Goal: Task Accomplishment & Management: Manage account settings

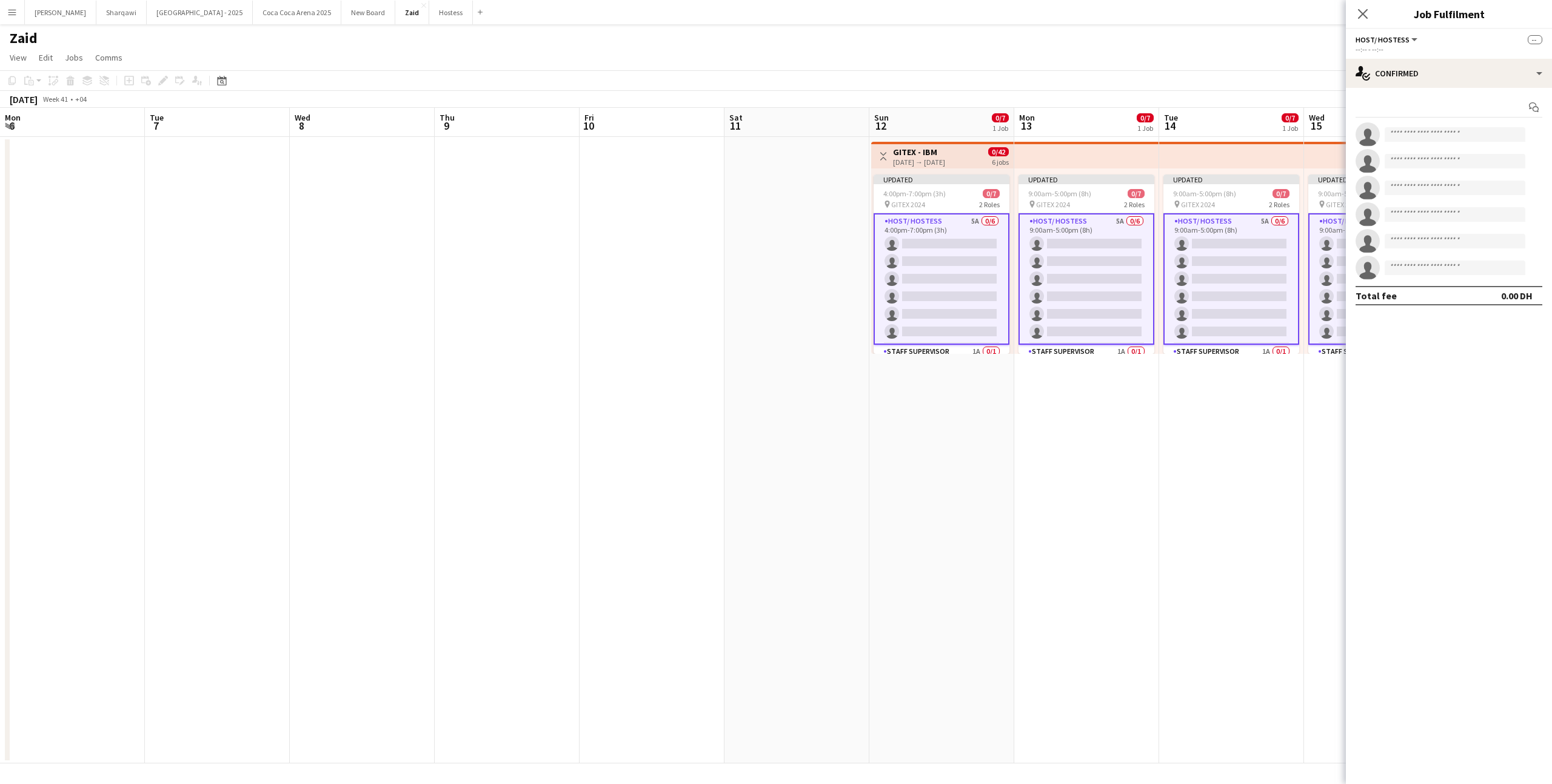
scroll to position [0, 417]
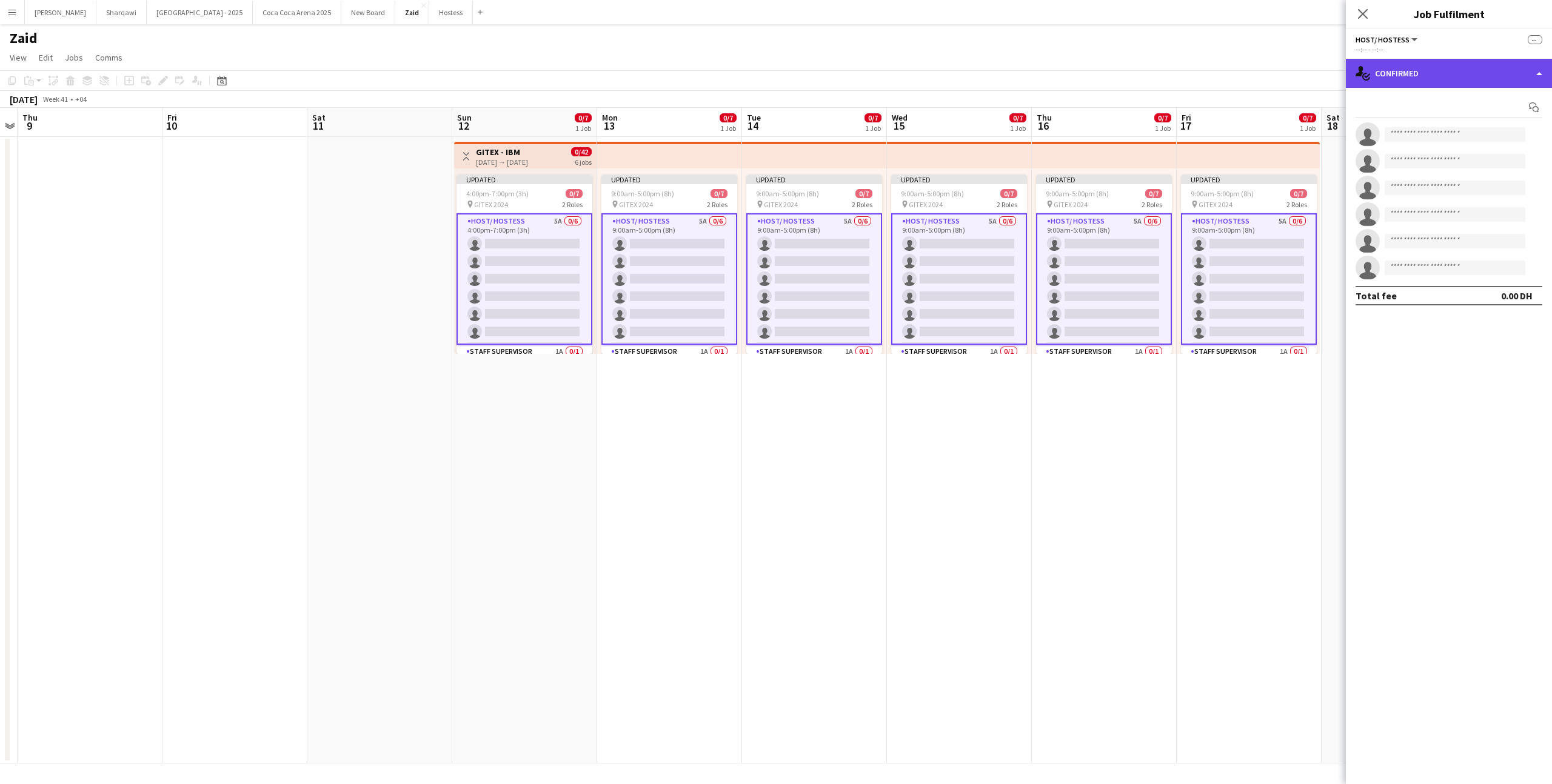
click at [1471, 80] on div "single-neutral-actions-check-2 Confirmed" at bounding box center [1448, 74] width 206 height 29
click at [1490, 189] on div "single-neutral-actions-information Applicants" at bounding box center [1488, 197] width 120 height 25
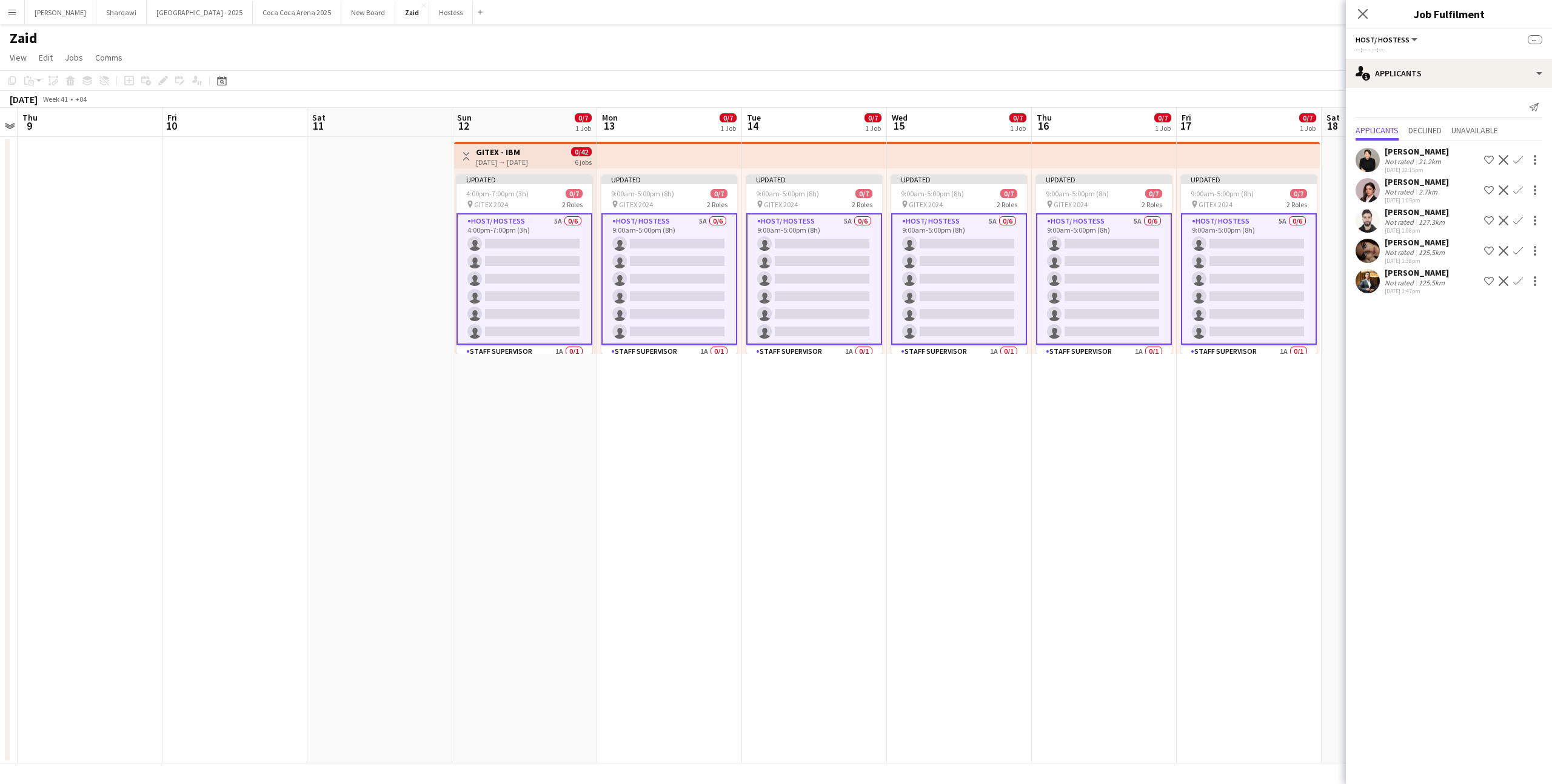
click at [1454, 192] on div "[PERSON_NAME] Not rated 2.7km [DATE] 1:05pm Shortlist crew Decline Confirm" at bounding box center [1448, 191] width 206 height 28
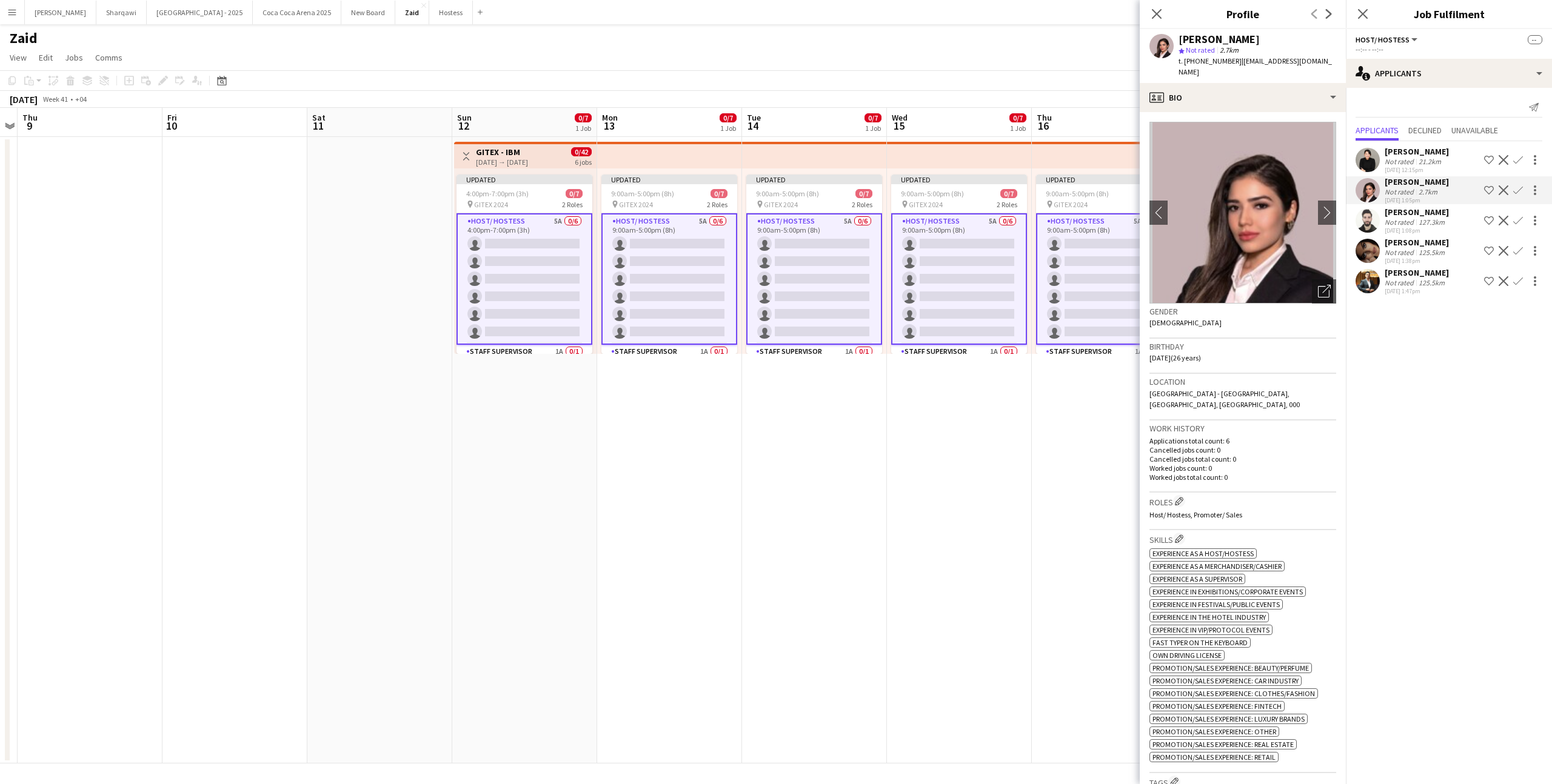
click at [1450, 210] on div "[PERSON_NAME] Not rated 127.3km [DATE] 1:08pm Shortlist crew Decline Confirm" at bounding box center [1448, 220] width 206 height 28
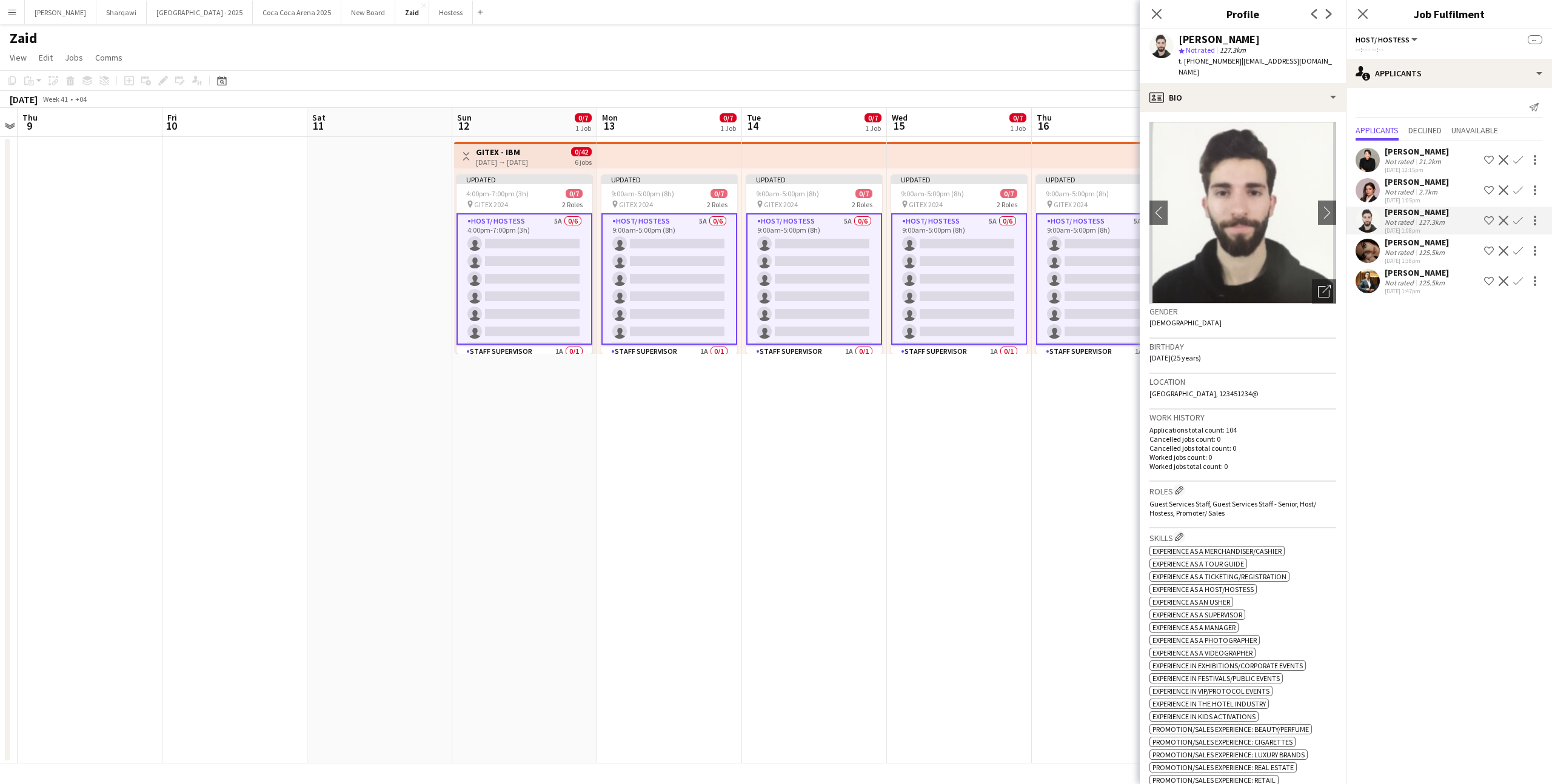
click at [1438, 240] on div "[PERSON_NAME]" at bounding box center [1417, 242] width 64 height 11
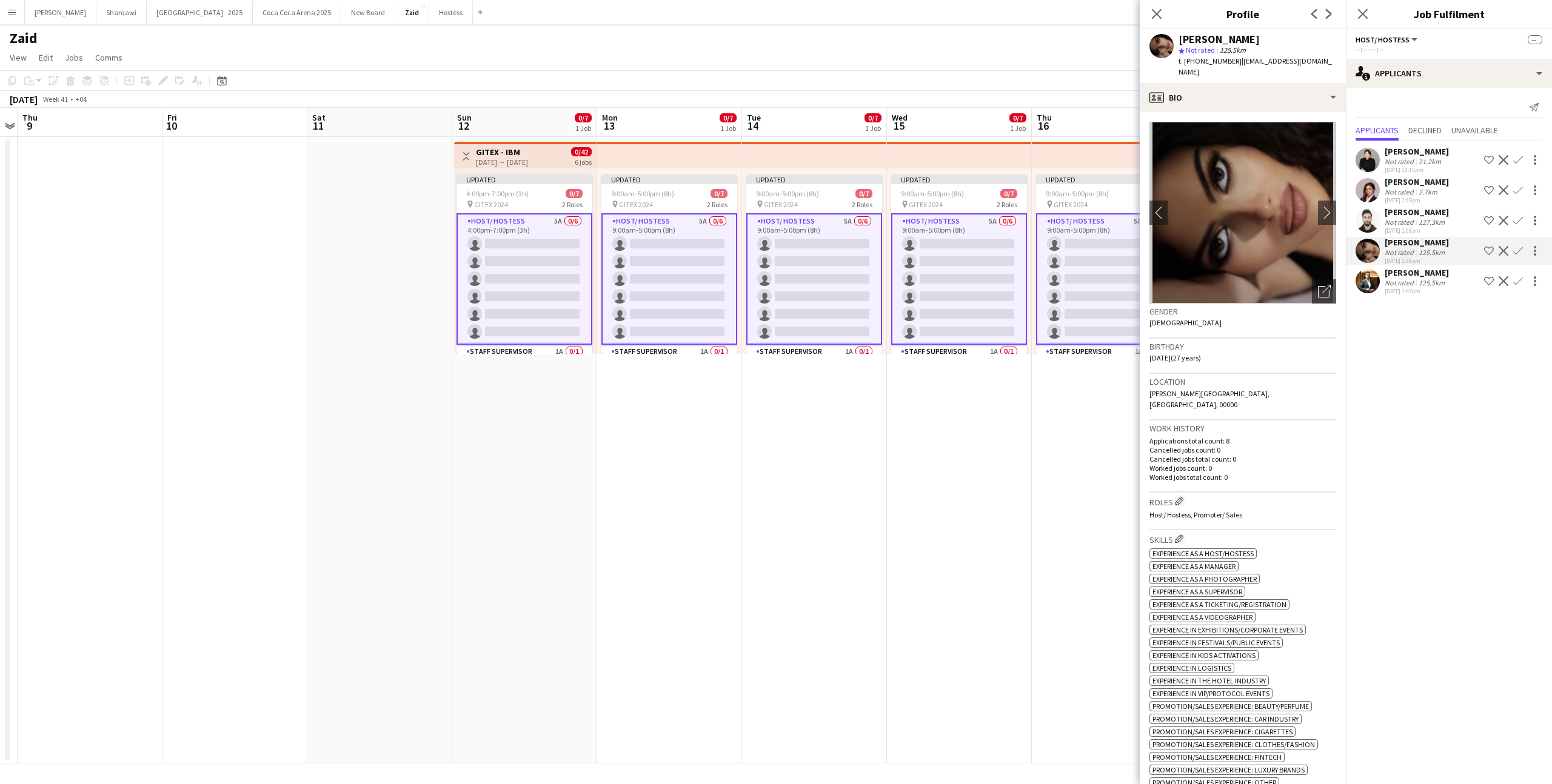
click at [1438, 283] on div "125.5km" at bounding box center [1431, 283] width 31 height 9
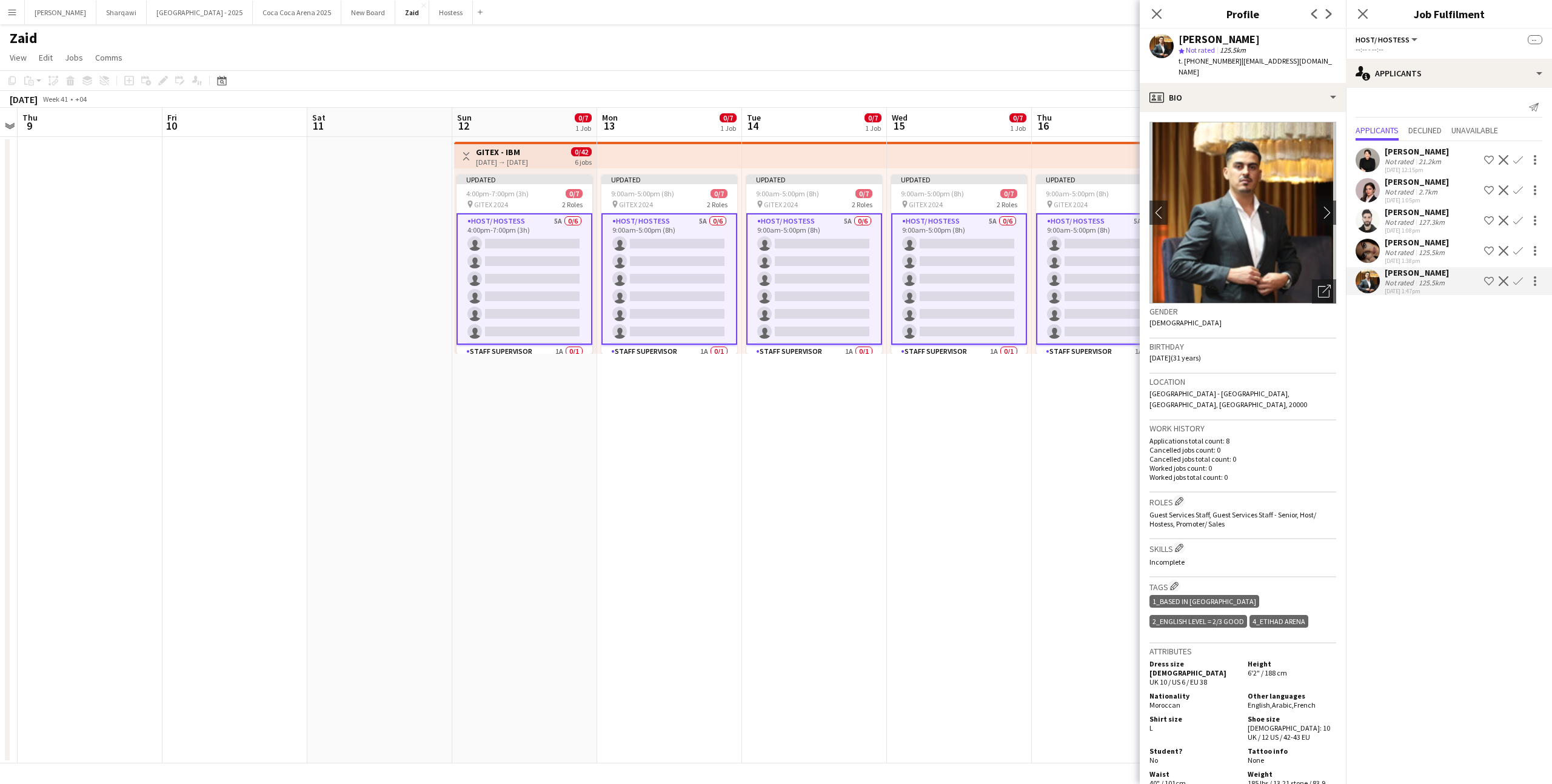
click at [1426, 165] on div "21.2km" at bounding box center [1429, 161] width 27 height 9
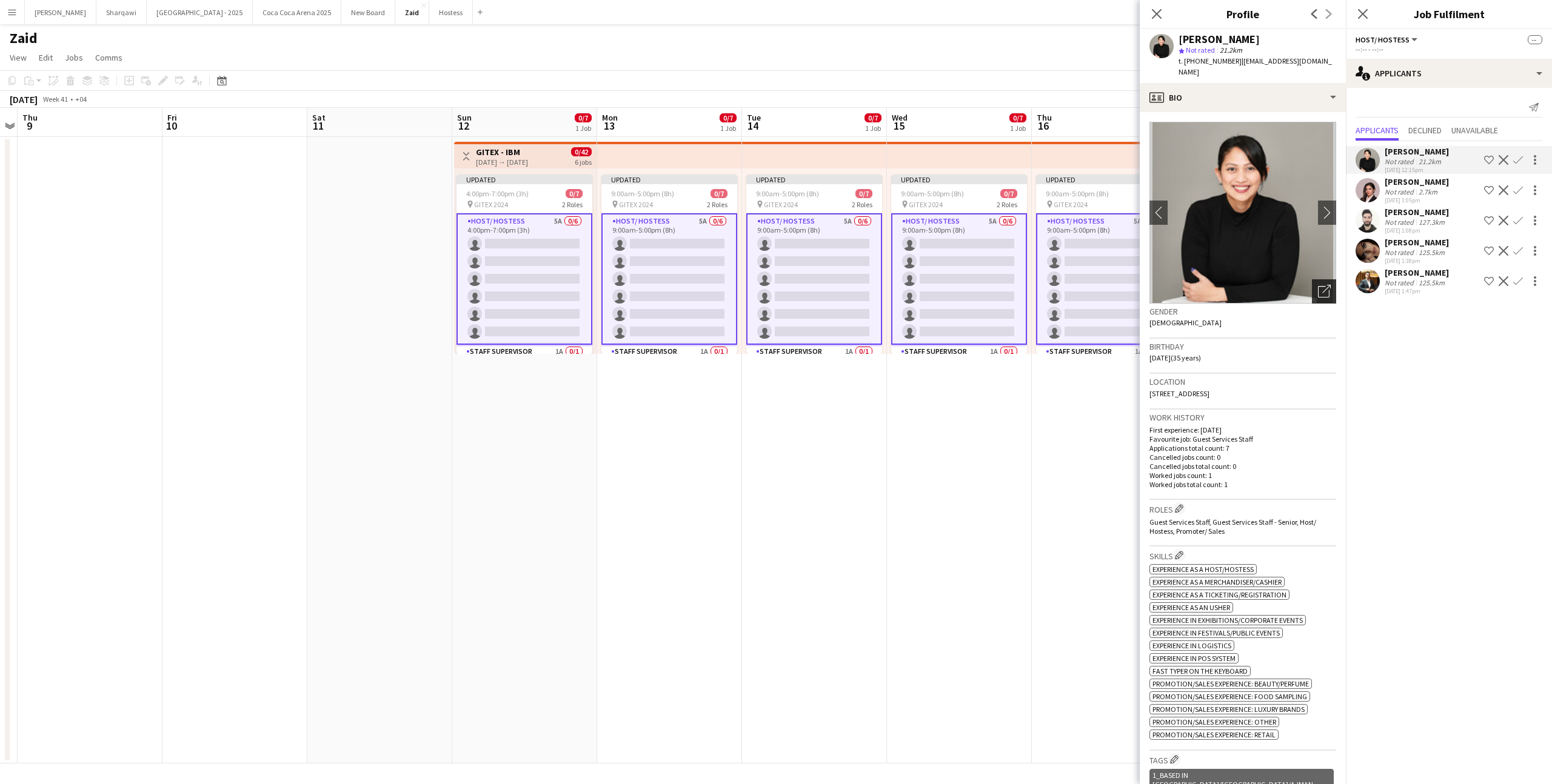
click at [1334, 285] on div "Open photos pop-in" at bounding box center [1324, 291] width 25 height 25
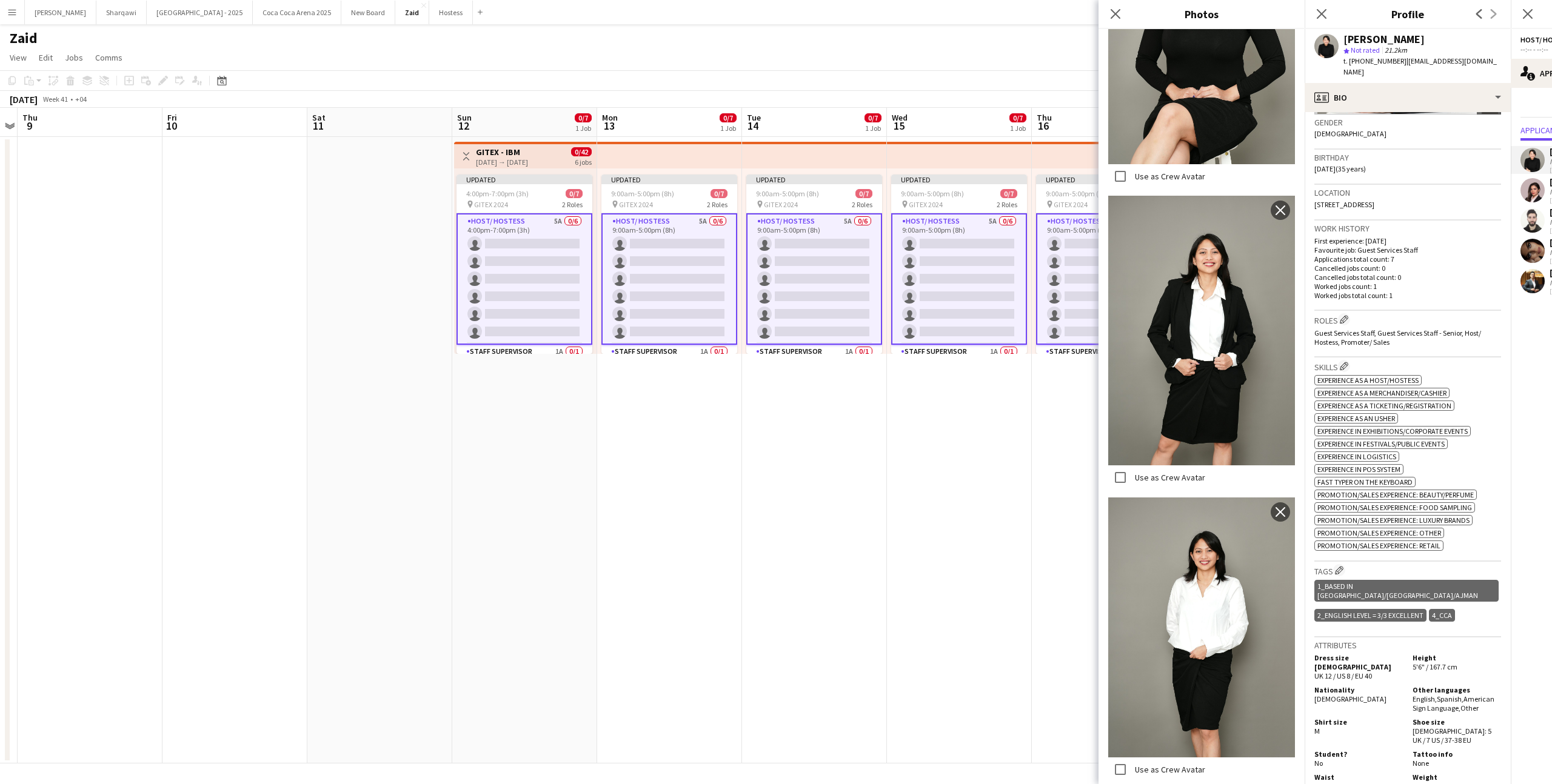
scroll to position [187, 0]
click at [1042, 555] on app-date-cell "Updated 9:00am-5:00pm (8h) 0/7 pin GITEX 2024 2 Roles Host/ Hostess 5A 0/6 9:00…" at bounding box center [1104, 450] width 145 height 627
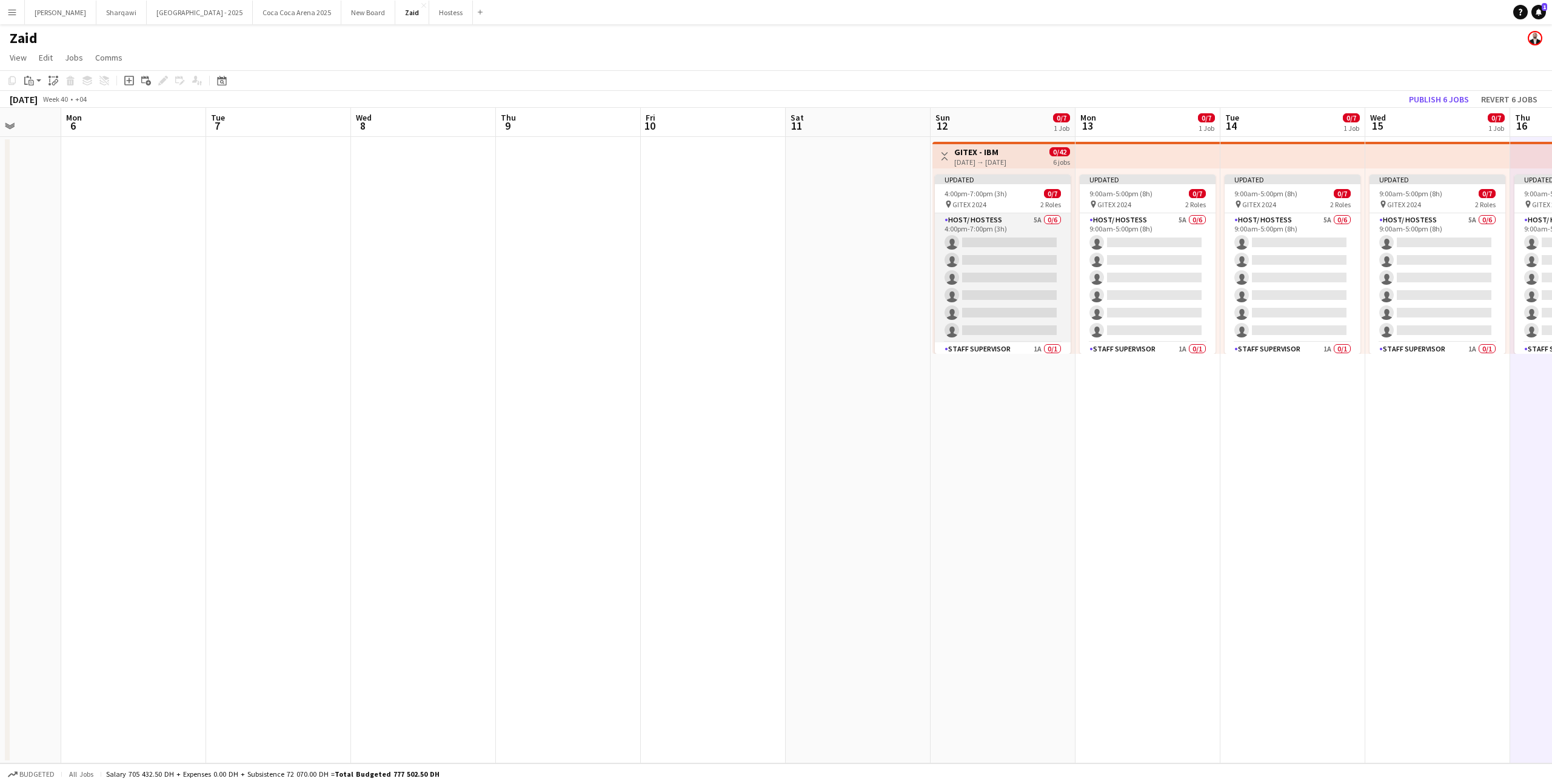
scroll to position [30, 0]
click at [1049, 330] on app-card-role "Staff Supervisor 1A 0/1 4:00pm-7:00pm (3h) single-neutral-actions" at bounding box center [1002, 333] width 135 height 41
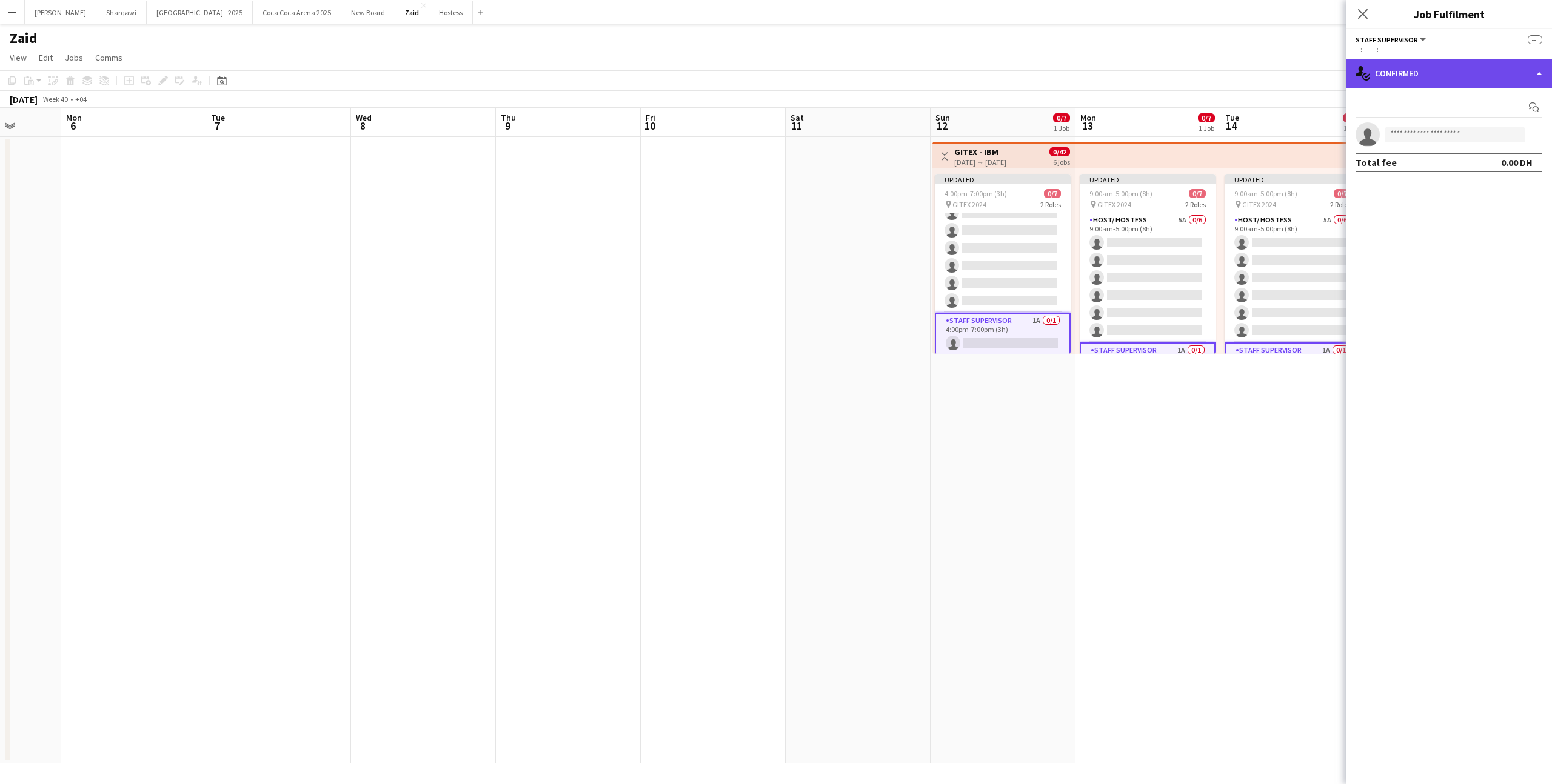
click at [1442, 75] on div "single-neutral-actions-check-2 Confirmed" at bounding box center [1448, 74] width 206 height 29
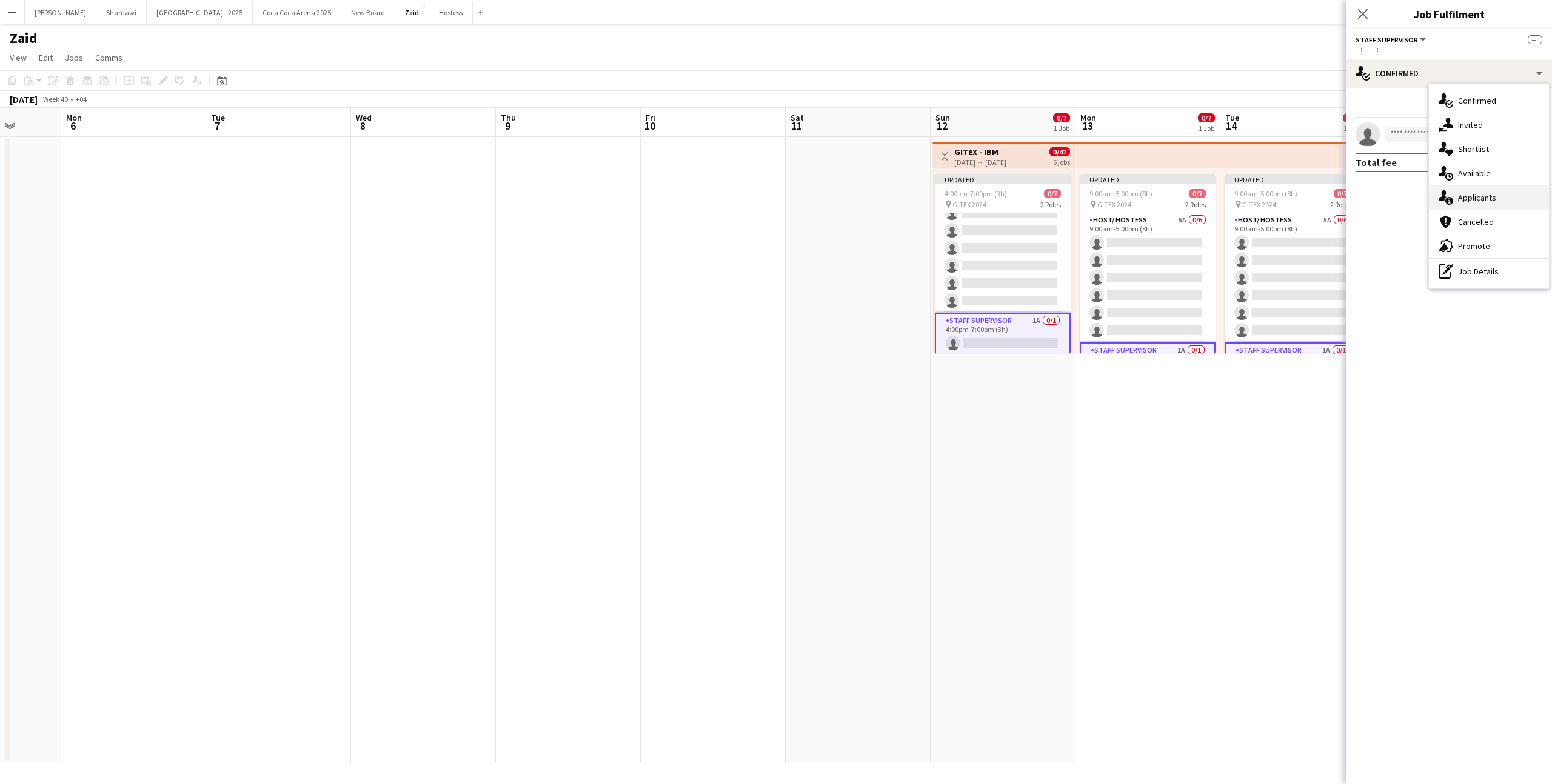
click at [1493, 189] on div "single-neutral-actions-information Applicants" at bounding box center [1488, 197] width 120 height 25
click at [1448, 165] on div "Not rated 125.3km" at bounding box center [1417, 161] width 64 height 9
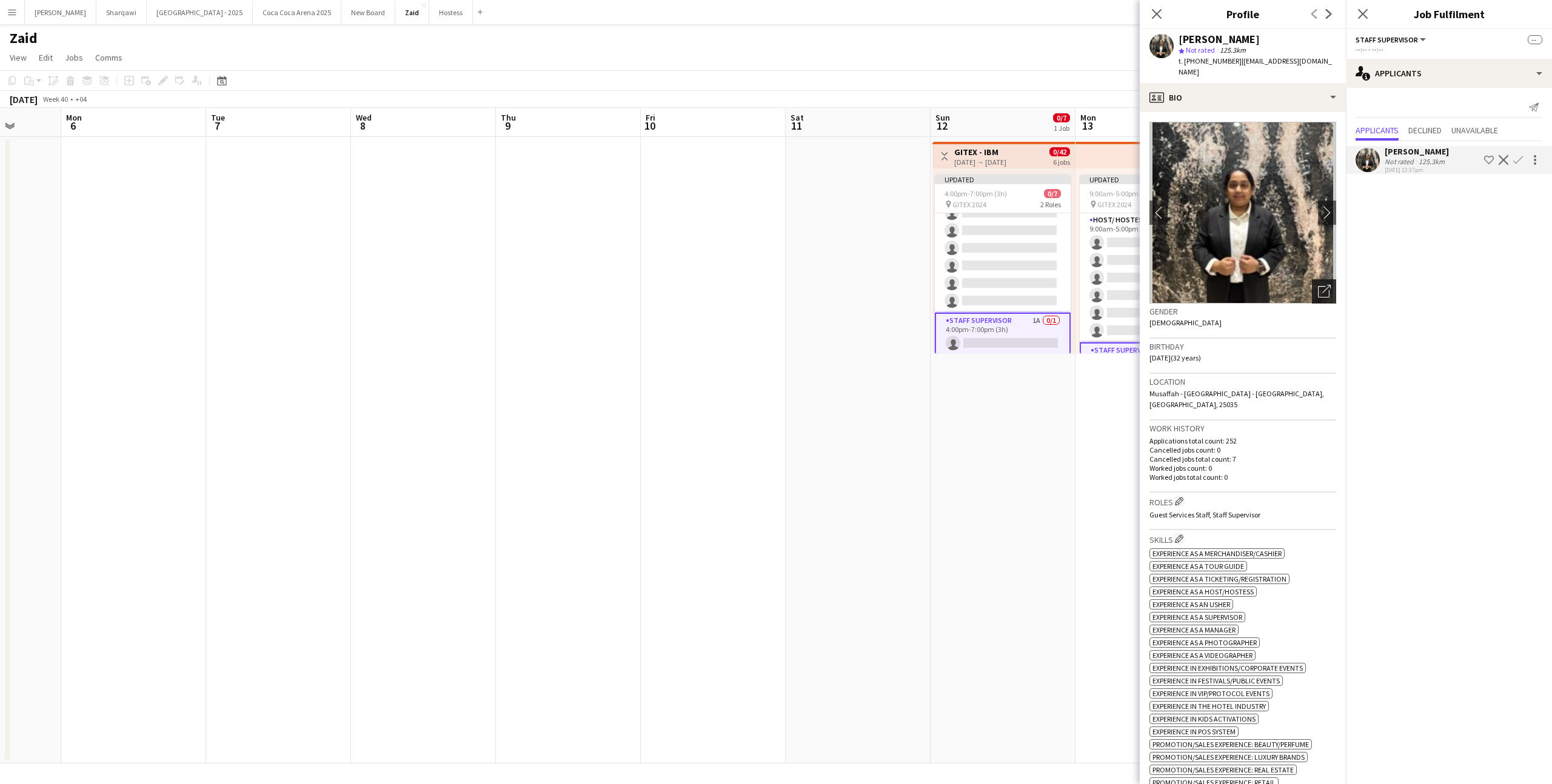
click at [1324, 285] on icon "Open photos pop-in" at bounding box center [1324, 291] width 13 height 13
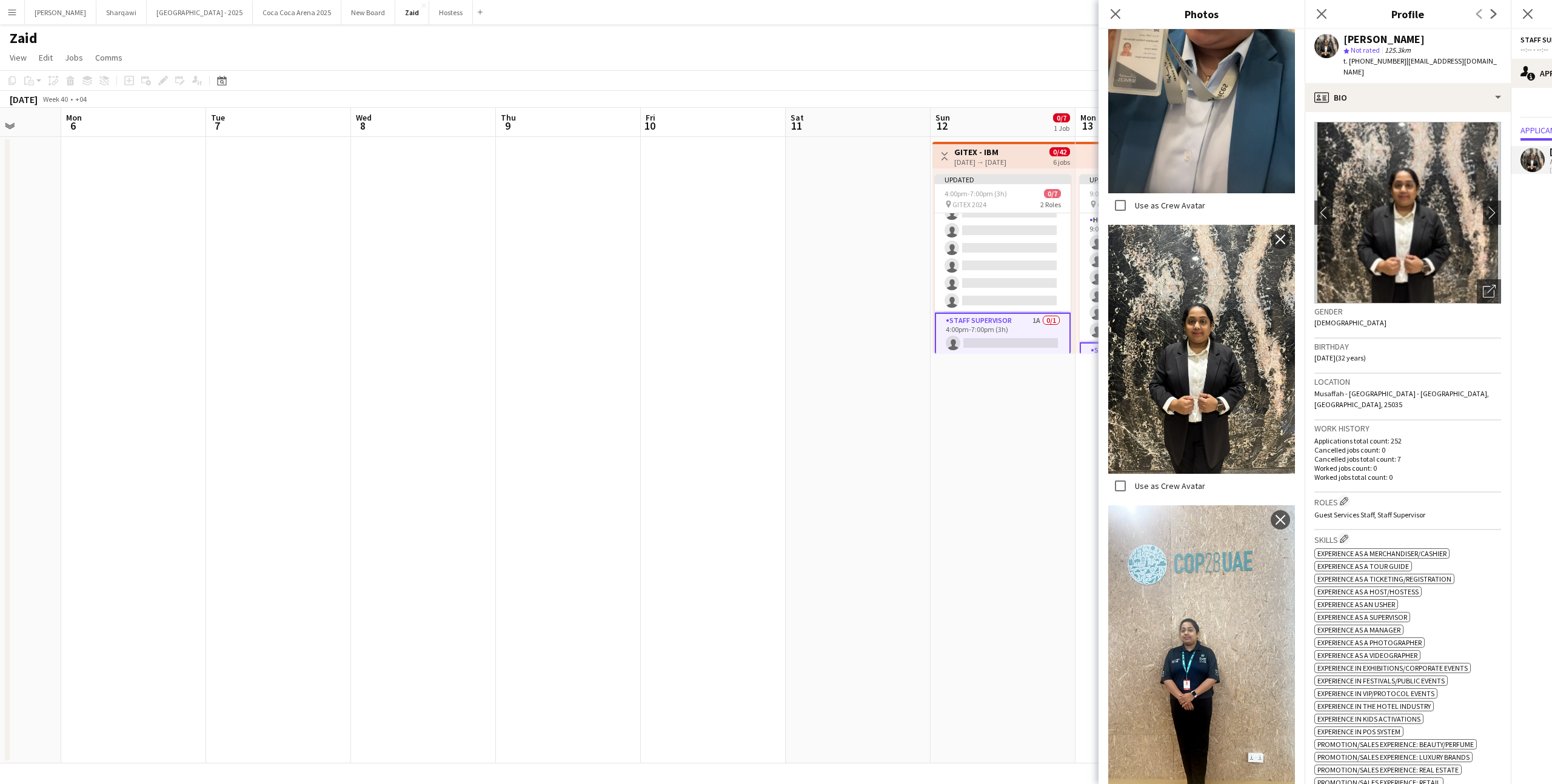
scroll to position [451, 0]
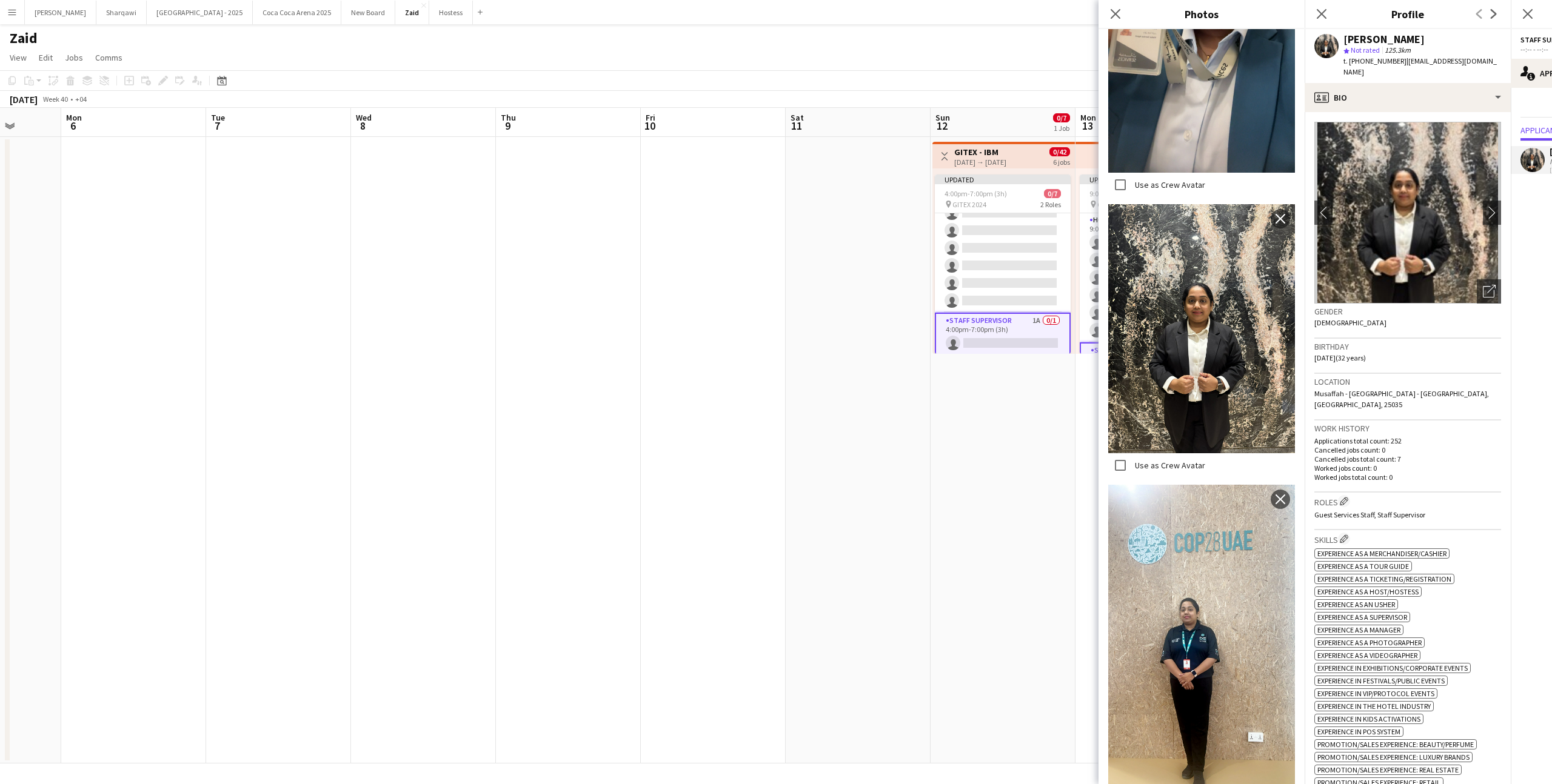
click at [1080, 489] on app-date-cell "Updated 9:00am-5:00pm (8h) 0/7 pin GITEX 2024 2 Roles Host/ Hostess 5A 0/6 9:00…" at bounding box center [1148, 450] width 145 height 627
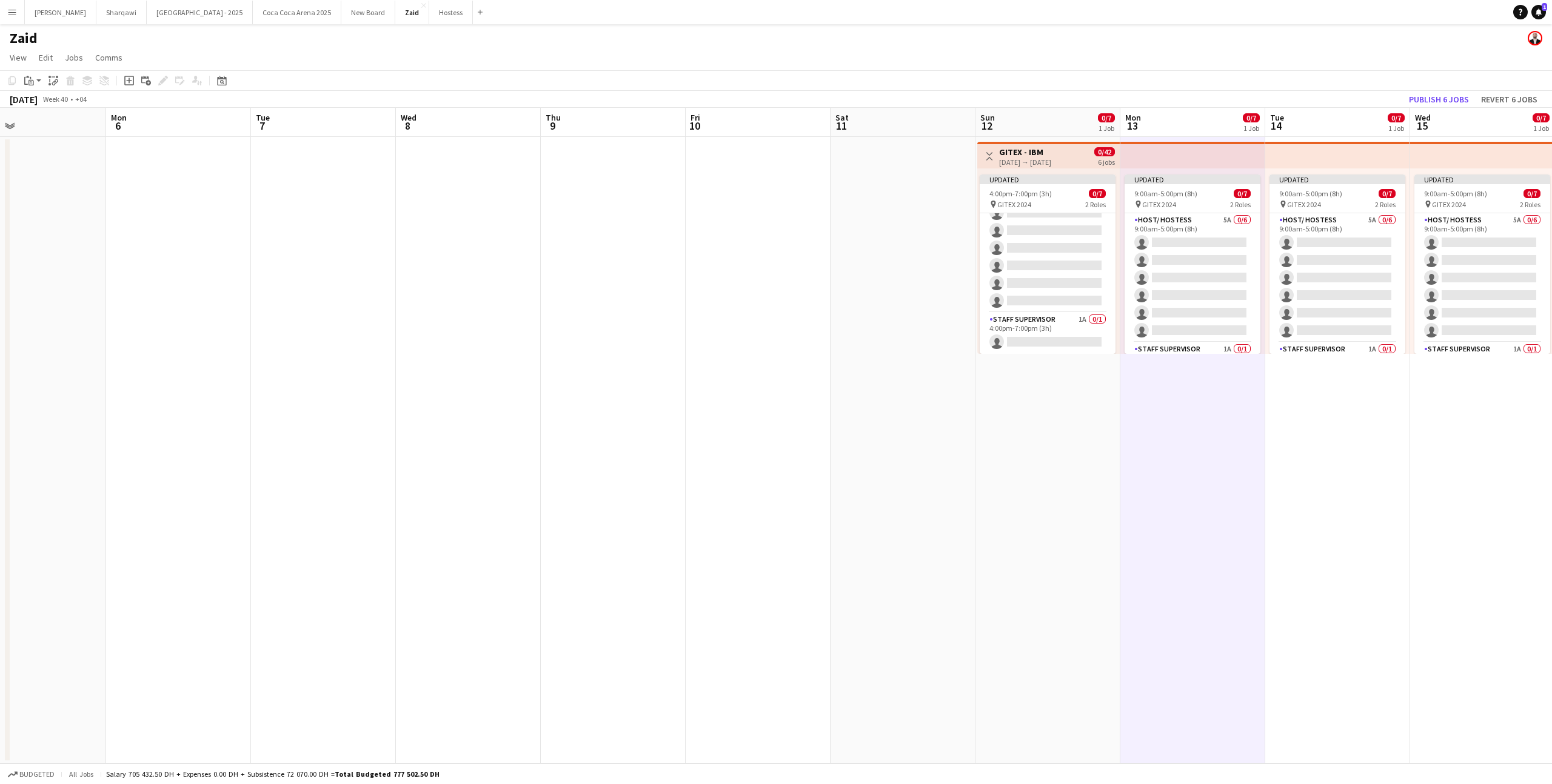
scroll to position [0, 475]
click at [1049, 267] on app-card-role "Host/ Hostess 5A 0/6 4:00pm-7:00pm (3h) single-neutral-actions single-neutral-a…" at bounding box center [1046, 248] width 135 height 129
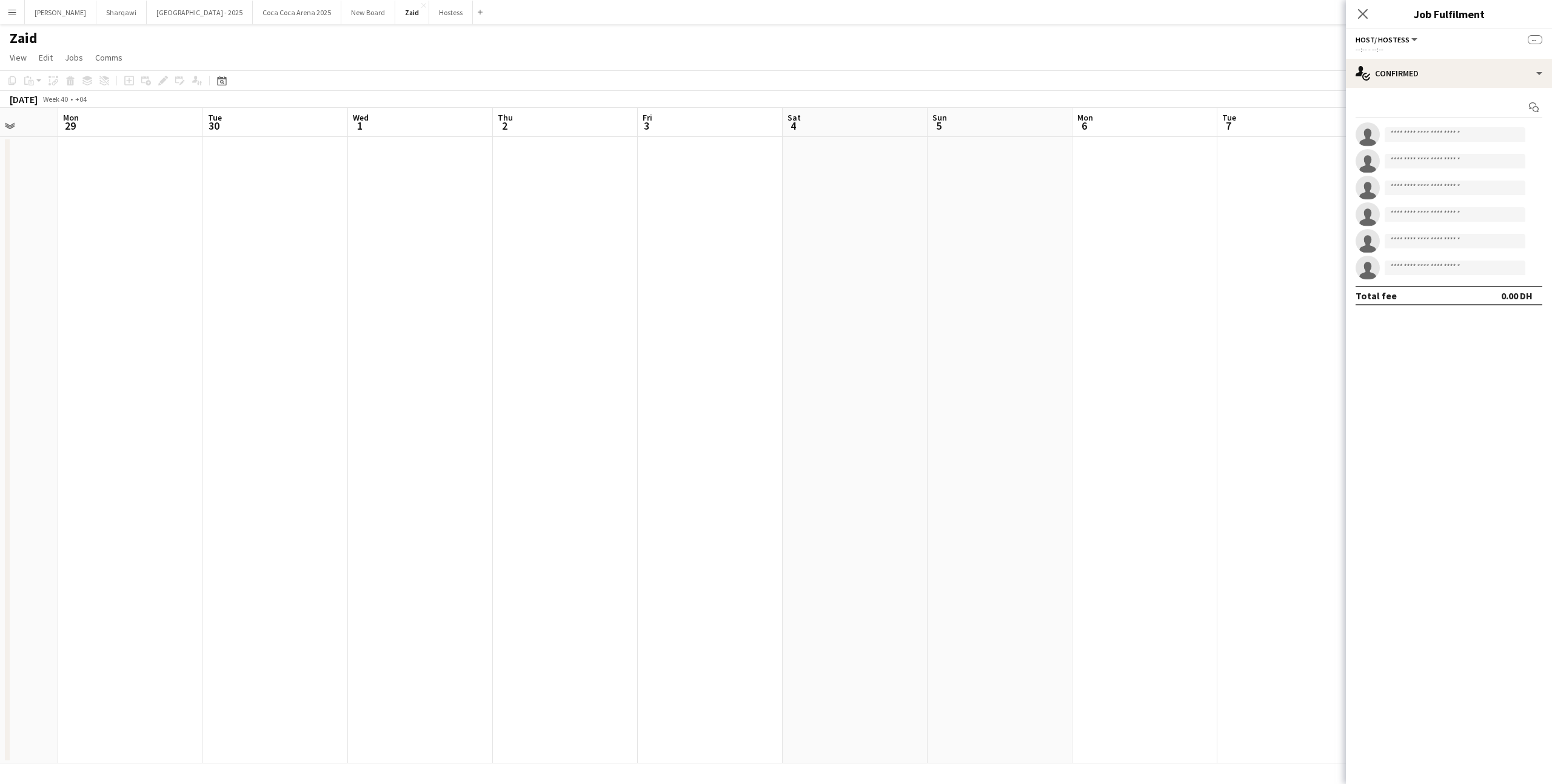
scroll to position [0, 375]
click at [787, 449] on app-date-cell at bounding box center [856, 450] width 145 height 627
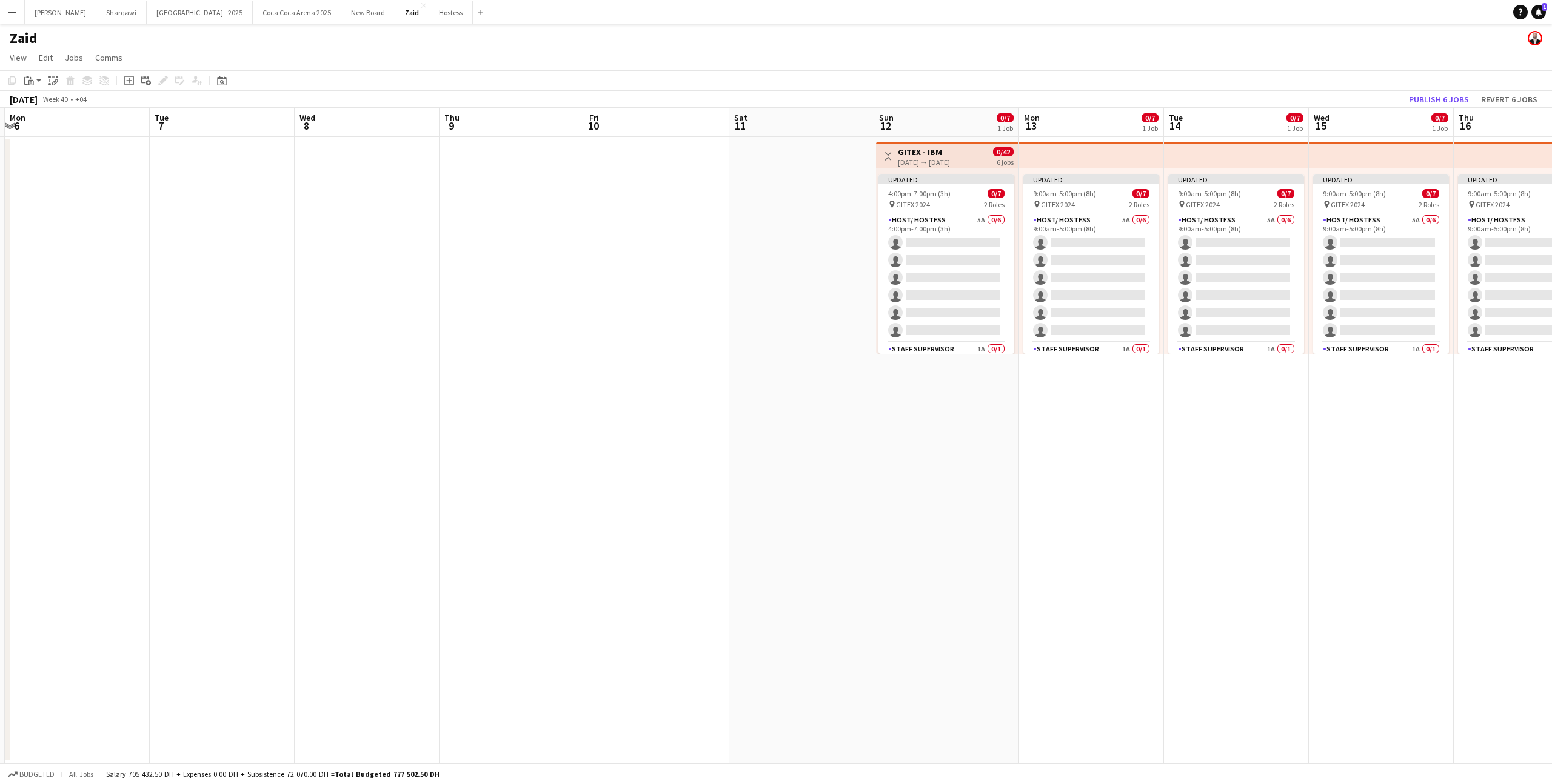
scroll to position [0, 430]
click at [967, 213] on app-card-role "Host/ Hostess 5A 0/6 4:00pm-7:00pm (3h) single-neutral-actions single-neutral-a…" at bounding box center [946, 277] width 135 height 129
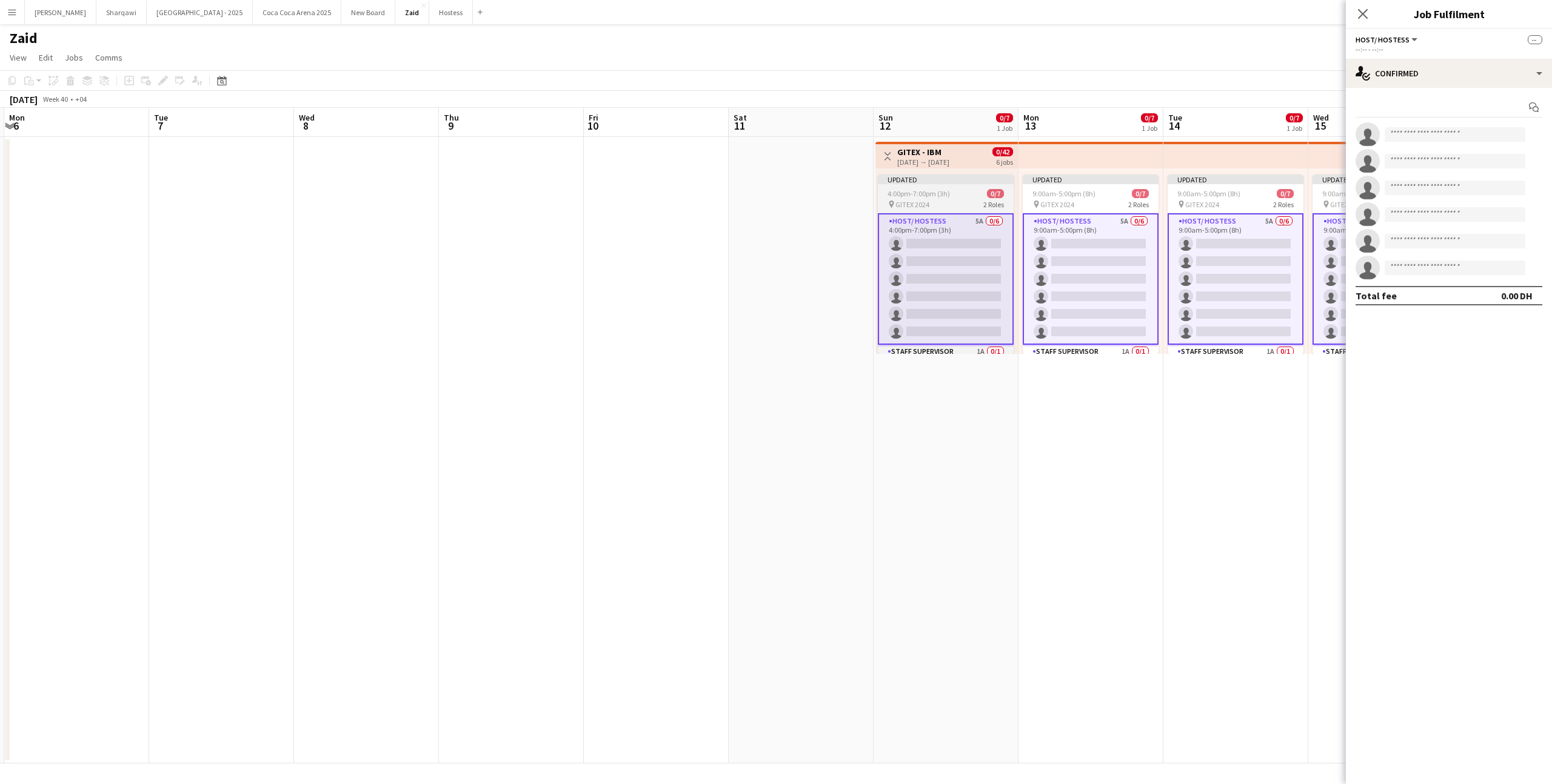
click at [972, 195] on div "4:00pm-7:00pm (3h) 0/7" at bounding box center [946, 194] width 135 height 9
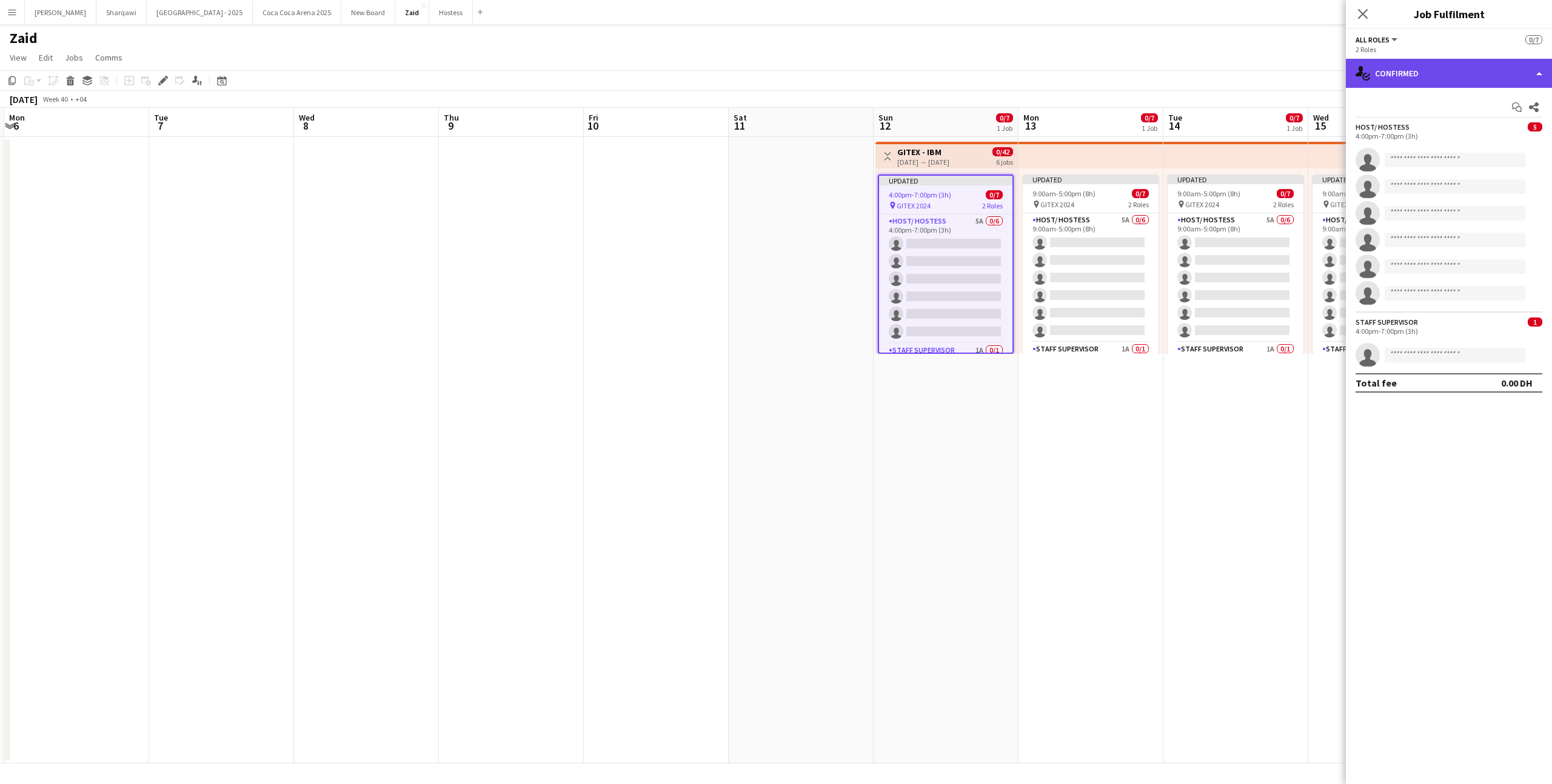
click at [1399, 76] on div "single-neutral-actions-check-2 Confirmed" at bounding box center [1448, 74] width 206 height 29
click at [1479, 139] on div "single-neutral-actions-check-2 Confirmed pen-write Job Details" at bounding box center [1488, 113] width 120 height 59
click at [1415, 78] on div "single-neutral-actions-check-2 Confirmed" at bounding box center [1448, 74] width 206 height 29
click at [1488, 139] on div "single-neutral-actions-check-2 Confirmed pen-write Job Details" at bounding box center [1488, 113] width 120 height 59
click at [1463, 86] on div "single-neutral-actions-check-2 Confirmed" at bounding box center [1448, 74] width 206 height 29
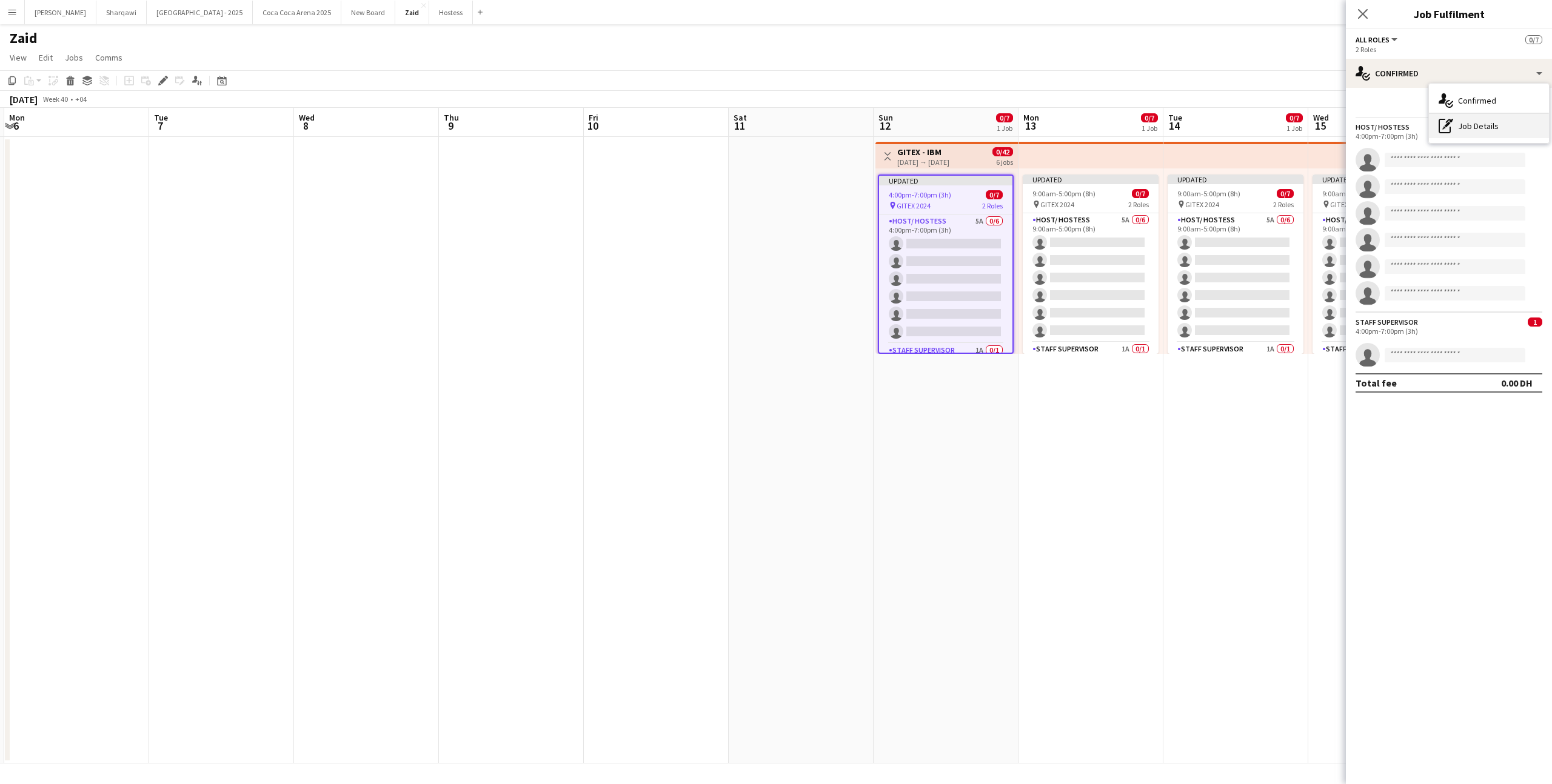
click at [1472, 127] on div "pen-write Job Details" at bounding box center [1488, 126] width 120 height 25
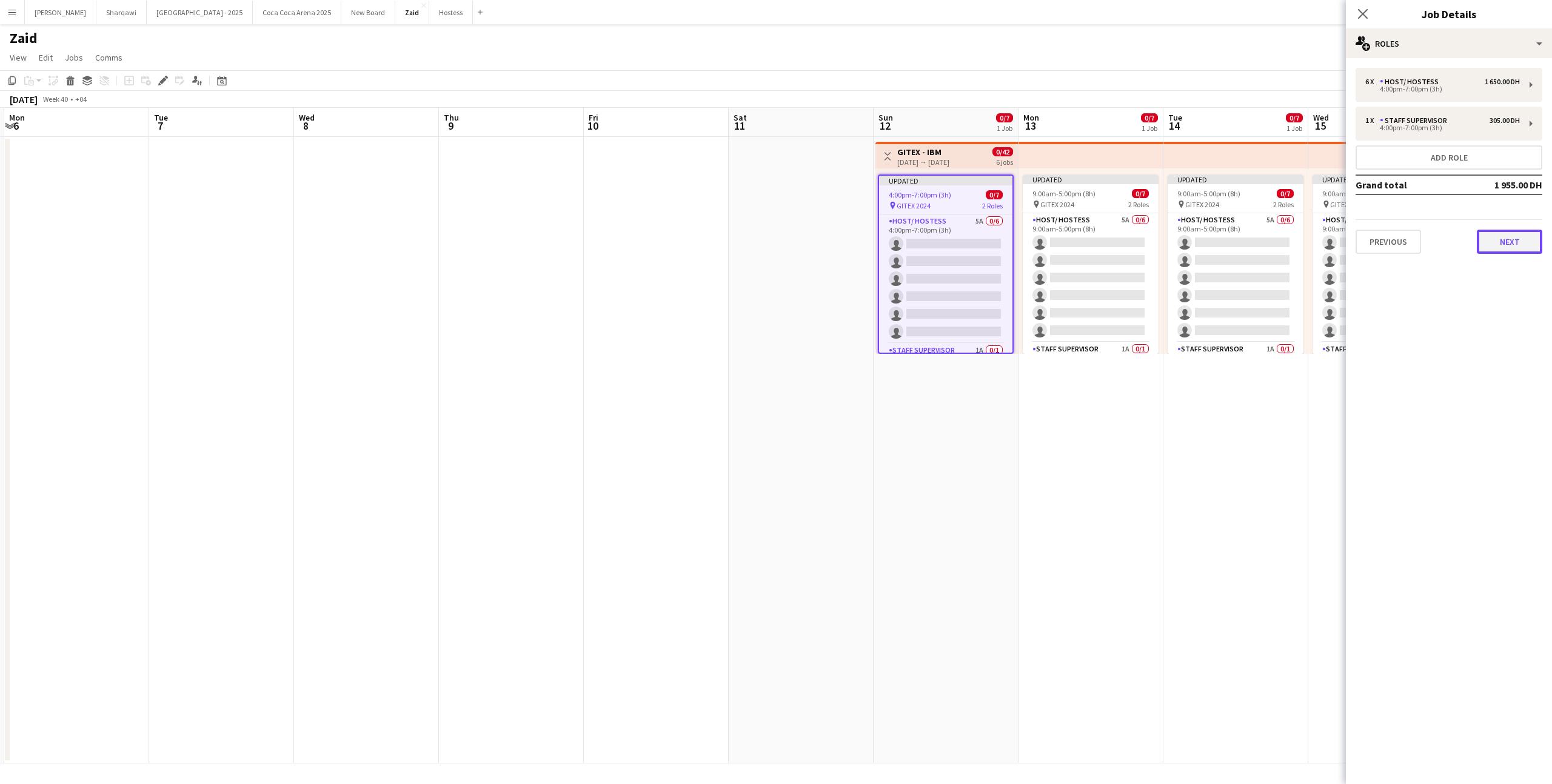
click at [1513, 244] on button "Next" at bounding box center [1509, 242] width 66 height 25
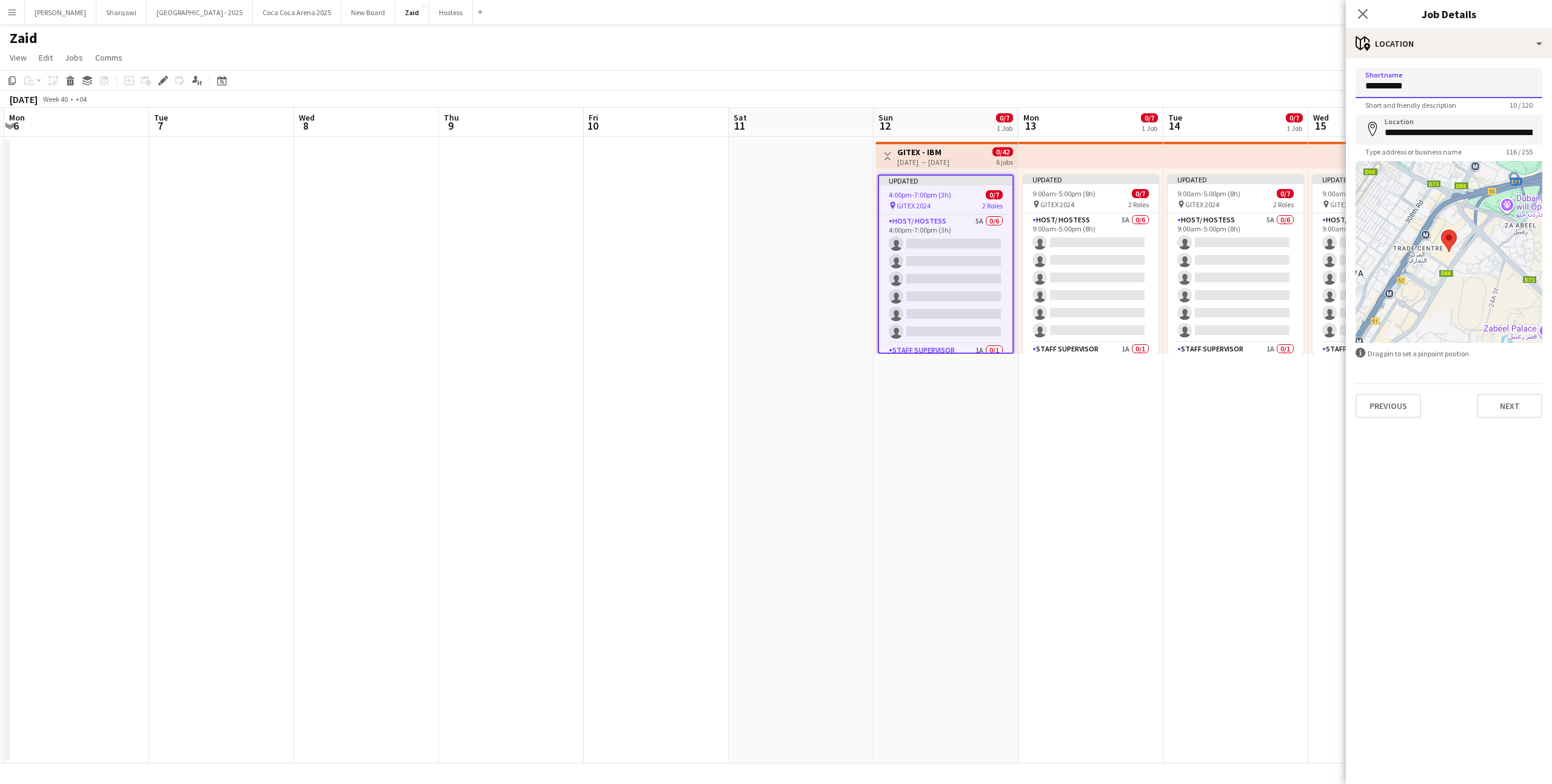
click at [1472, 86] on input "**********" at bounding box center [1448, 83] width 187 height 31
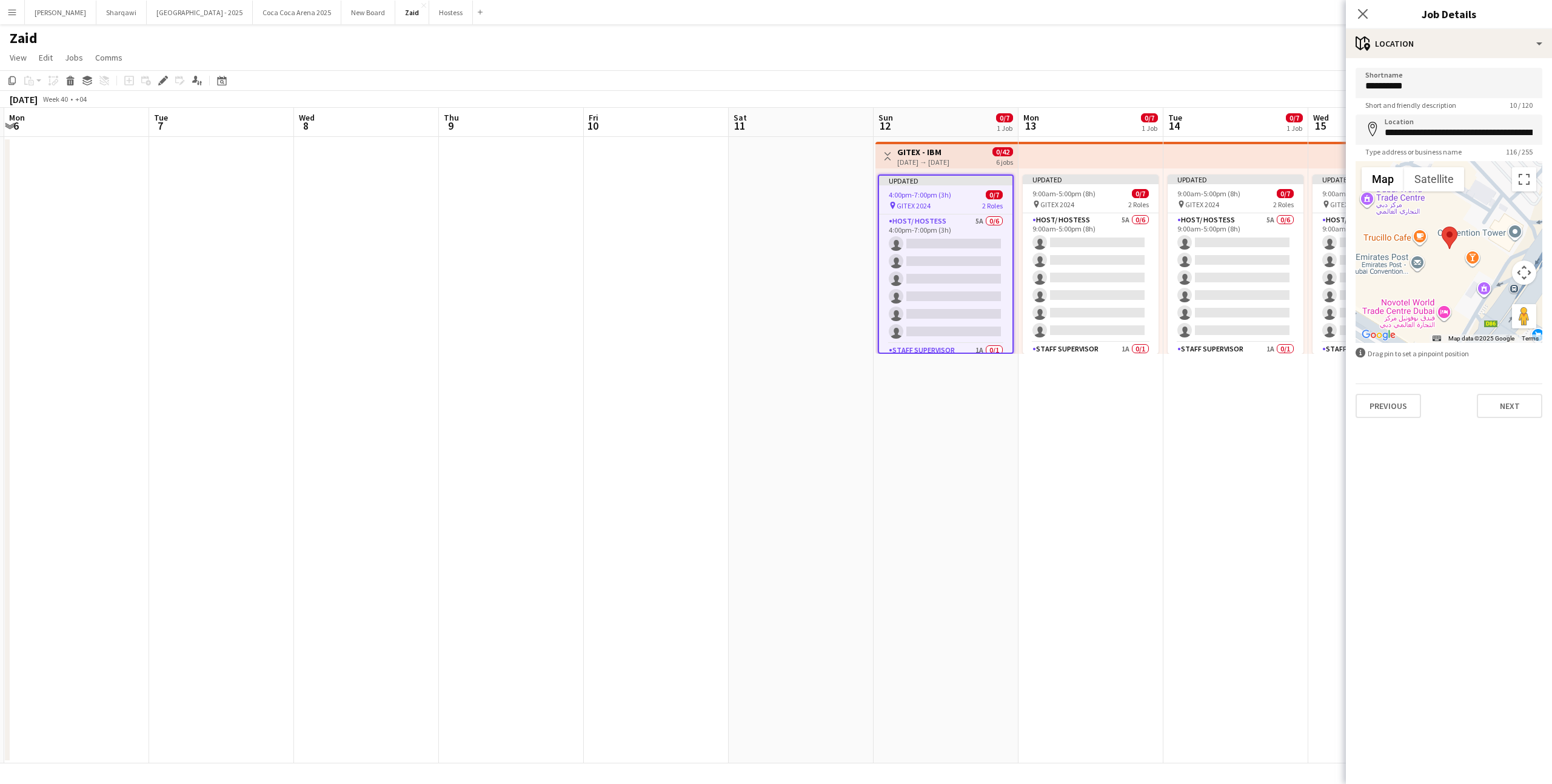
drag, startPoint x: 1463, startPoint y: 209, endPoint x: 1486, endPoint y: 268, distance: 63.3
click at [1486, 268] on div at bounding box center [1448, 252] width 187 height 182
click at [1455, 82] on input "**********" at bounding box center [1448, 83] width 187 height 31
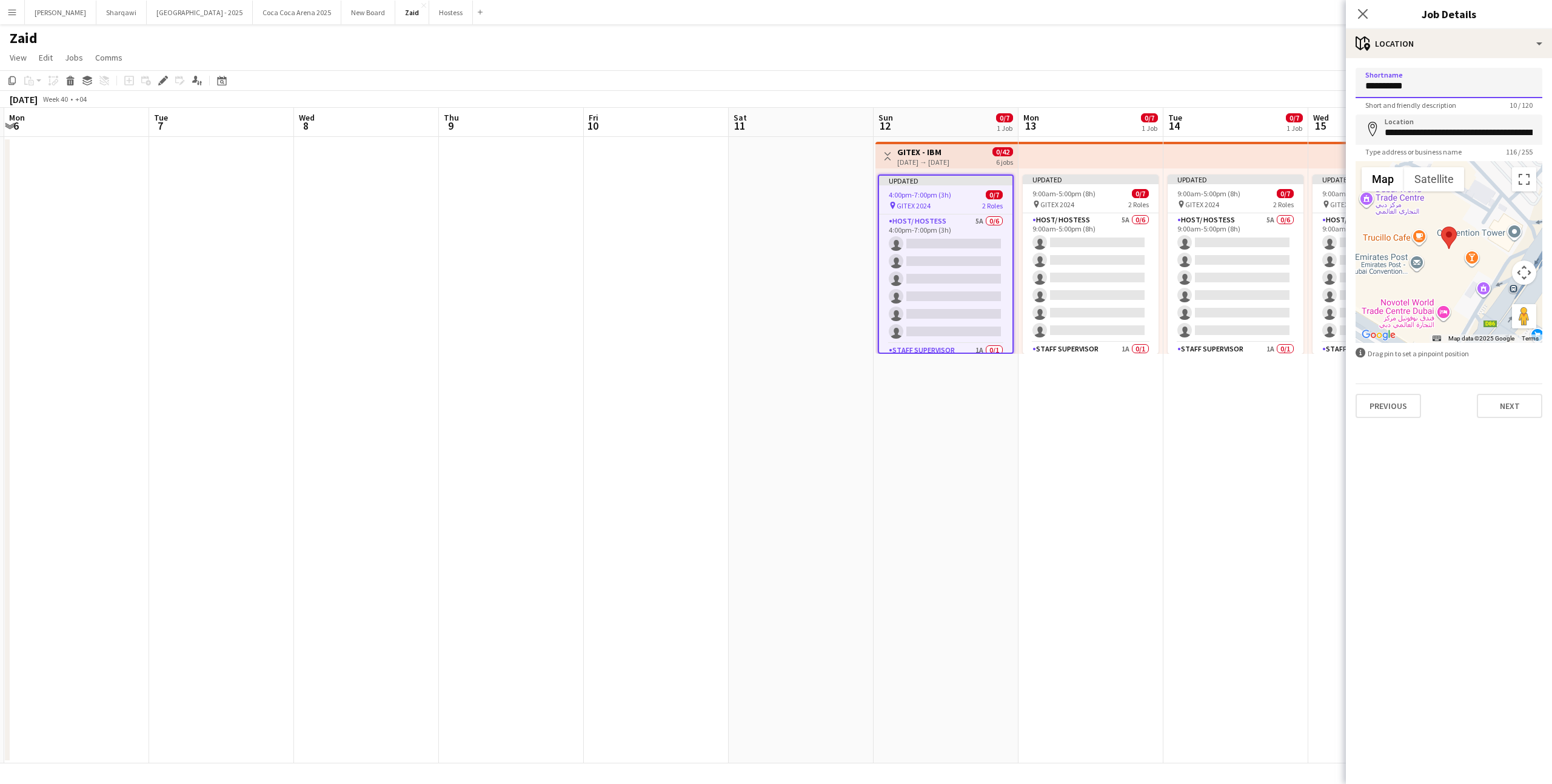
click at [1455, 82] on input "**********" at bounding box center [1448, 83] width 187 height 31
click at [1399, 82] on input "**********" at bounding box center [1448, 83] width 187 height 31
type input "*"
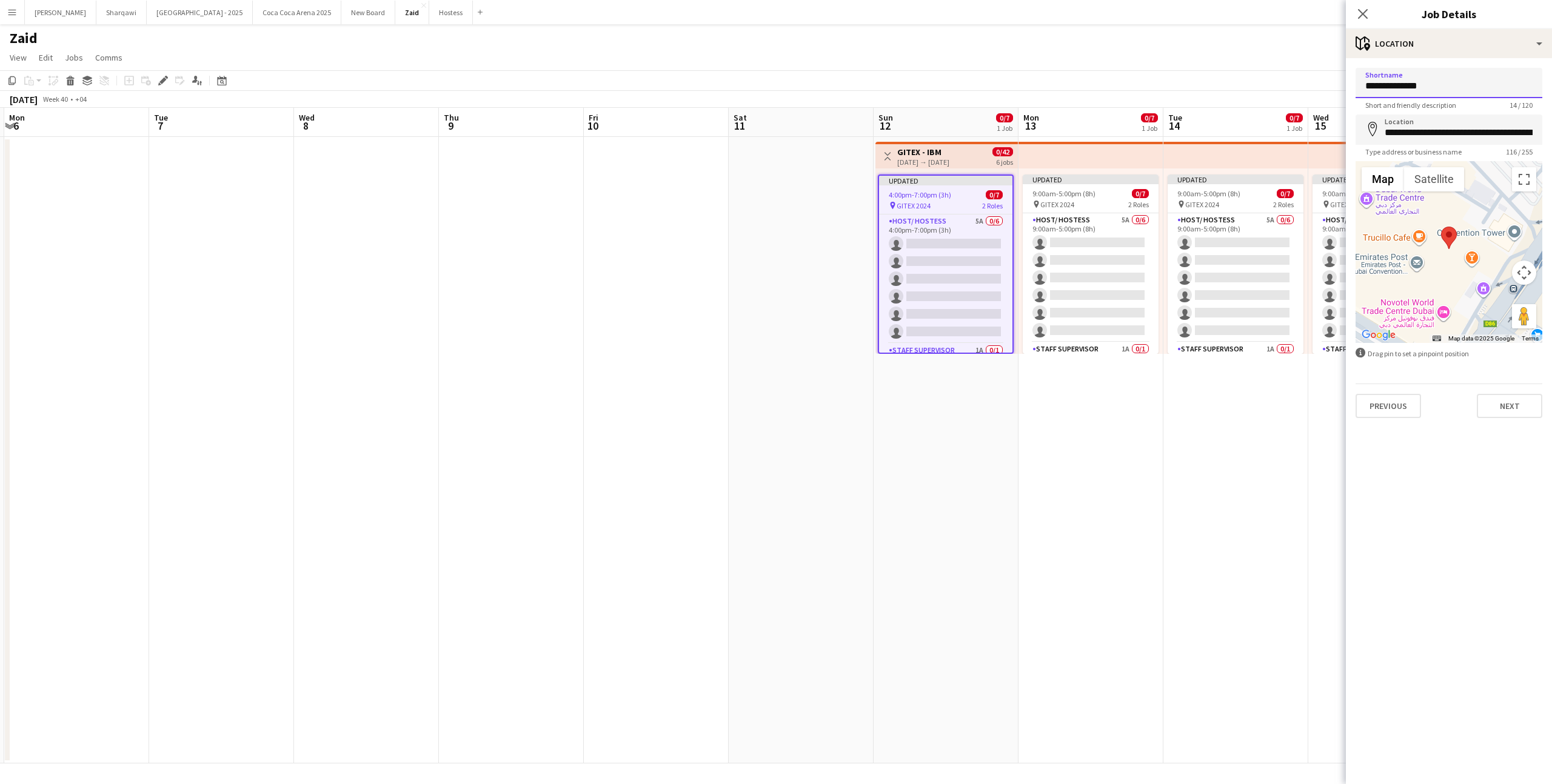
type input "**********"
click at [1116, 288] on app-card-role "Host/ Hostess 5A 0/6 9:00am-5:00pm (8h) single-neutral-actions single-neutral-a…" at bounding box center [1090, 277] width 135 height 129
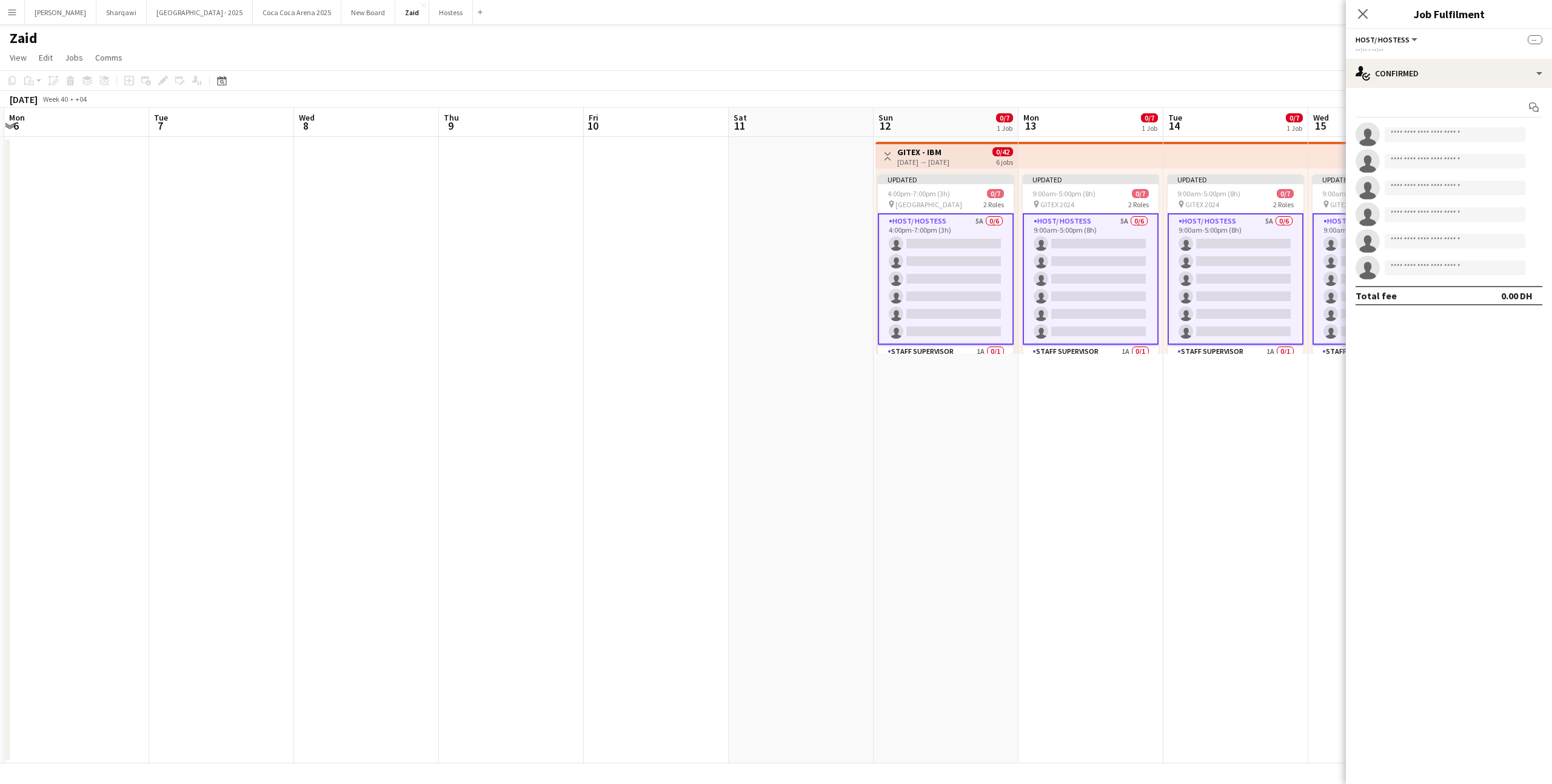
click at [961, 275] on app-card-role "Host/ Hostess 5A 0/6 4:00pm-7:00pm (3h) single-neutral-actions single-neutral-a…" at bounding box center [946, 279] width 135 height 131
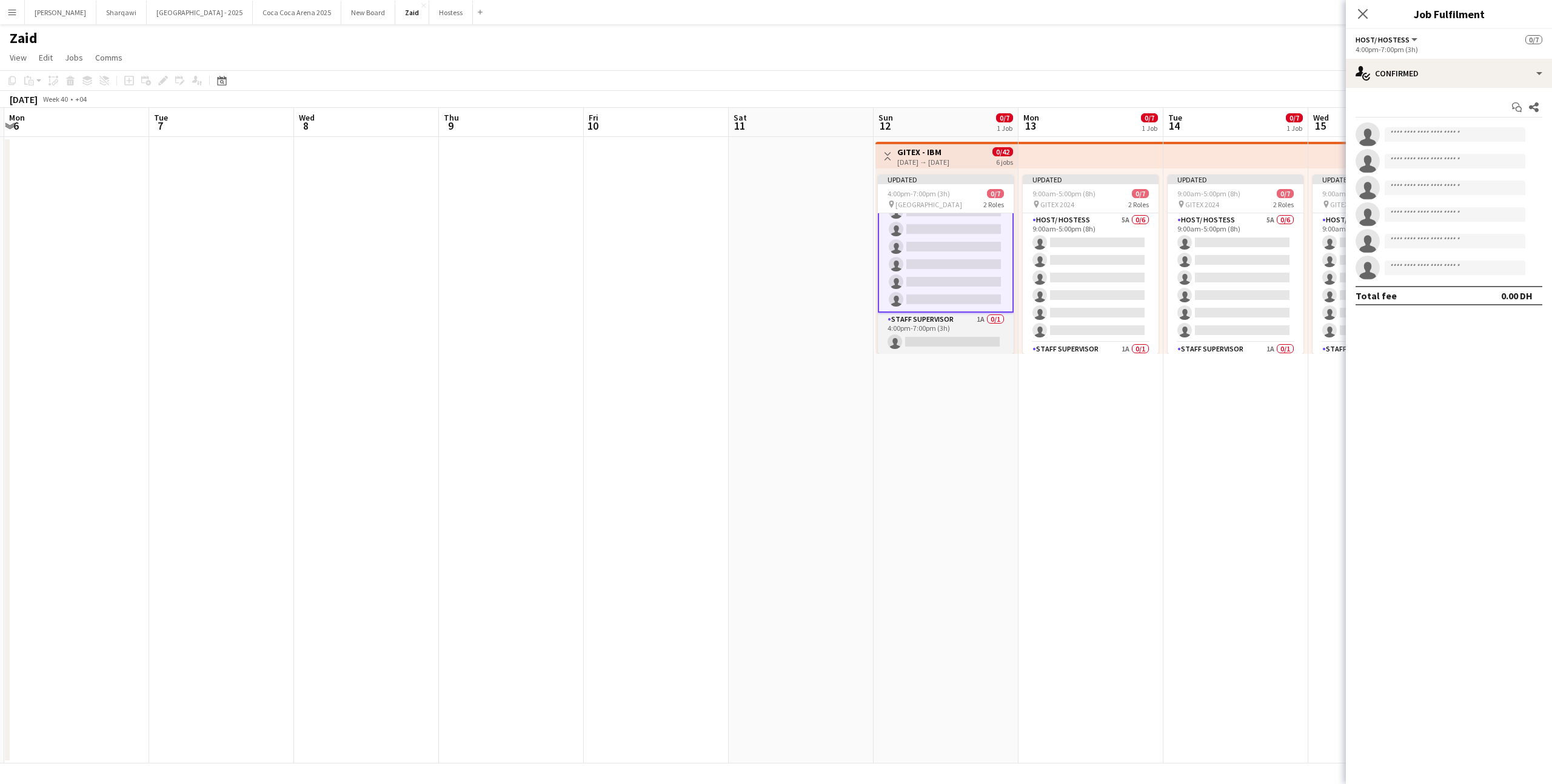
click at [992, 316] on app-card-role "Staff Supervisor 1A 0/1 4:00pm-7:00pm (3h) single-neutral-actions" at bounding box center [946, 333] width 135 height 41
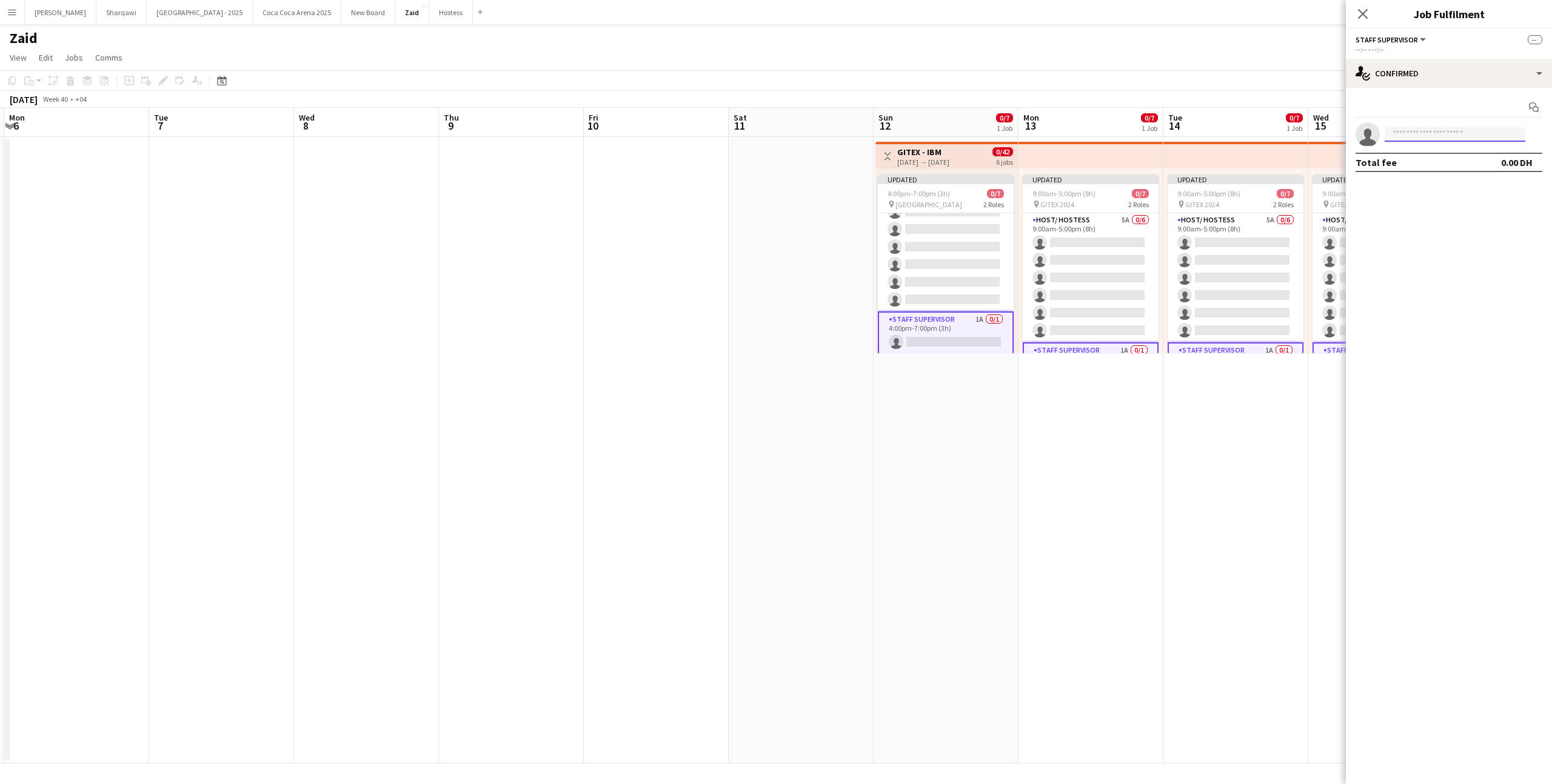
click at [1437, 127] on input at bounding box center [1455, 135] width 141 height 15
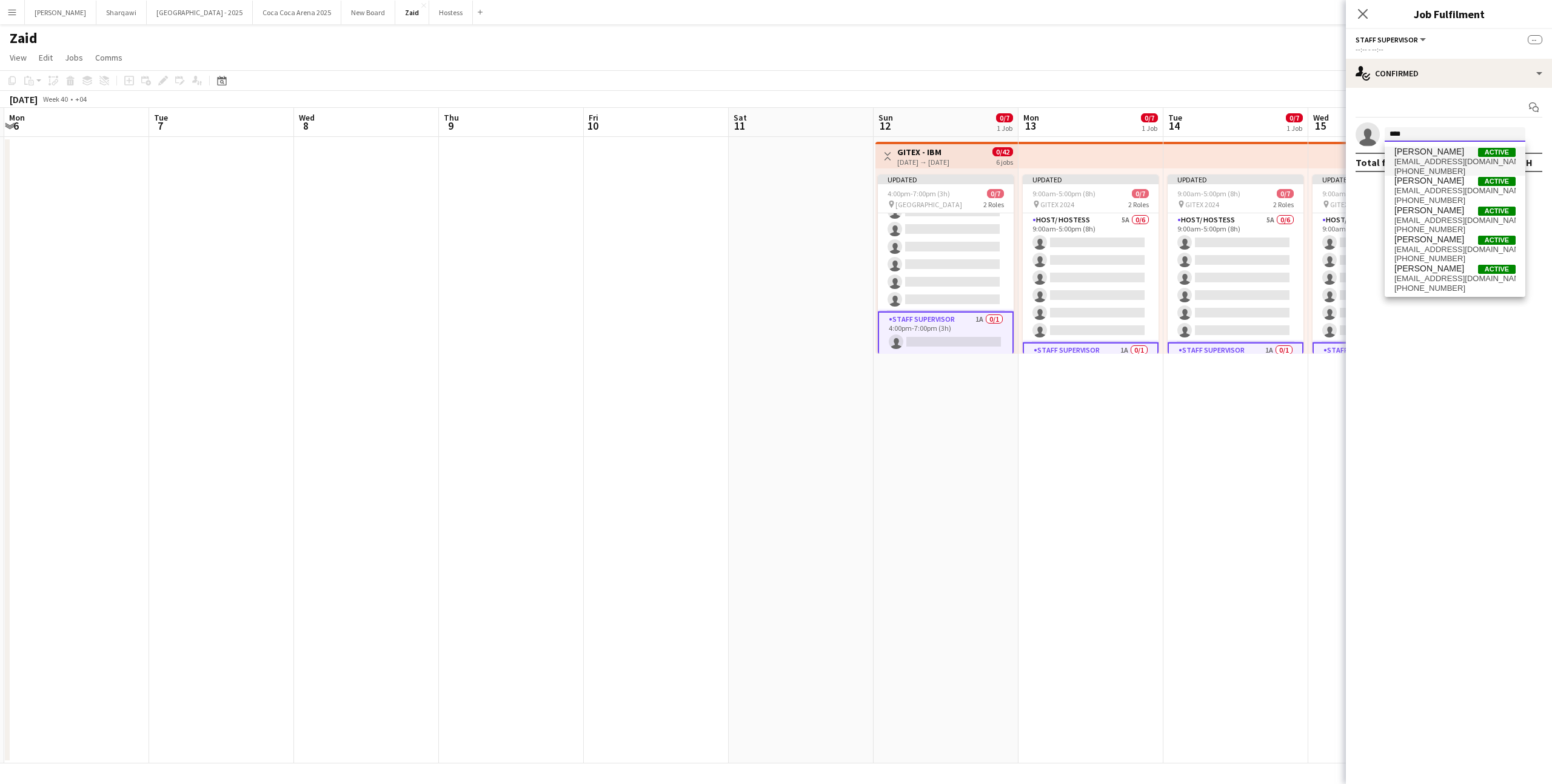
type input "****"
click at [1455, 157] on span "[EMAIL_ADDRESS][DOMAIN_NAME]" at bounding box center [1454, 161] width 122 height 10
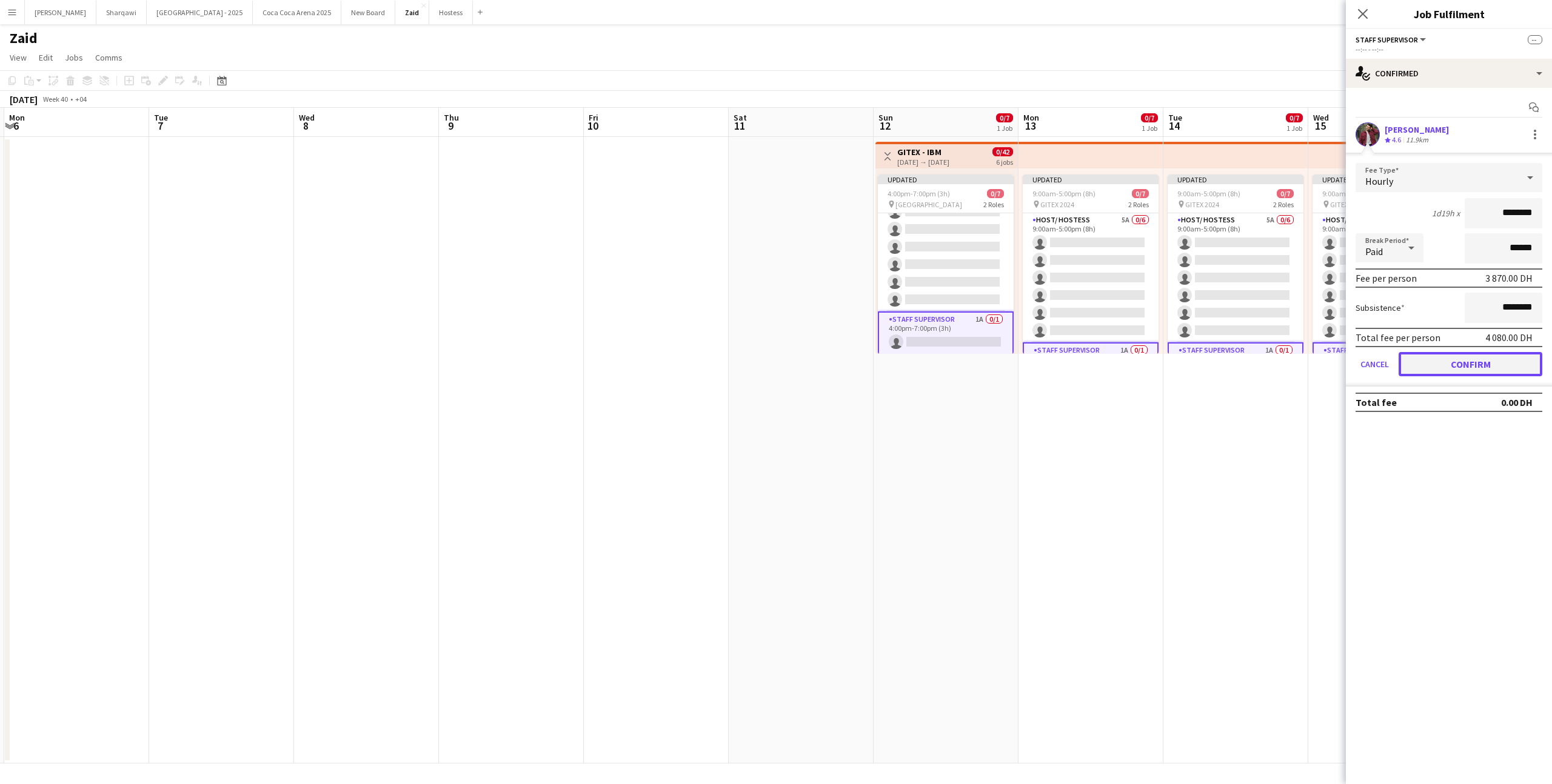
click at [1478, 364] on button "Confirm" at bounding box center [1470, 364] width 143 height 25
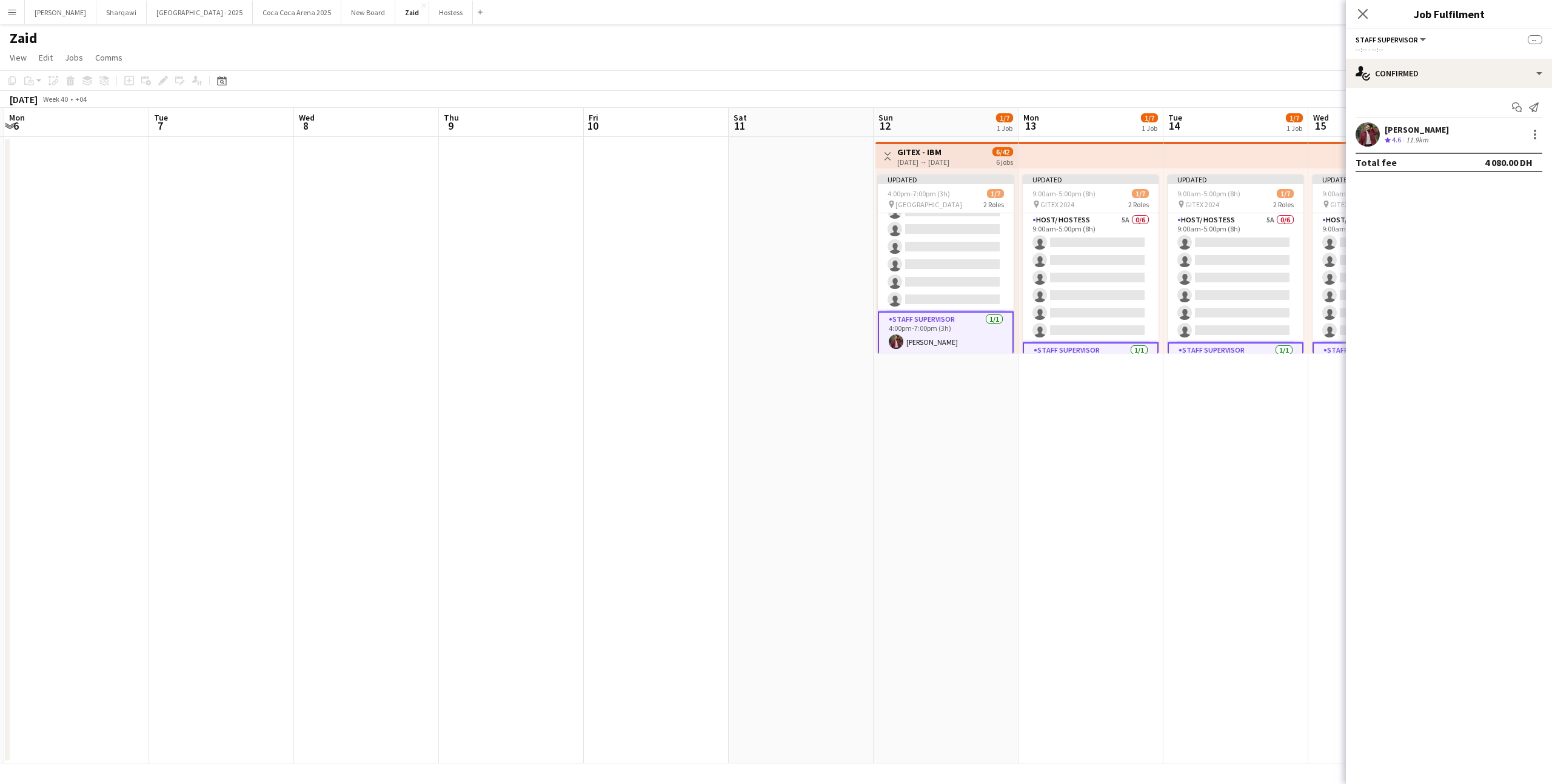
click at [1237, 392] on app-date-cell "Updated 9:00am-5:00pm (8h) 1/7 pin GITEX 2024 2 Roles Host/ Hostess 5A 0/6 9:00…" at bounding box center [1236, 450] width 145 height 627
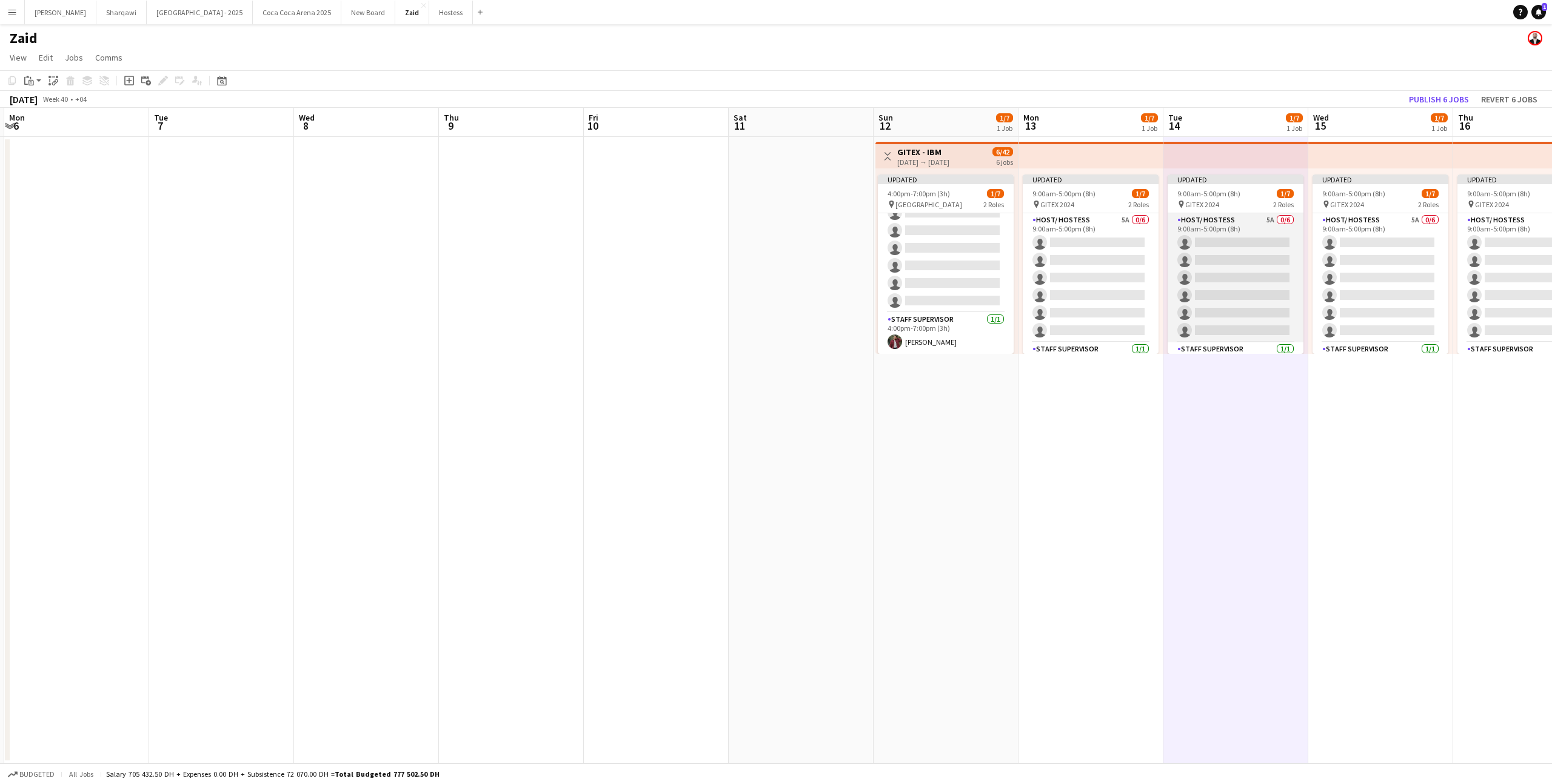
click at [1282, 316] on app-card-role "Host/ Hostess 5A 0/6 9:00am-5:00pm (8h) single-neutral-actions single-neutral-a…" at bounding box center [1235, 277] width 135 height 129
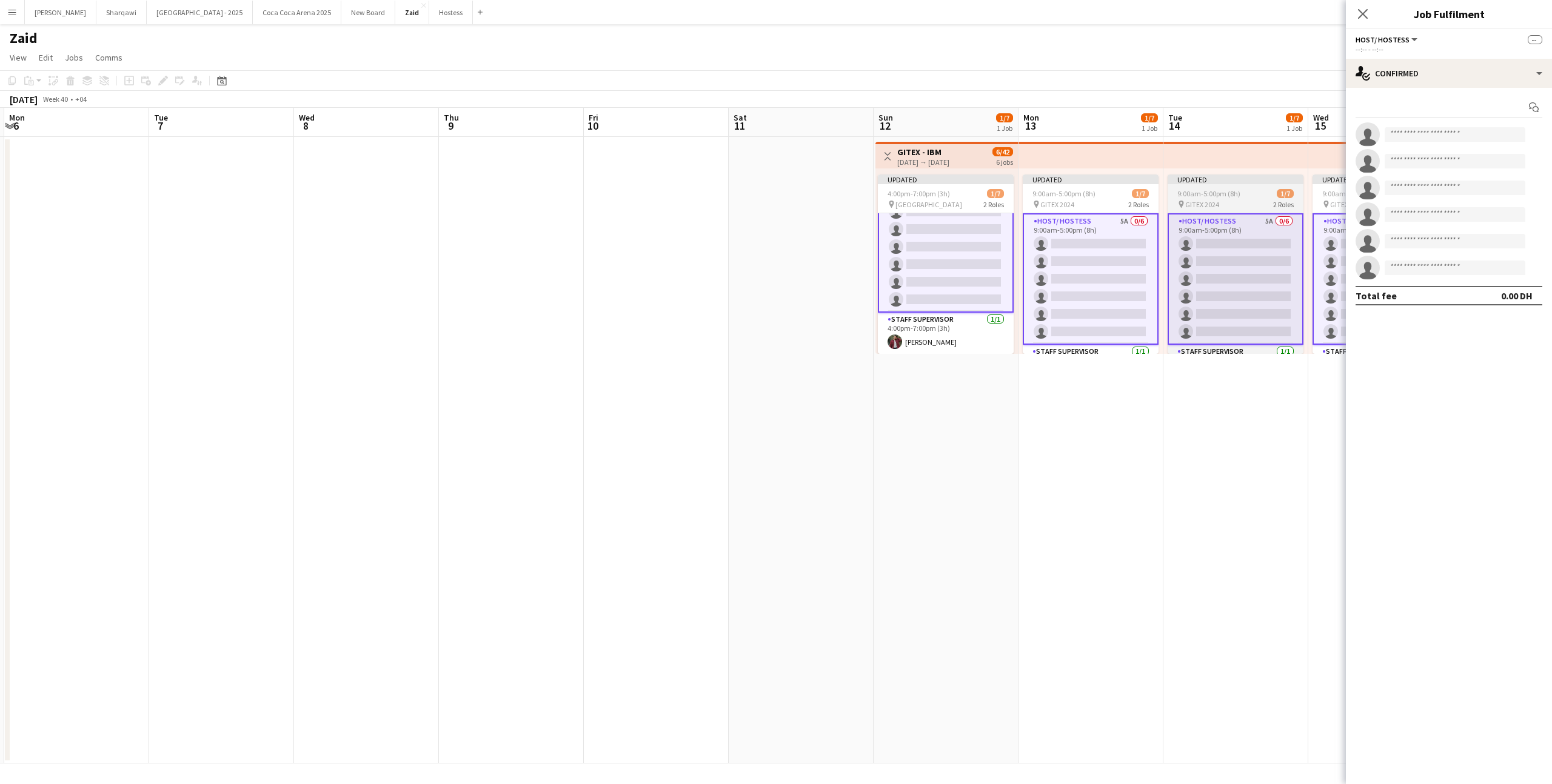
click at [1269, 197] on div "9:00am-5:00pm (8h) 1/7" at bounding box center [1235, 194] width 135 height 9
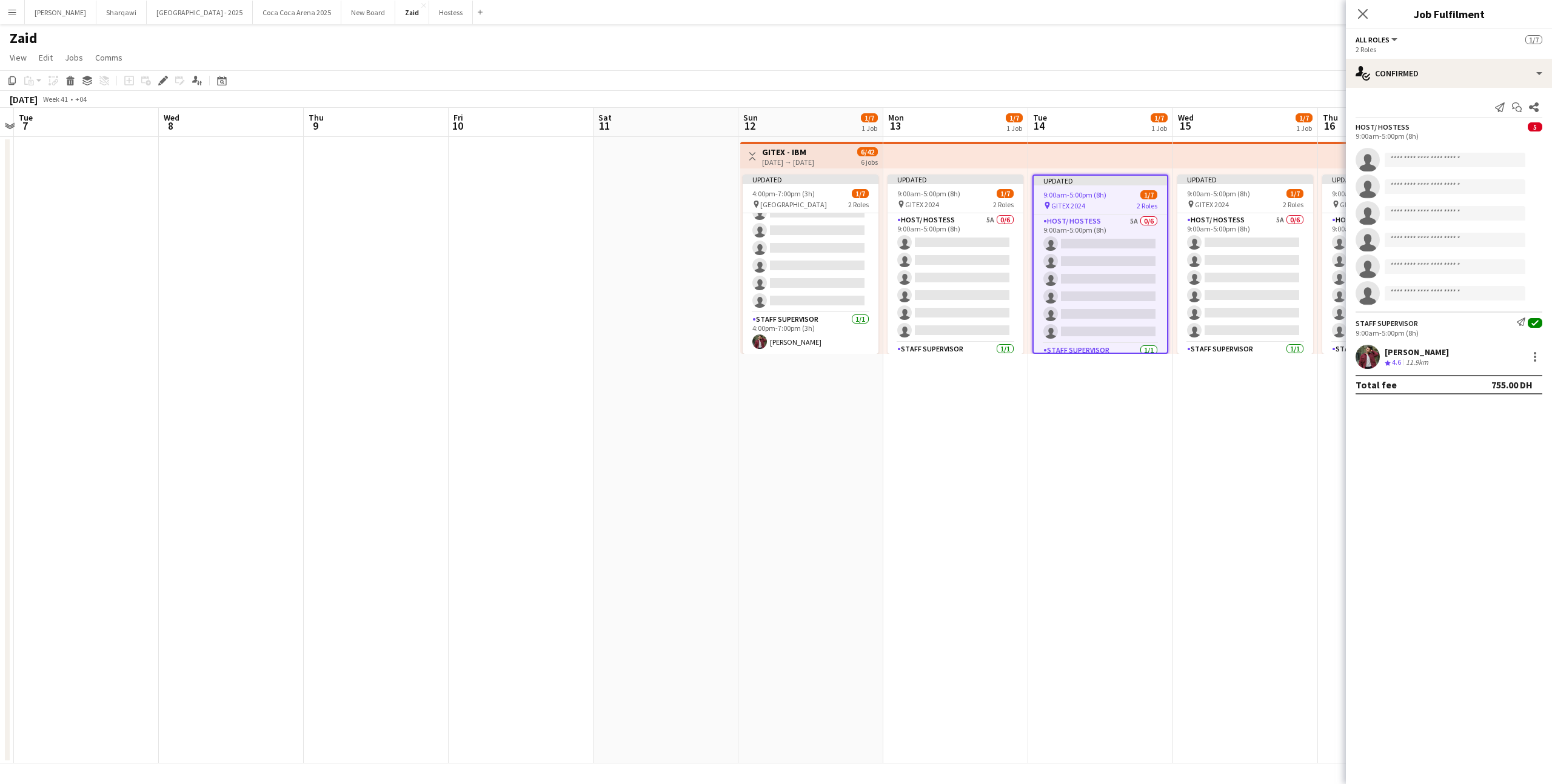
scroll to position [0, 444]
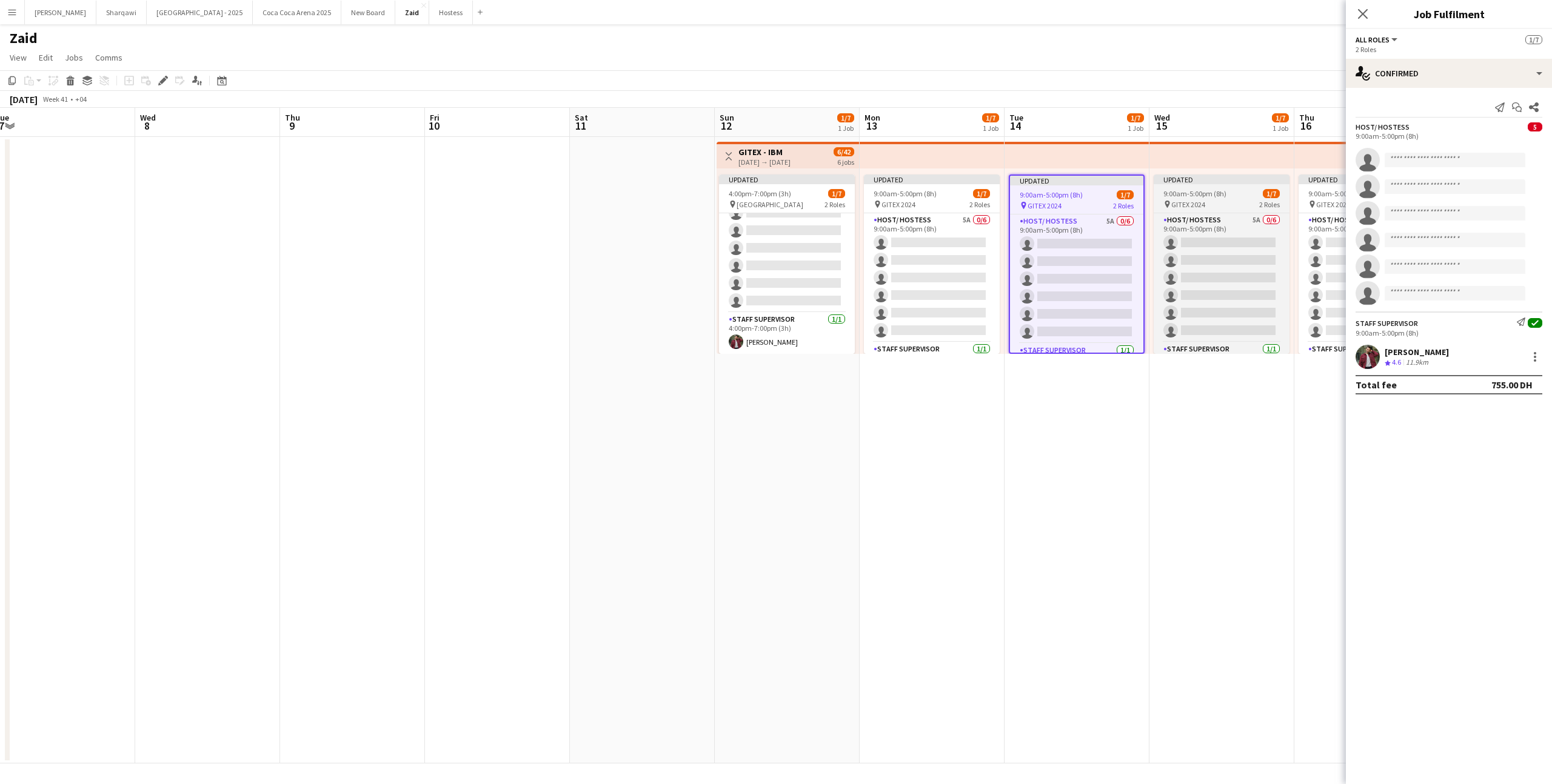
click at [1256, 196] on div "9:00am-5:00pm (8h) 1/7" at bounding box center [1221, 194] width 135 height 9
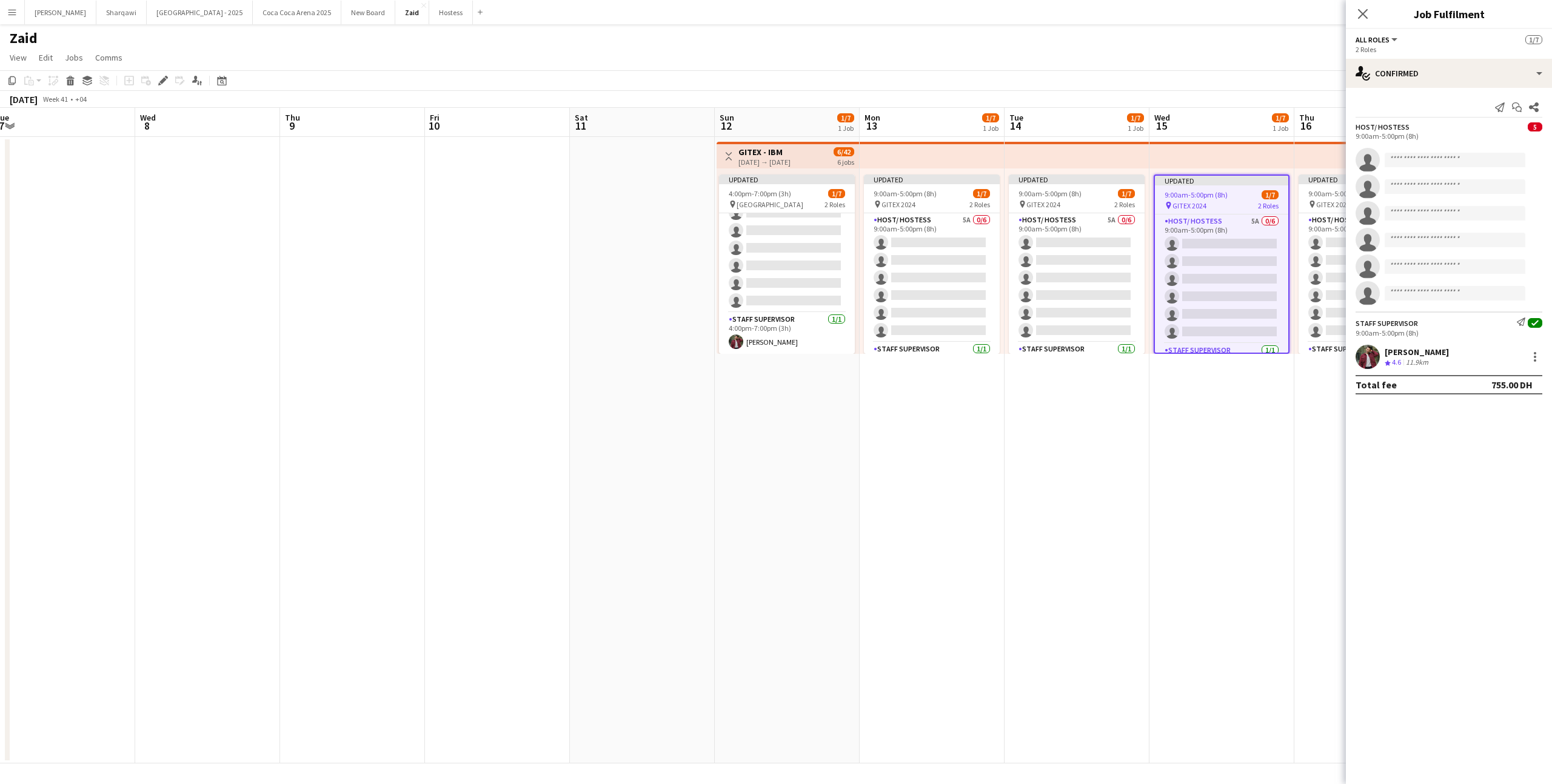
click at [1282, 430] on app-date-cell "Updated 9:00am-5:00pm (8h) 1/7 pin GITEX 2024 2 Roles Host/ Hostess 5A 0/6 9:00…" at bounding box center [1222, 450] width 145 height 627
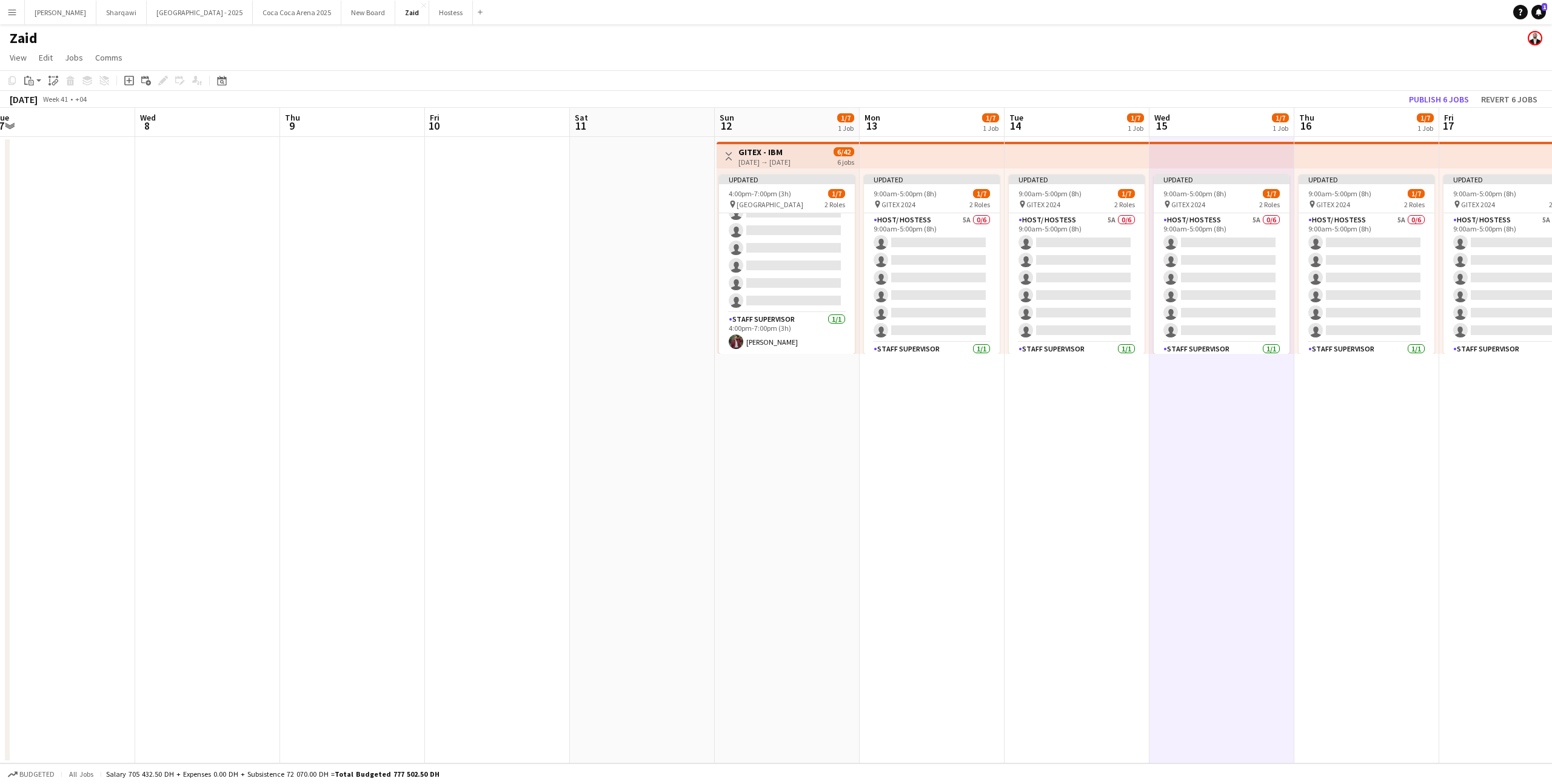
click at [1438, 86] on app-toolbar "Copy Paste Paste Command V Paste with crew Command Shift V Paste linked Job [GE…" at bounding box center [776, 80] width 1552 height 21
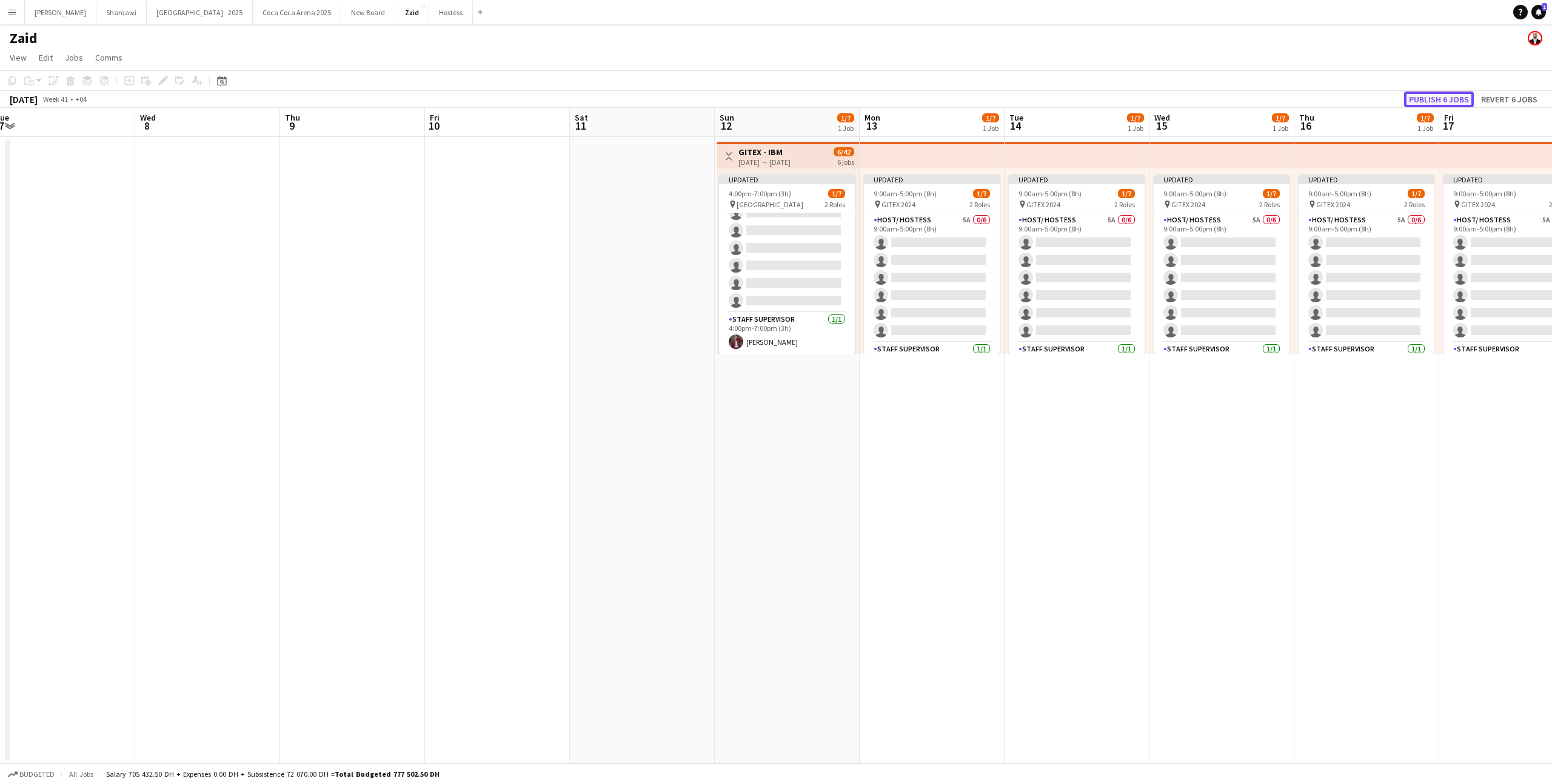
click at [1438, 99] on button "Publish 6 jobs" at bounding box center [1438, 100] width 70 height 16
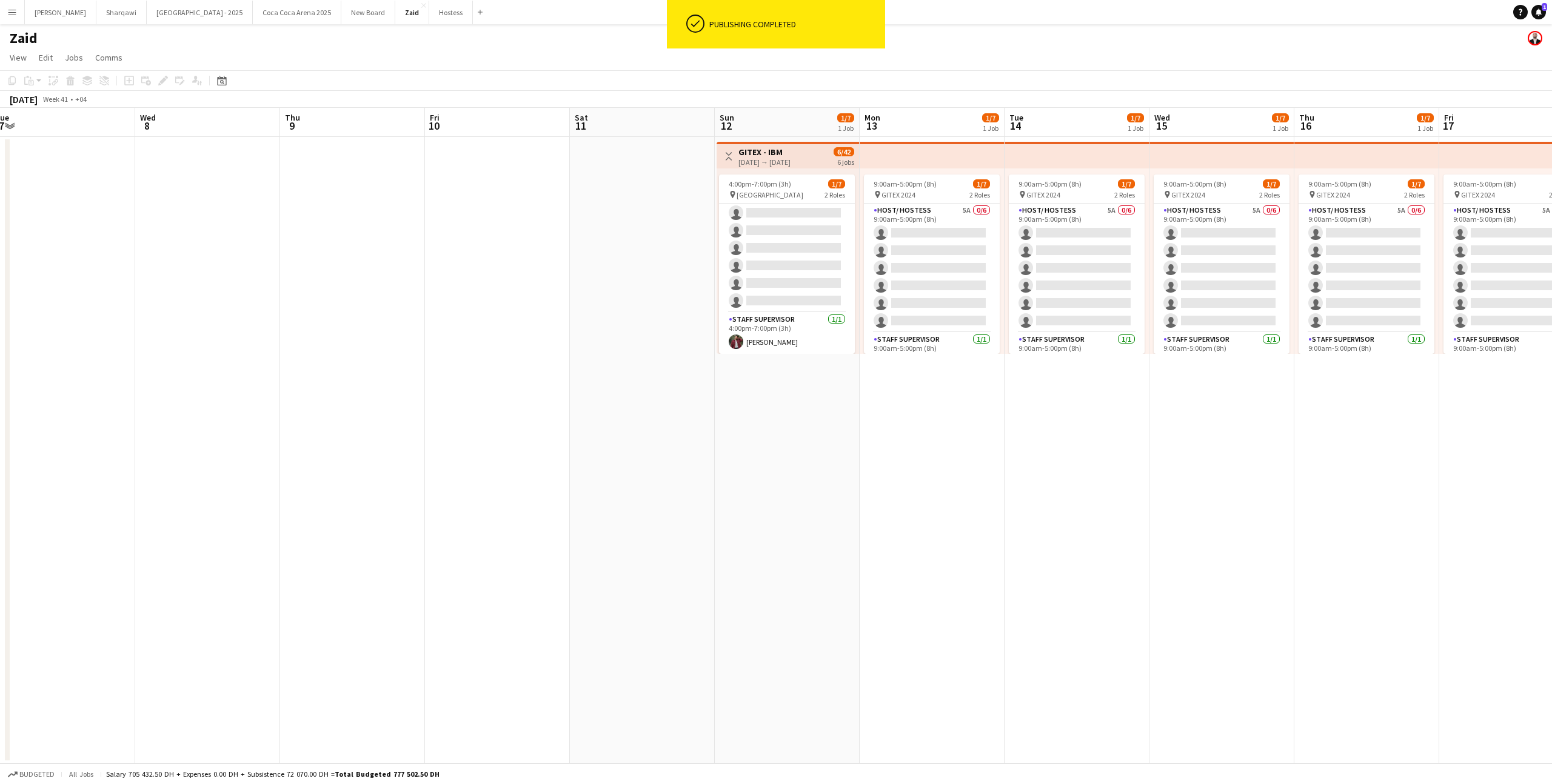
scroll to position [20, 0]
click at [16, 18] on button "Menu" at bounding box center [12, 12] width 25 height 25
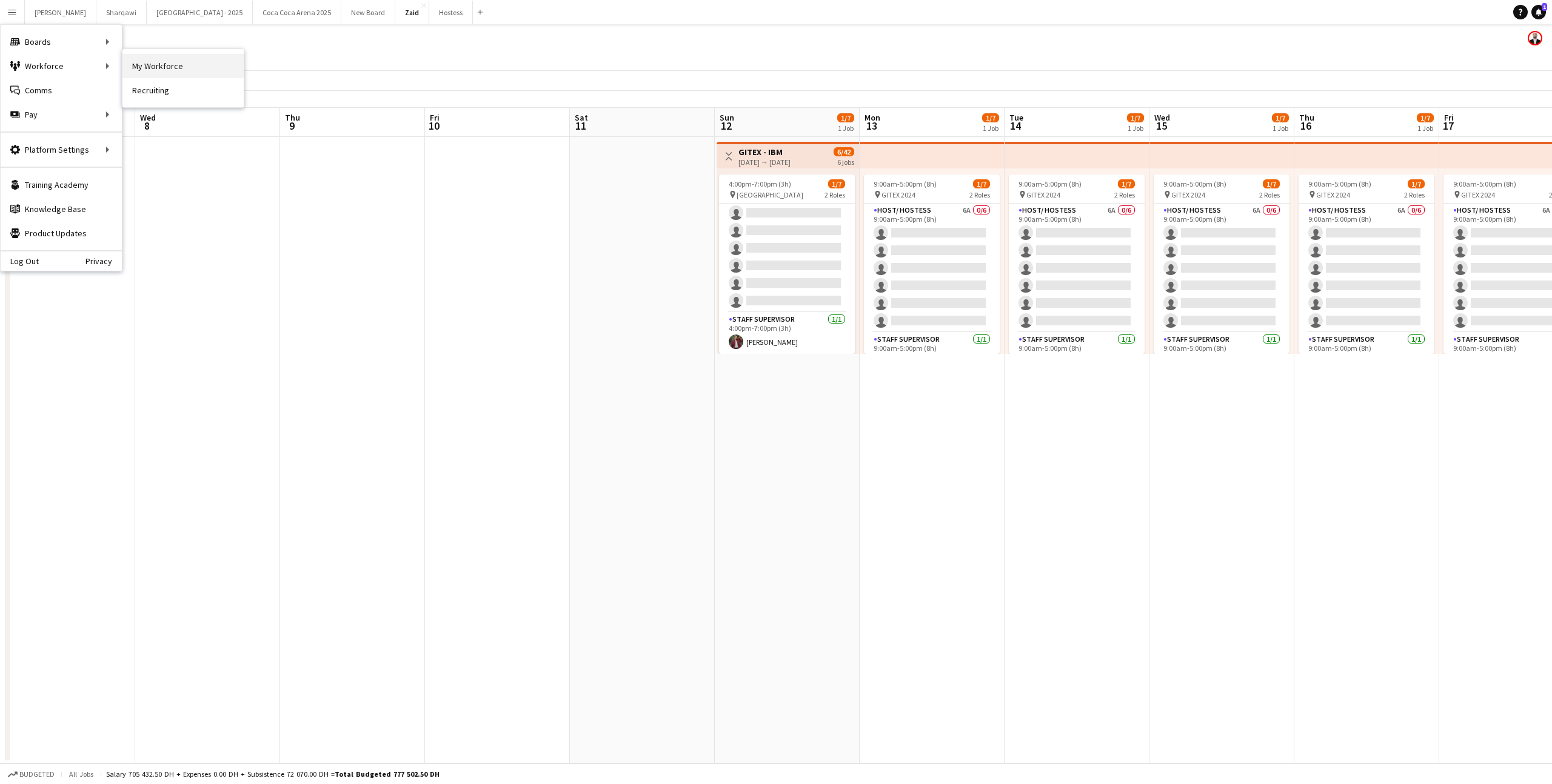
click at [160, 69] on link "My Workforce" at bounding box center [183, 66] width 122 height 25
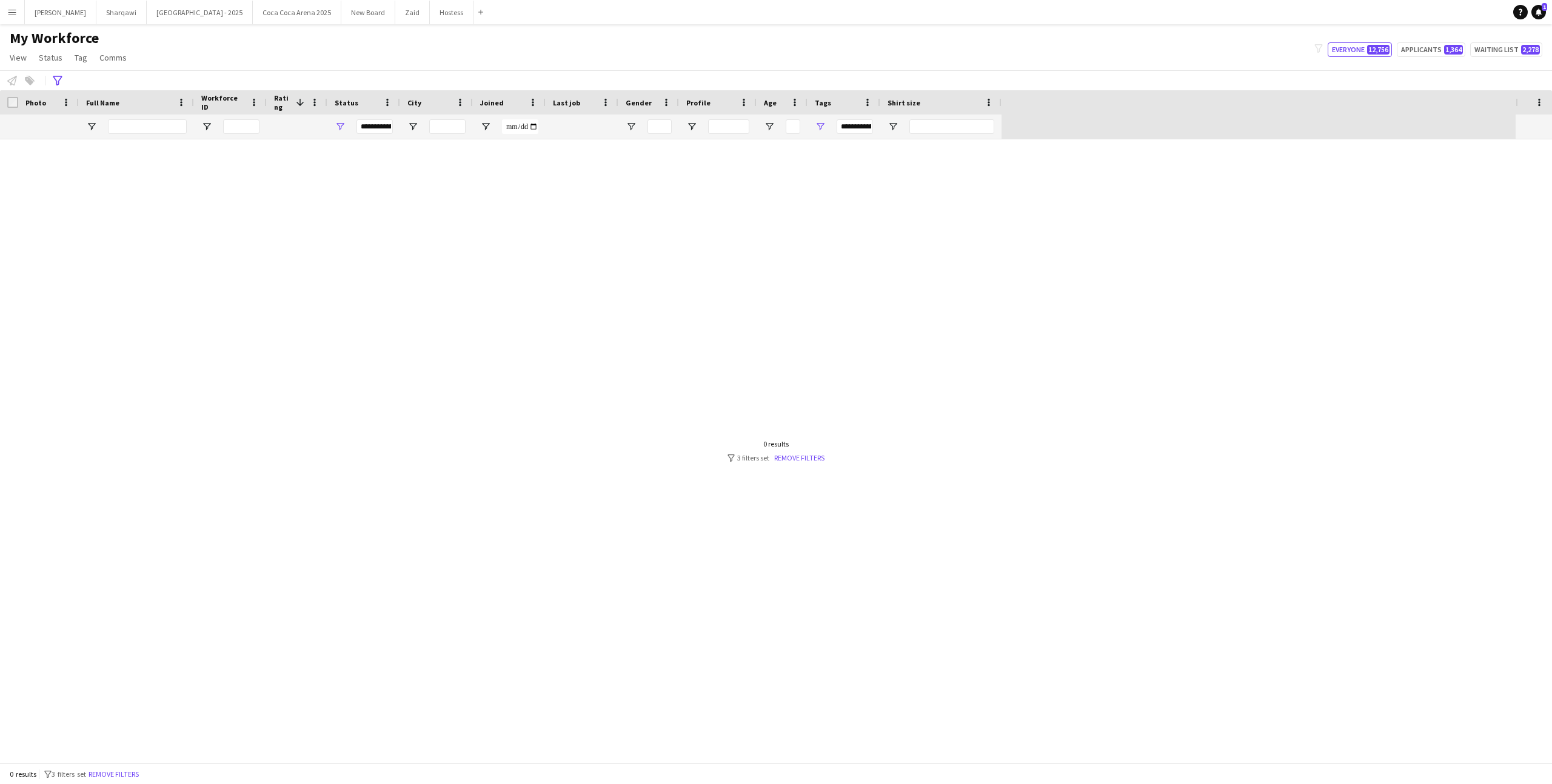
type input "***"
click at [790, 458] on link "Remove filters" at bounding box center [800, 458] width 50 height 9
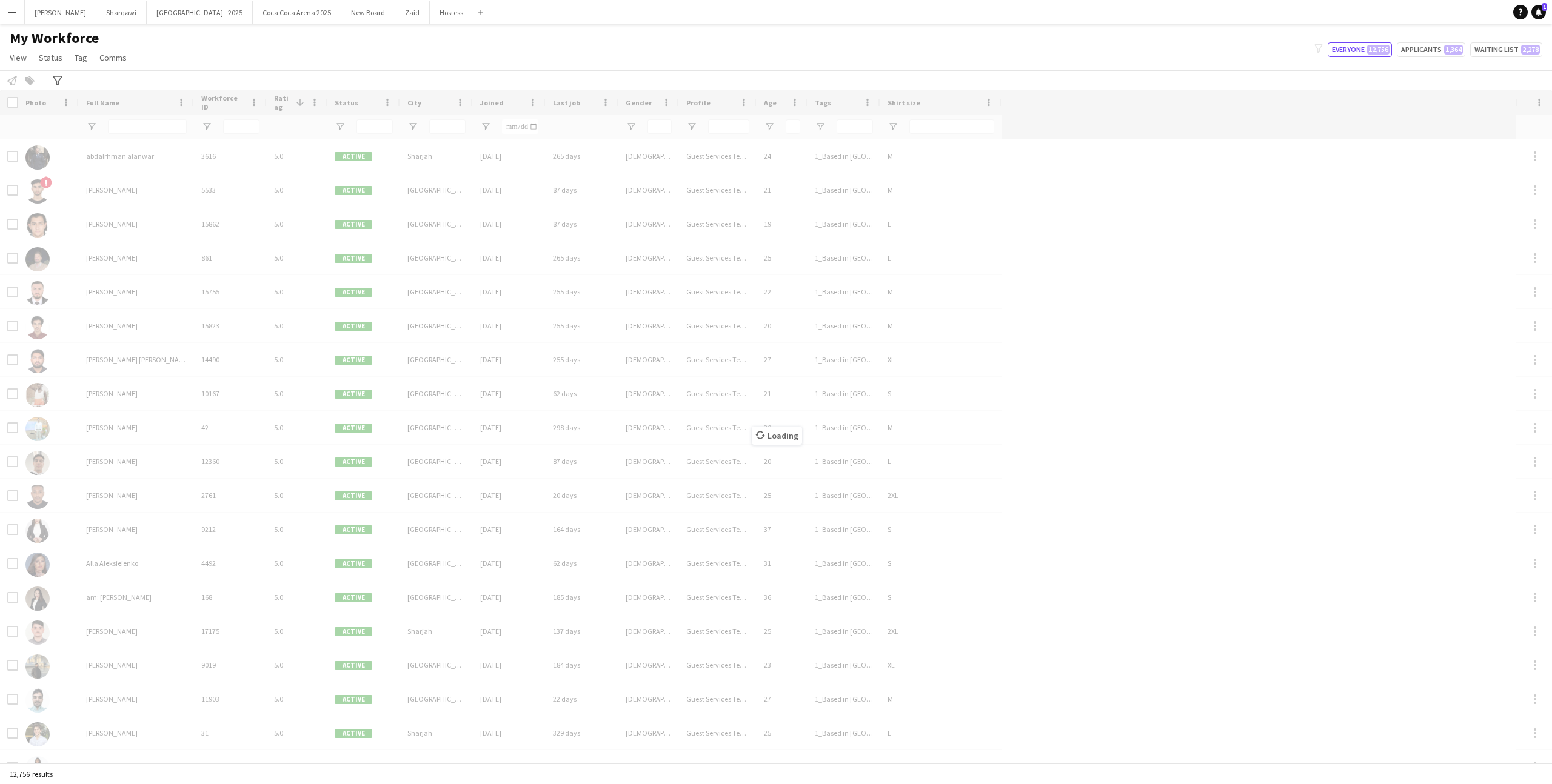
click at [137, 121] on div "Loading" at bounding box center [776, 426] width 1552 height 672
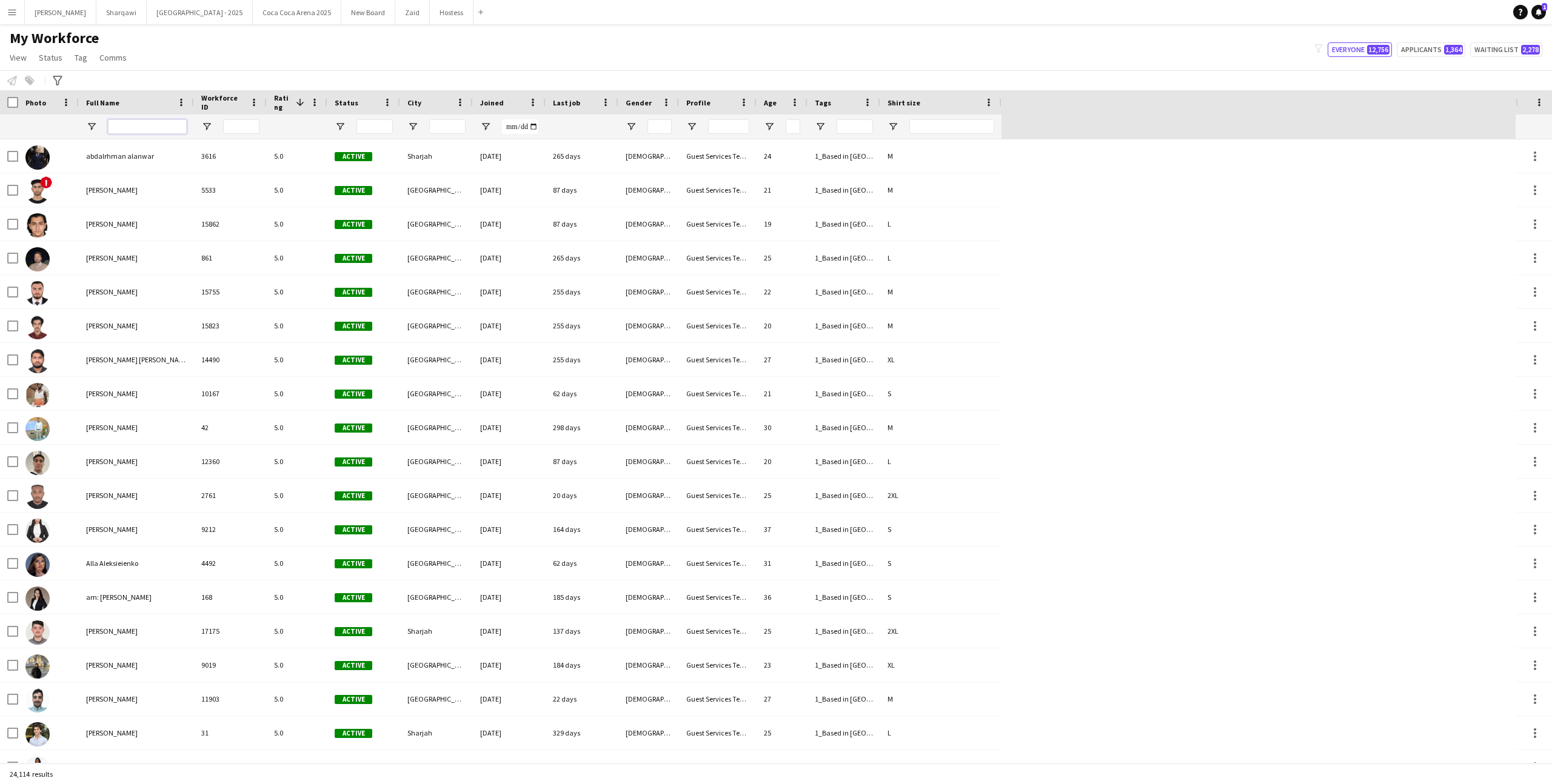
click at [141, 125] on input "Full Name Filter Input" at bounding box center [147, 127] width 79 height 15
type input "*"
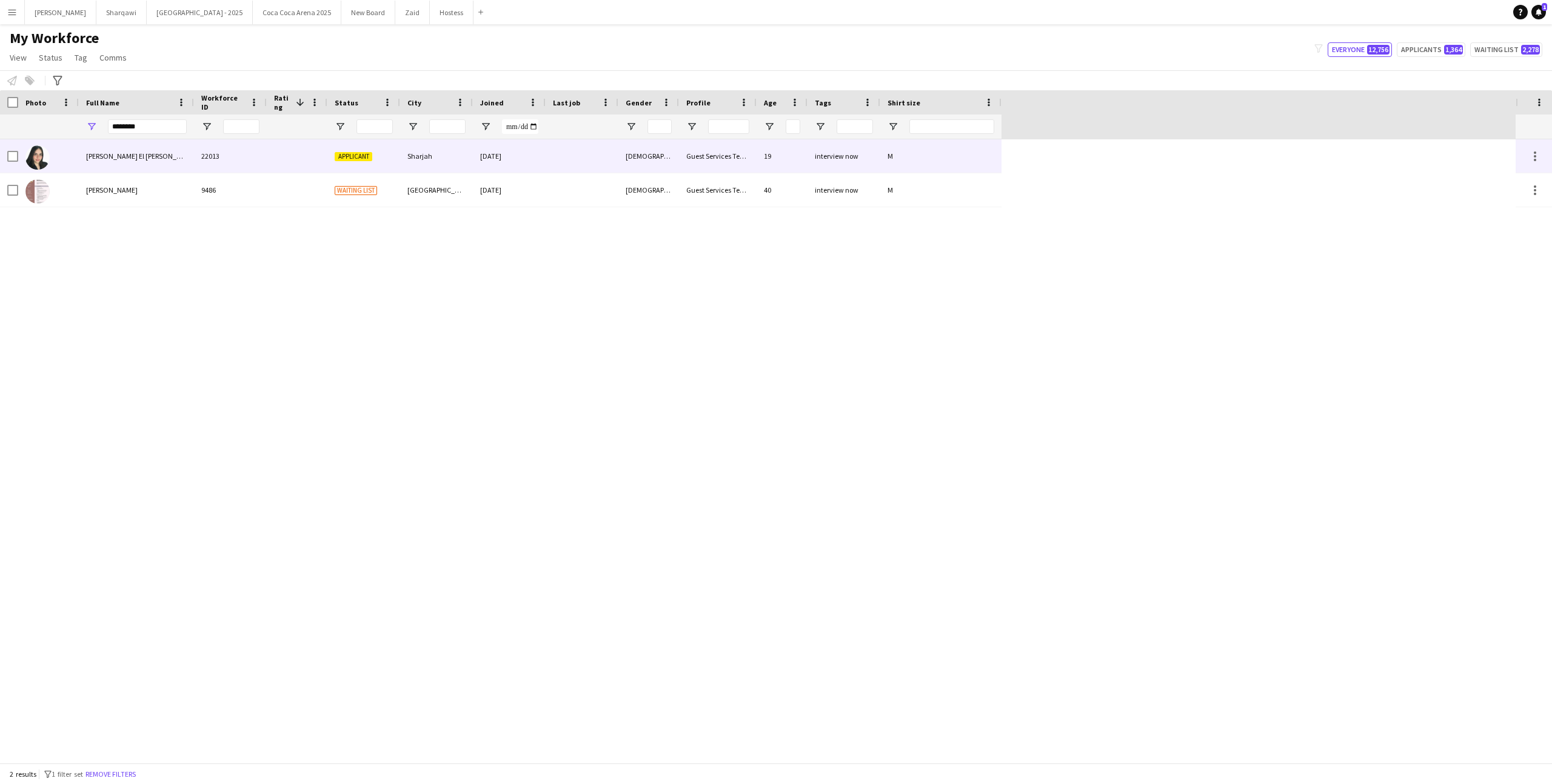
click at [187, 159] on div "[PERSON_NAME] El [PERSON_NAME]" at bounding box center [136, 156] width 115 height 33
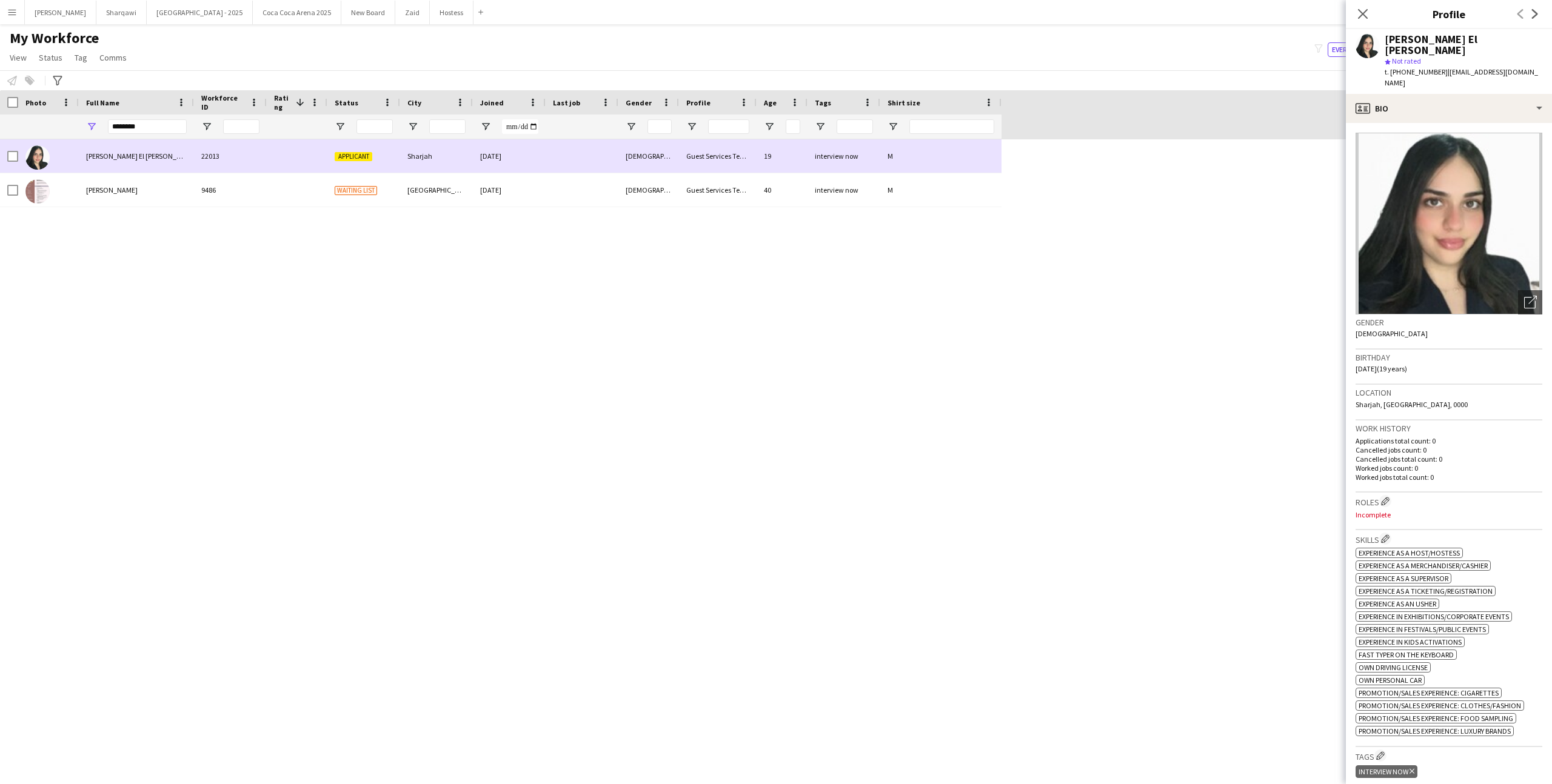
drag, startPoint x: 228, startPoint y: 161, endPoint x: 211, endPoint y: 157, distance: 17.5
click at [196, 159] on div "22013" at bounding box center [230, 156] width 73 height 33
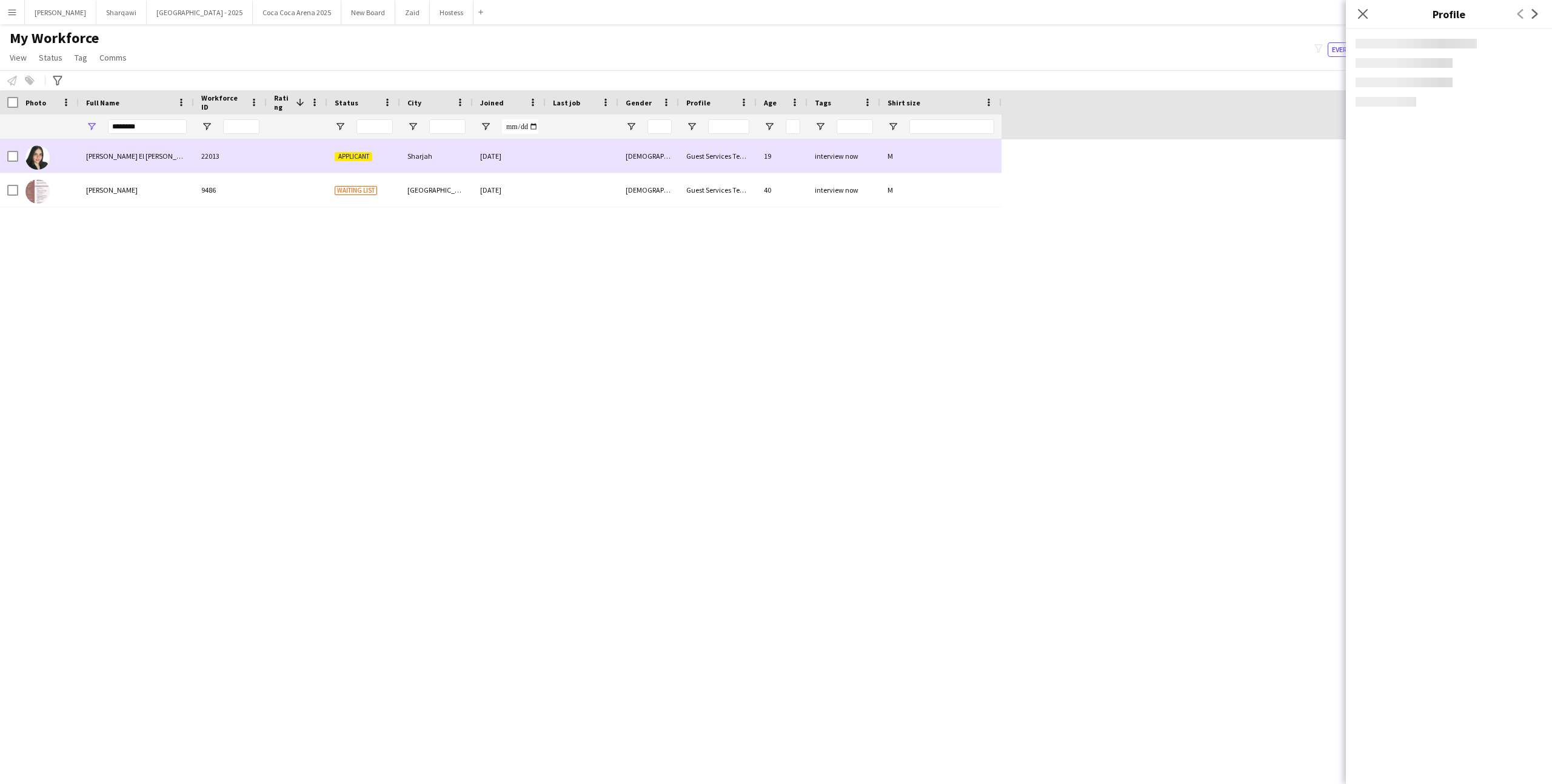
drag, startPoint x: 197, startPoint y: 156, endPoint x: 220, endPoint y: 156, distance: 23.0
click at [220, 156] on div "22013" at bounding box center [230, 156] width 73 height 33
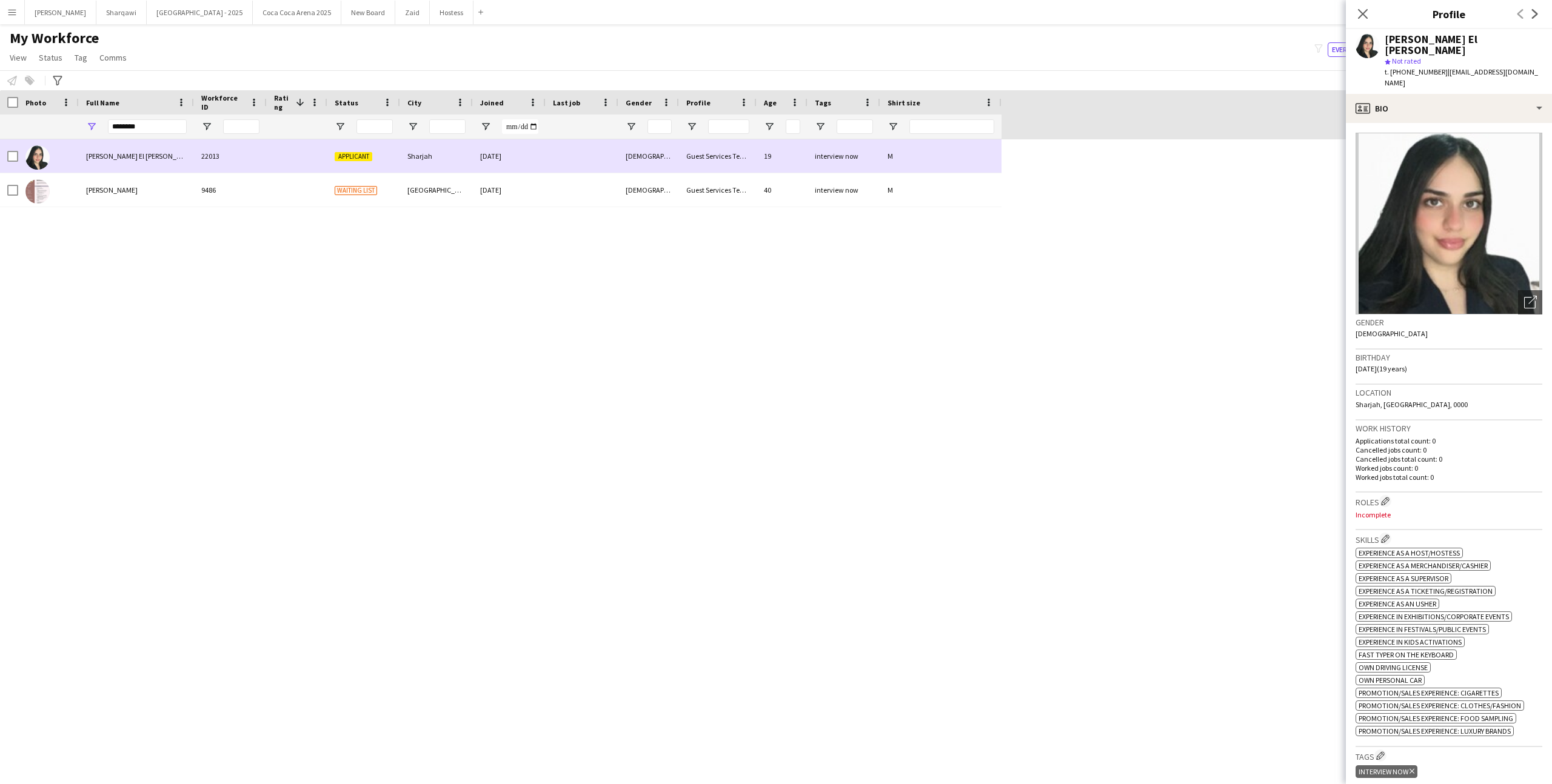
click at [220, 156] on div "22013" at bounding box center [230, 156] width 73 height 33
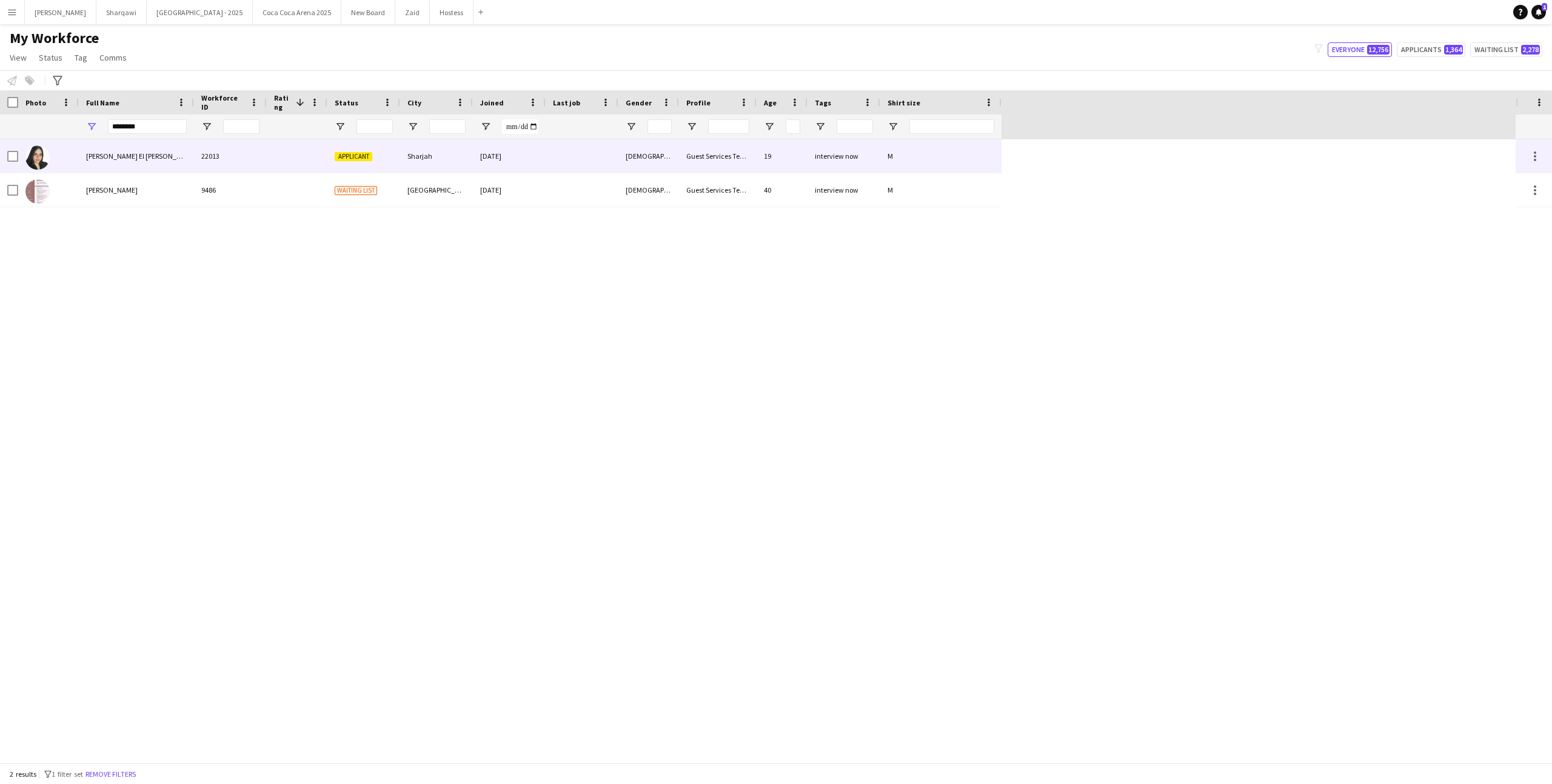
click at [220, 156] on div "22013" at bounding box center [230, 156] width 73 height 33
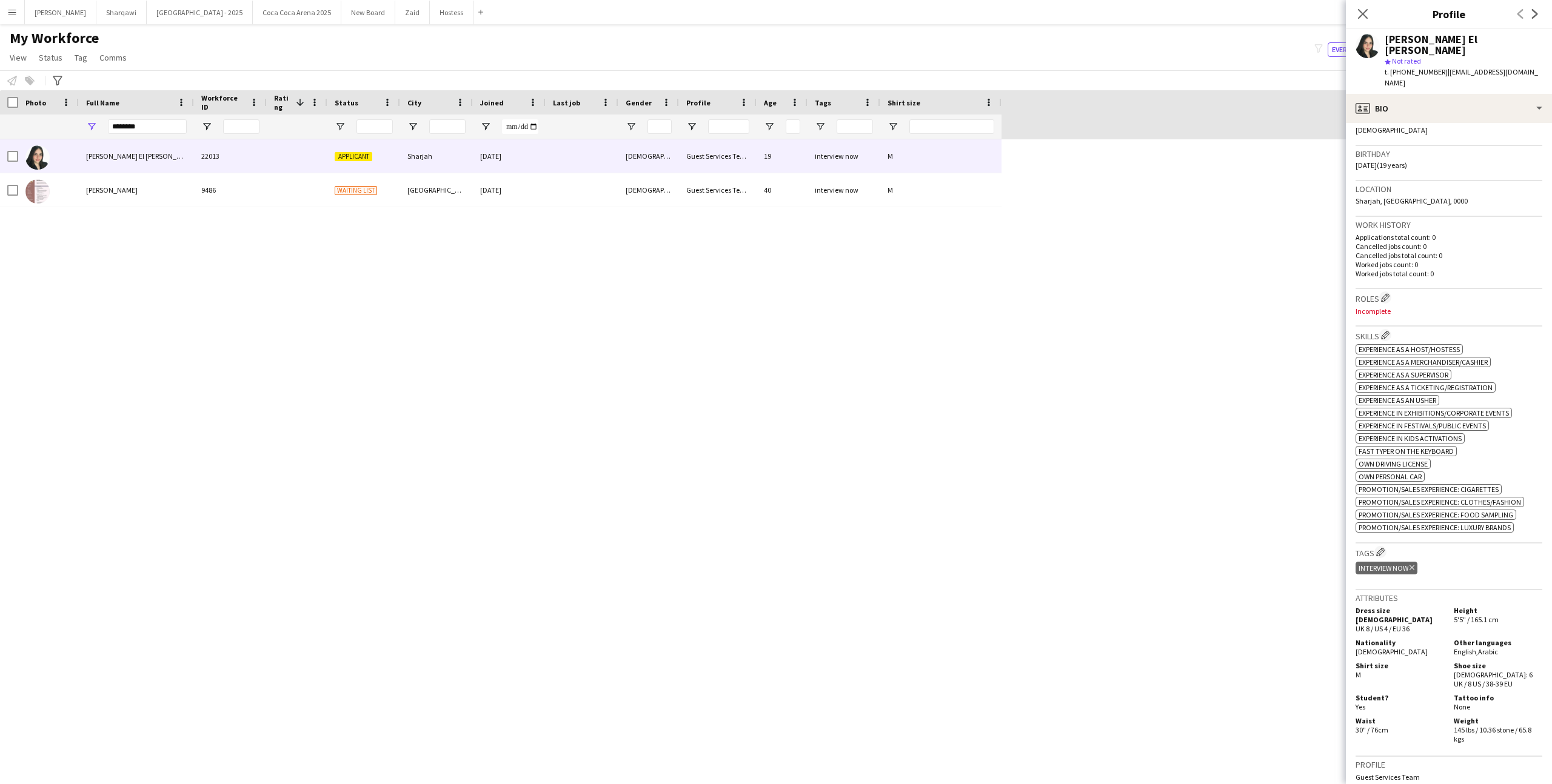
scroll to position [203, 0]
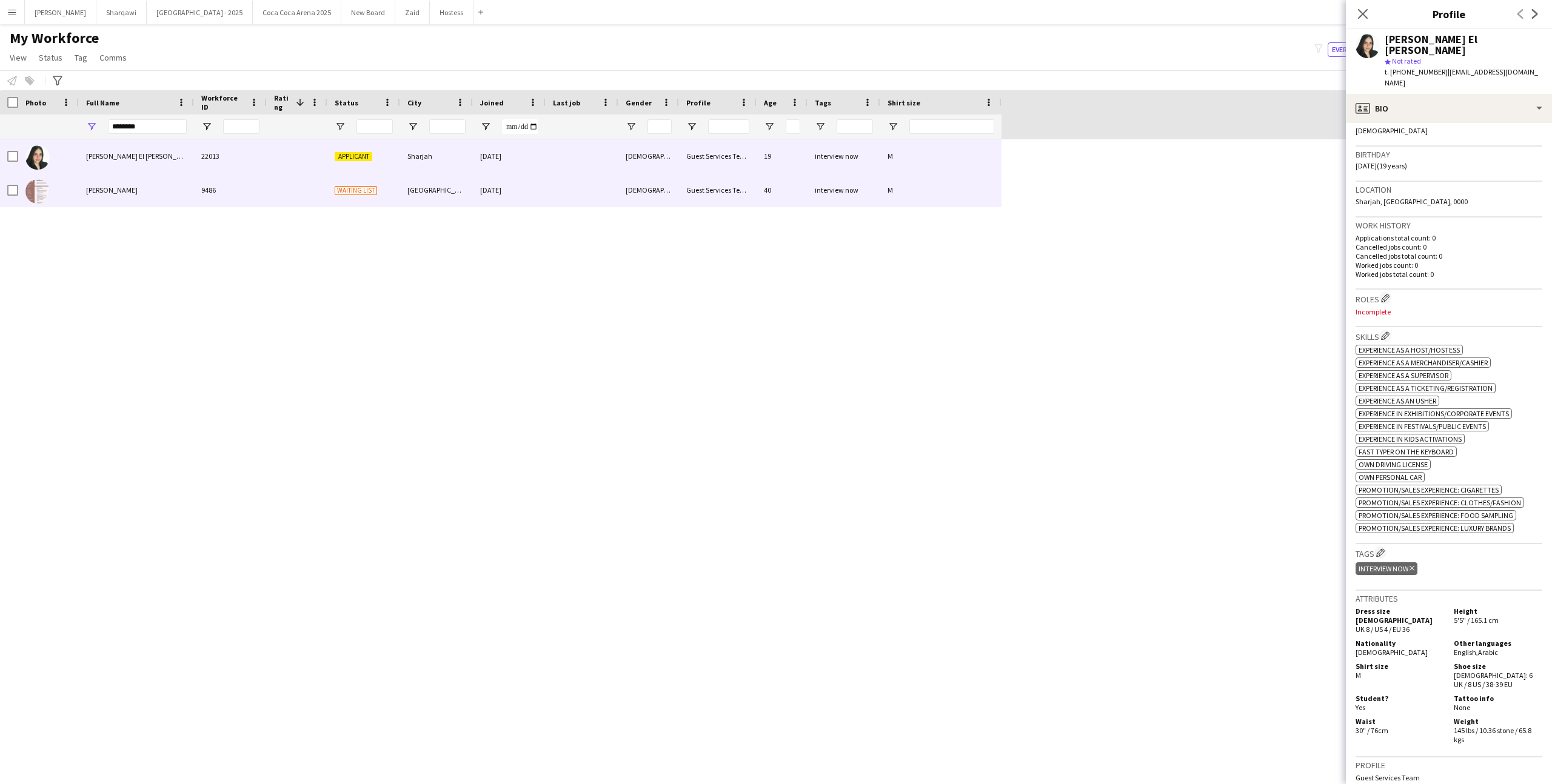
click at [509, 198] on div "[DATE]" at bounding box center [509, 190] width 73 height 33
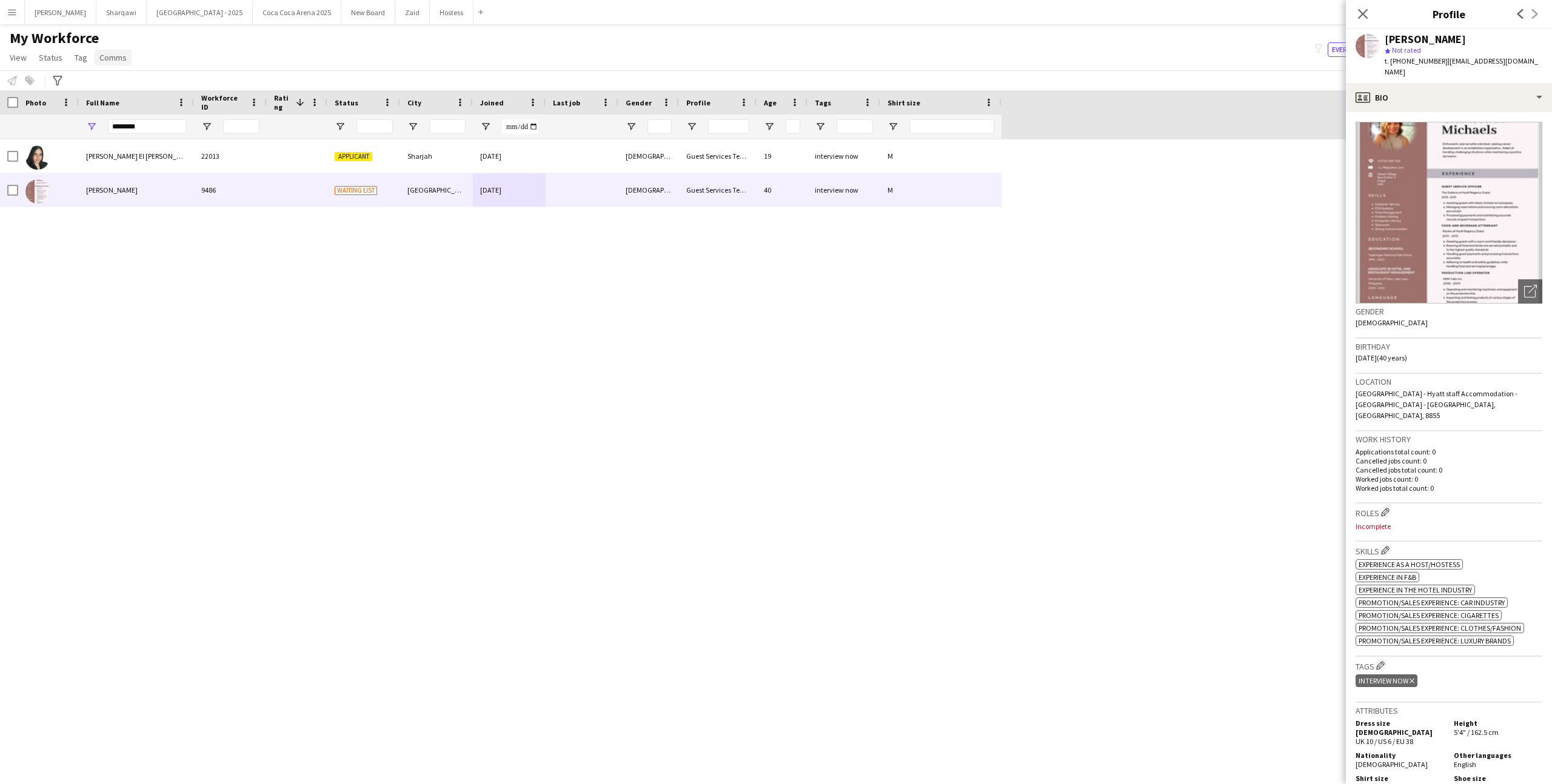
click at [94, 65] on link "Comms" at bounding box center [113, 58] width 37 height 16
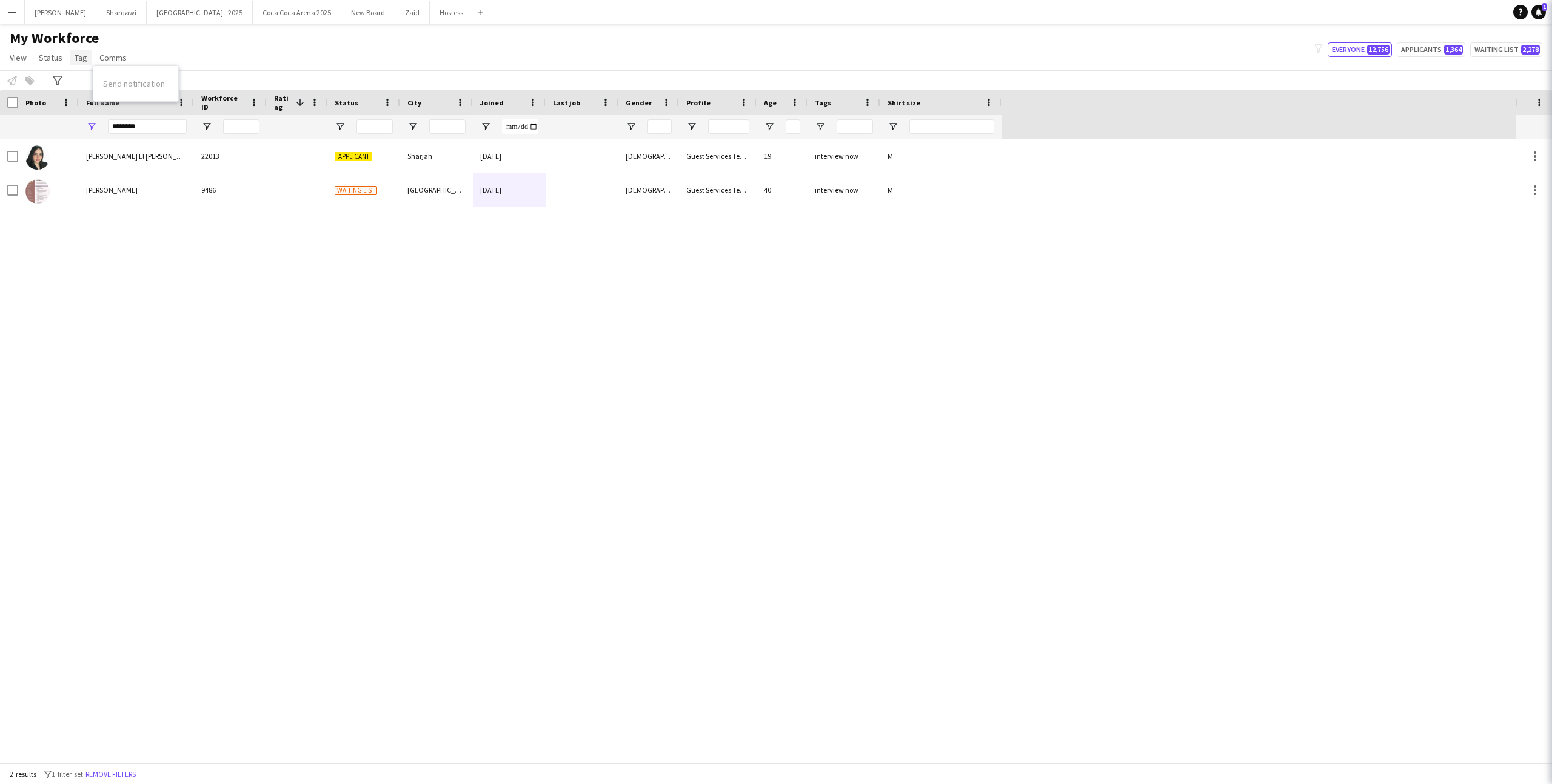
click at [77, 60] on span "Tag" at bounding box center [80, 57] width 13 height 11
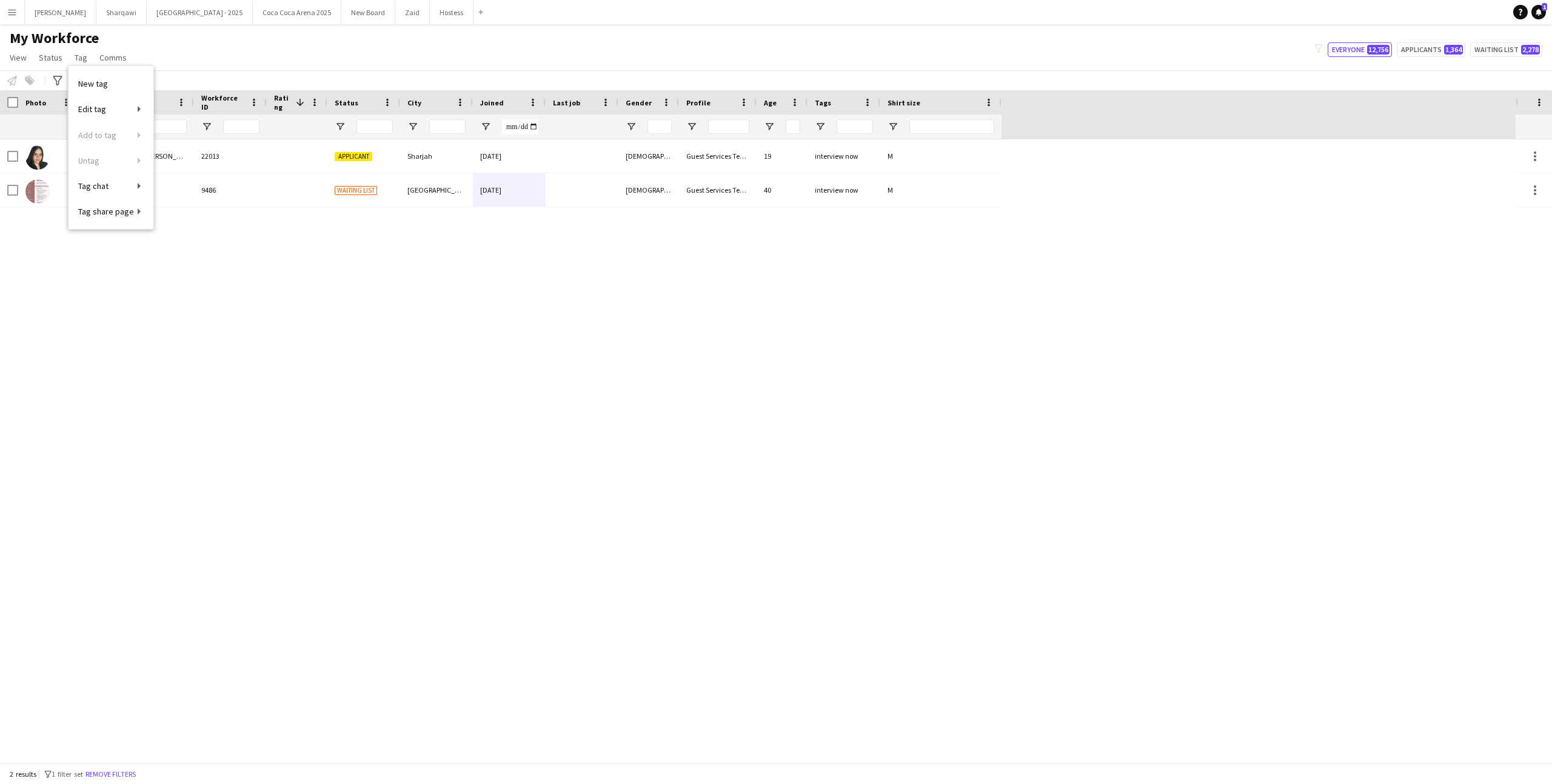
click at [659, 45] on div "My Workforce View Views Default view New view Update view Delete view Edit name…" at bounding box center [776, 50] width 1552 height 41
click at [149, 121] on input "********" at bounding box center [147, 127] width 79 height 15
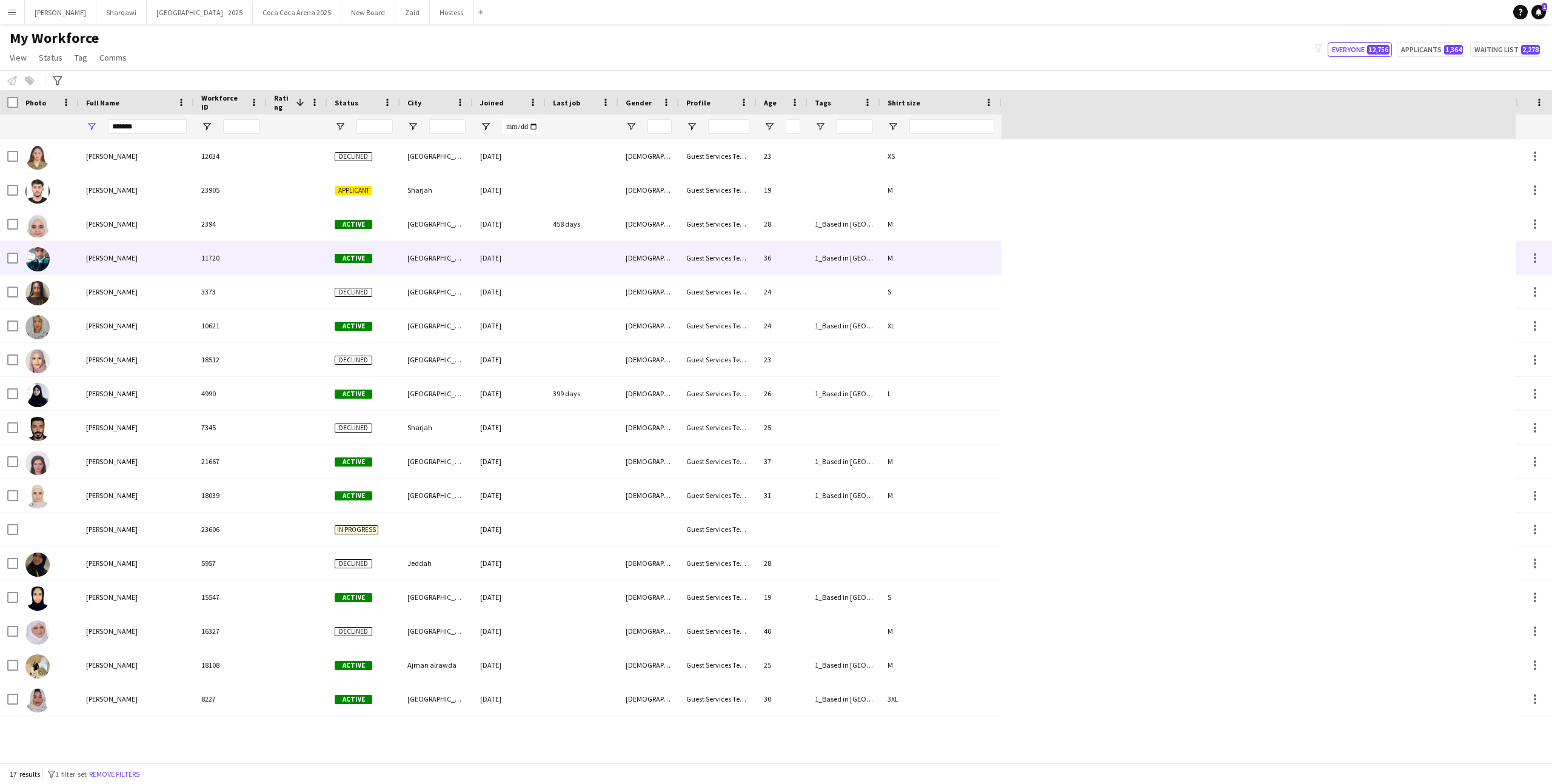
click at [123, 257] on div "[PERSON_NAME]" at bounding box center [136, 258] width 115 height 33
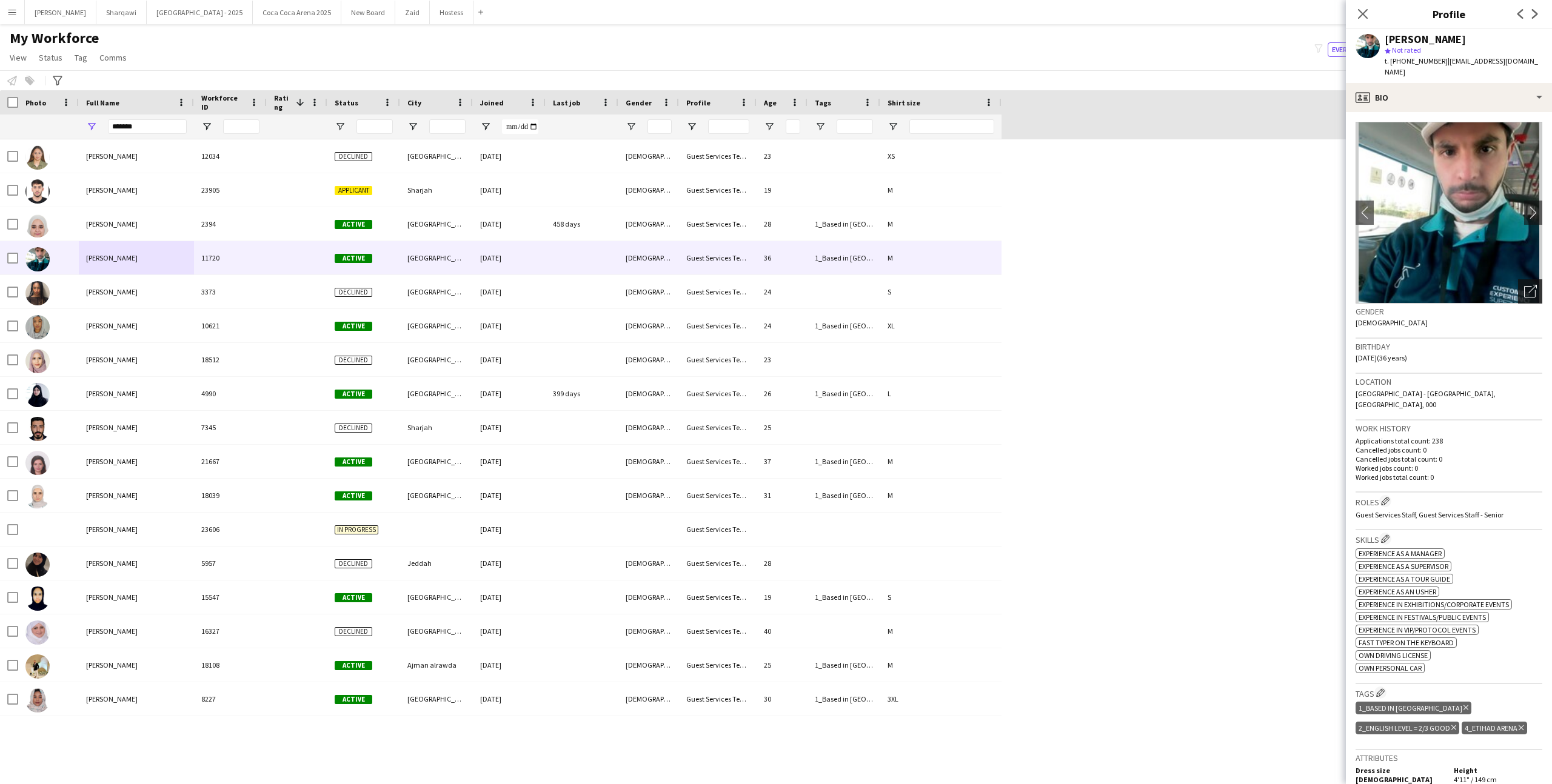
click at [1526, 285] on icon "Open photos pop-in" at bounding box center [1530, 291] width 13 height 13
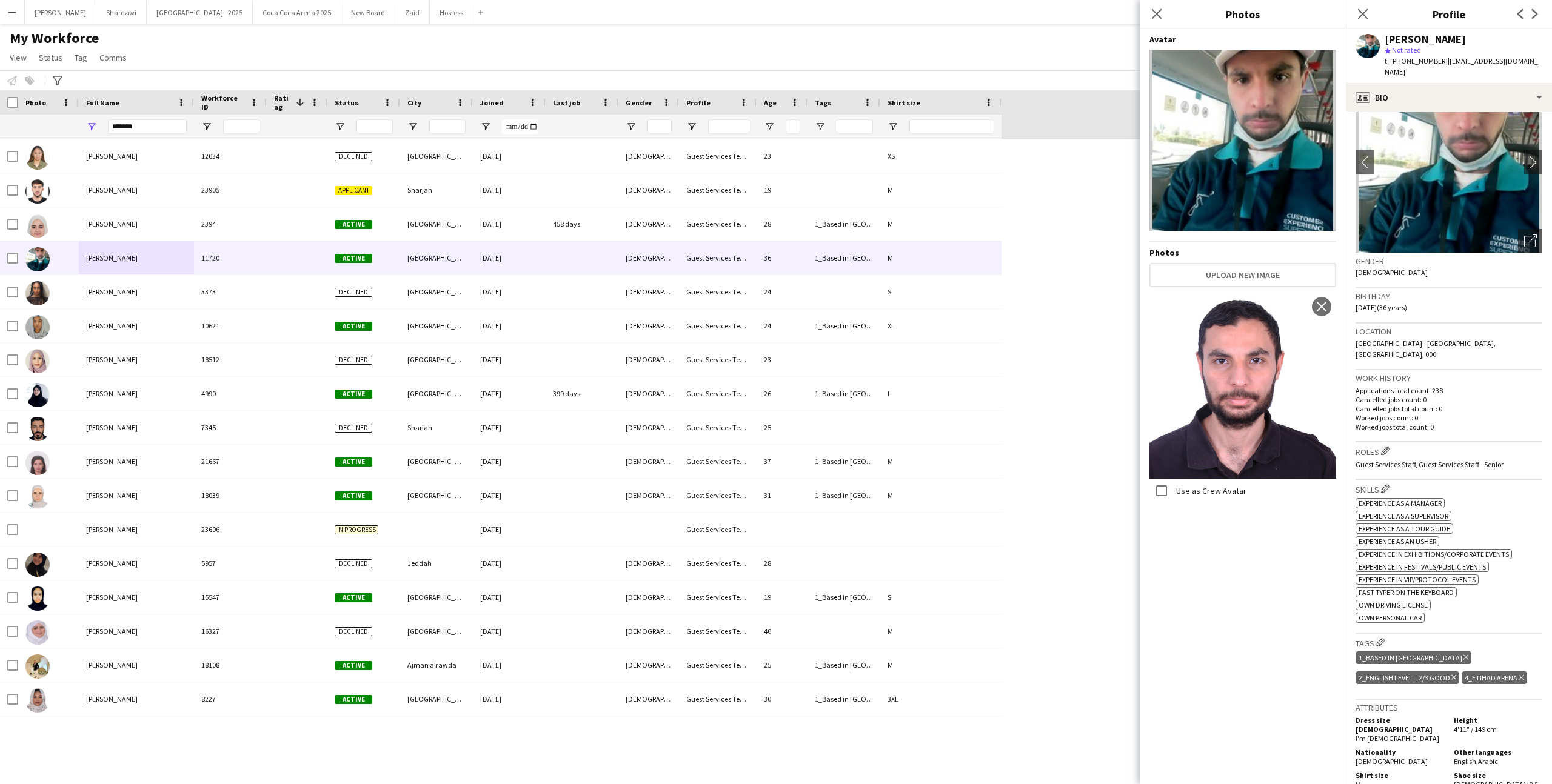
scroll to position [52, 0]
click at [1389, 443] on button "Edit crew company roles" at bounding box center [1385, 449] width 12 height 12
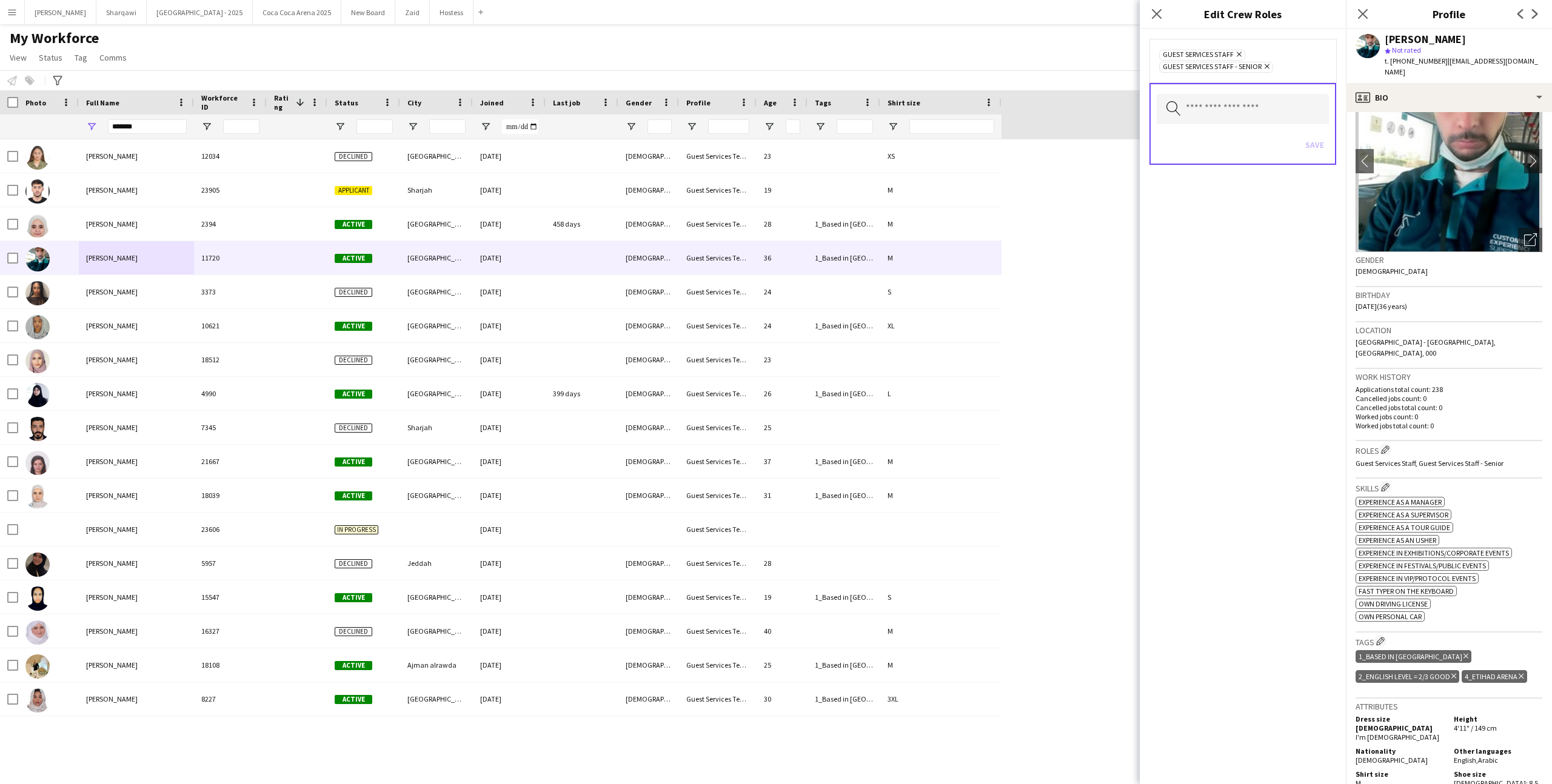
click at [1265, 65] on icon "Remove" at bounding box center [1265, 66] width 8 height 8
click at [1314, 133] on button "Save" at bounding box center [1314, 132] width 29 height 19
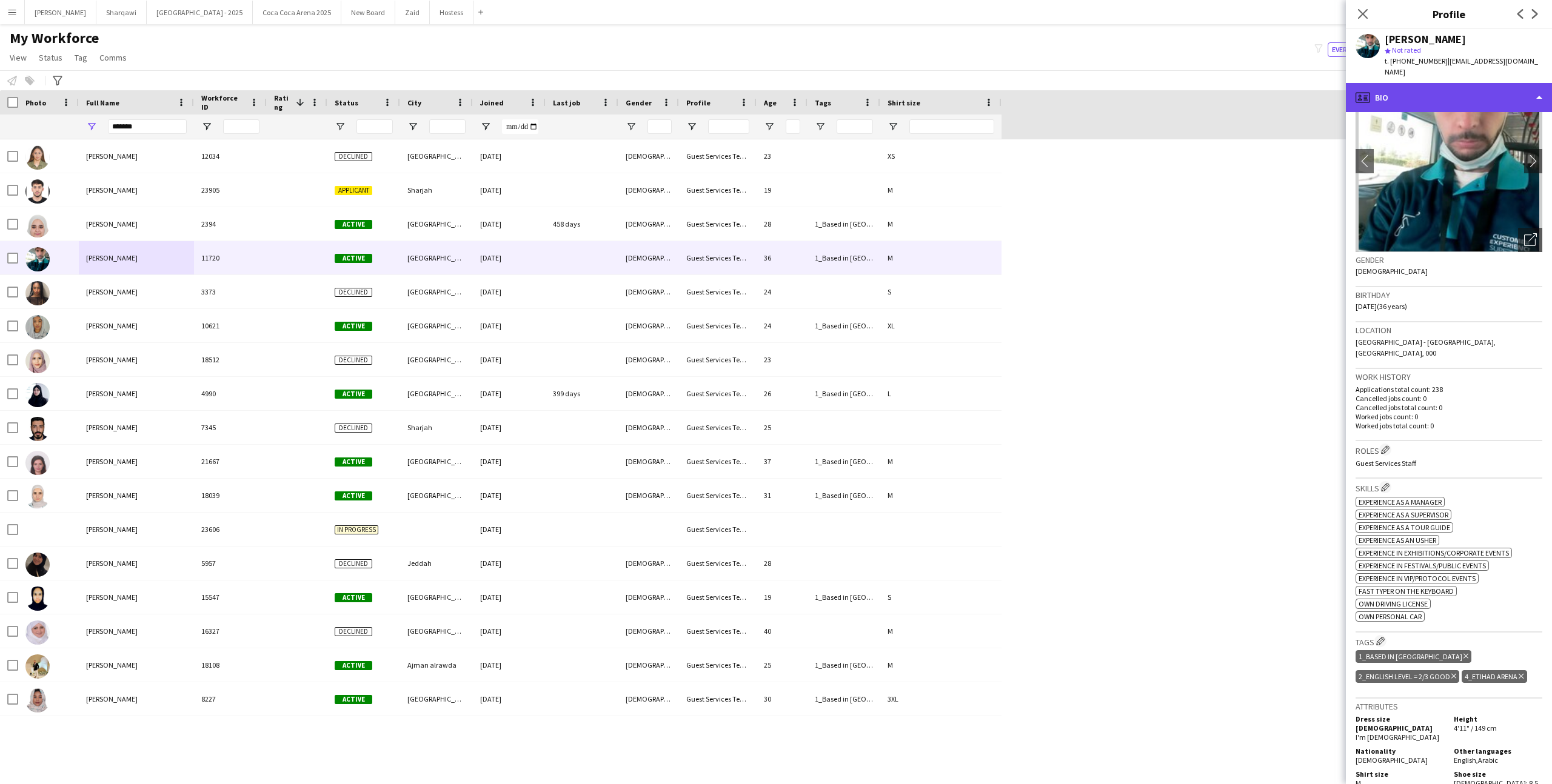
click at [1407, 83] on div "profile Bio" at bounding box center [1448, 98] width 206 height 29
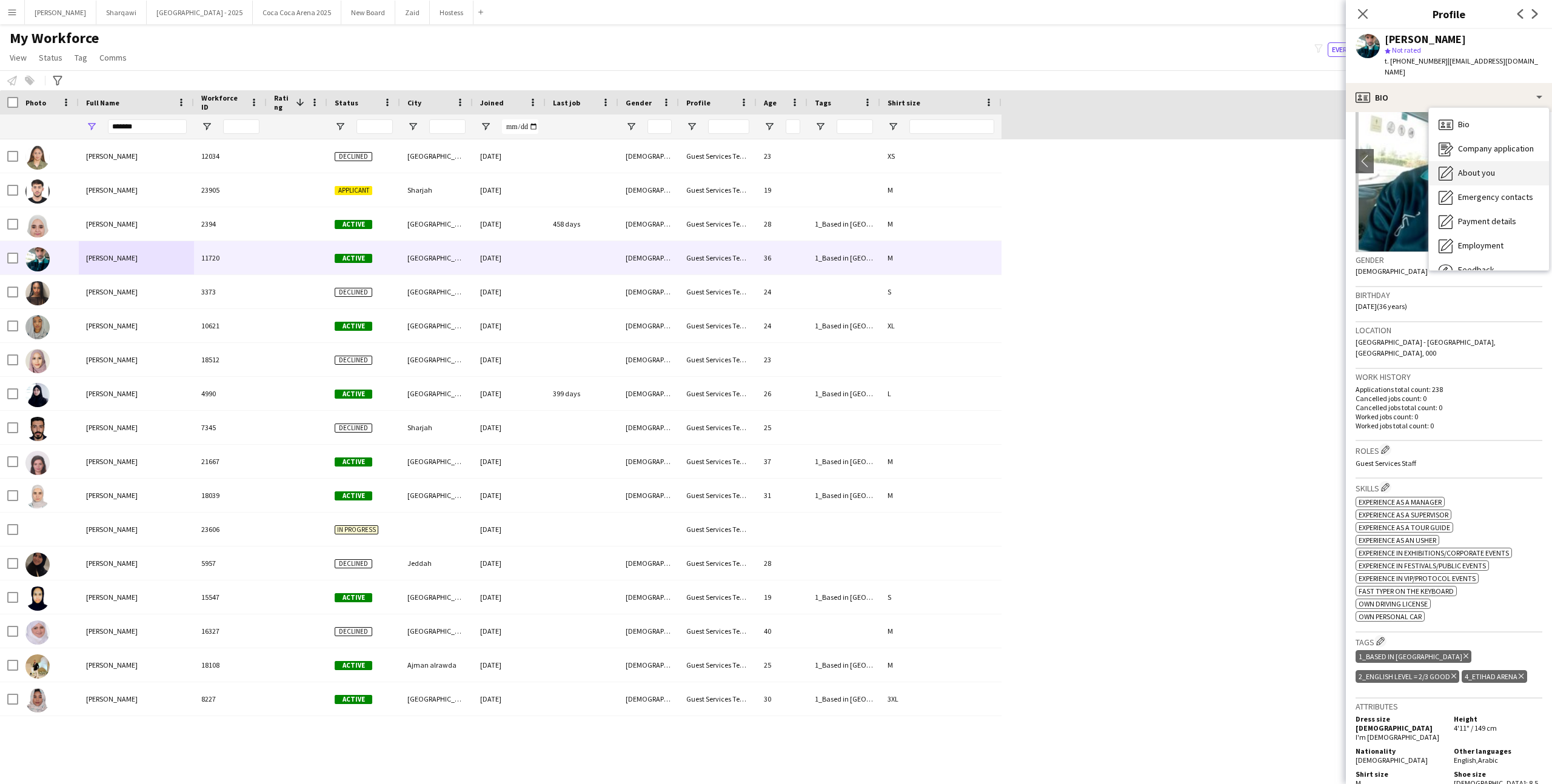
click at [1470, 161] on div "About you About you" at bounding box center [1488, 173] width 120 height 25
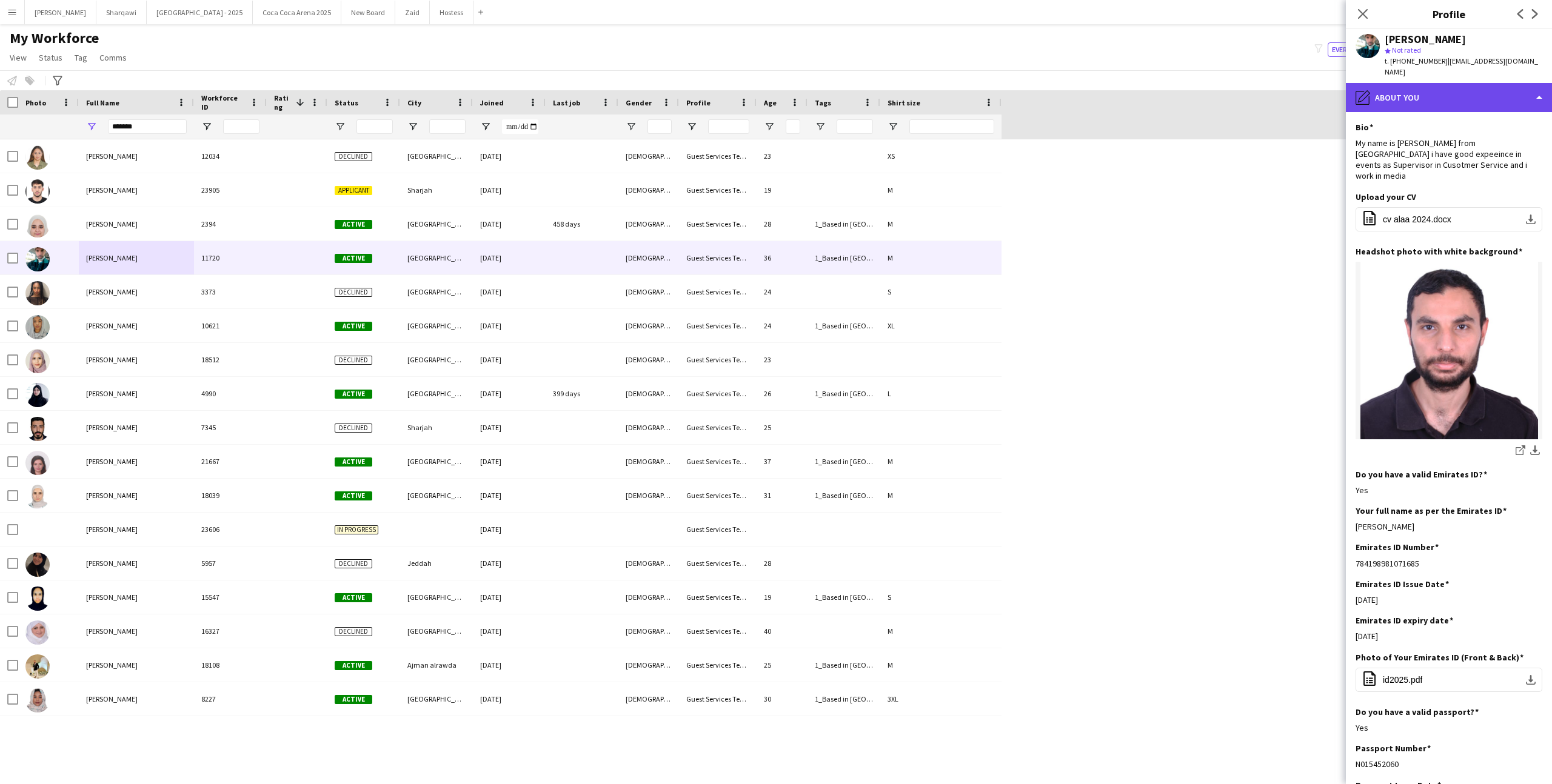
click at [1450, 94] on div "pencil4 About you" at bounding box center [1448, 98] width 206 height 29
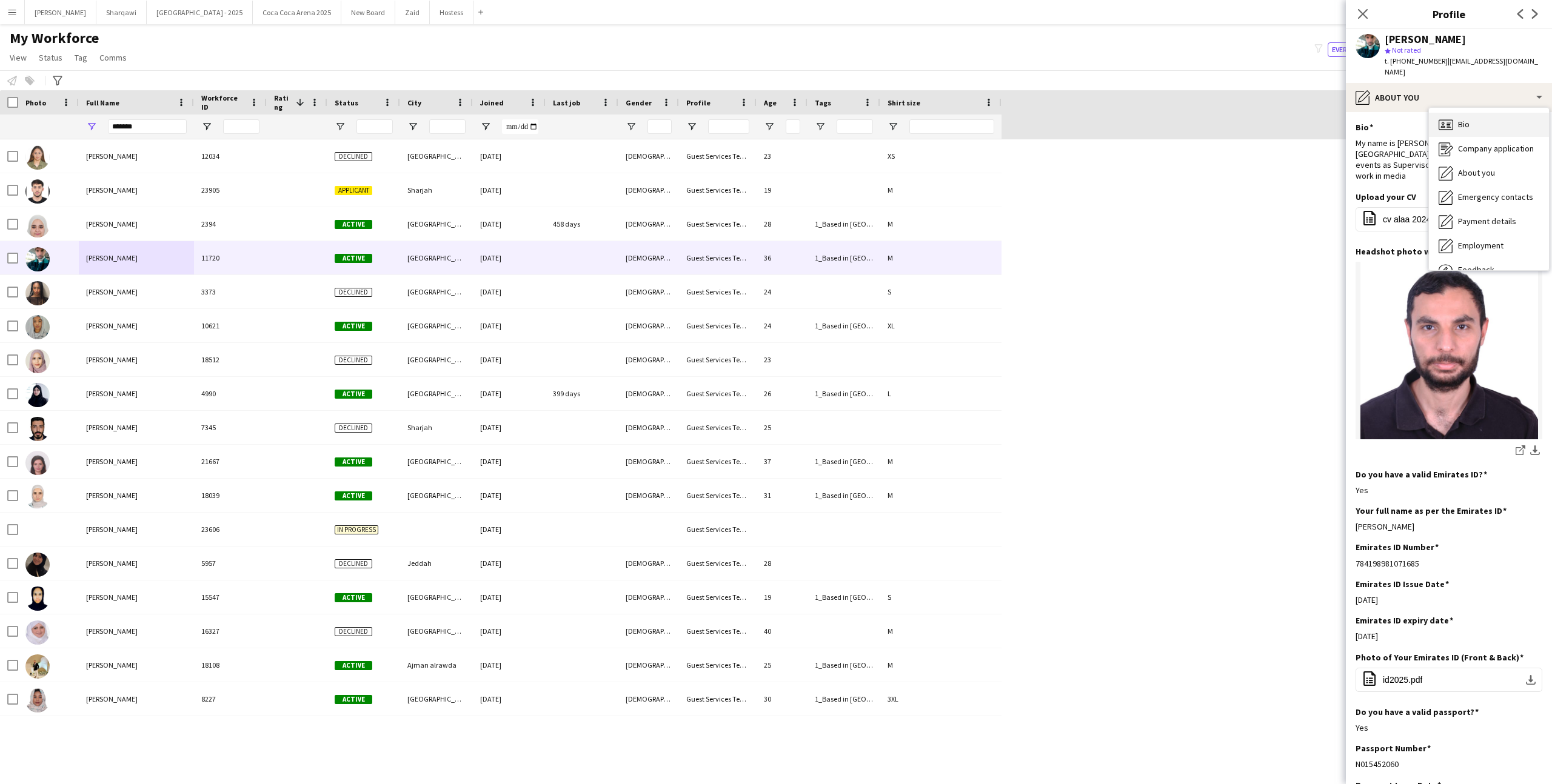
click at [1476, 122] on div "Bio Bio" at bounding box center [1488, 125] width 120 height 25
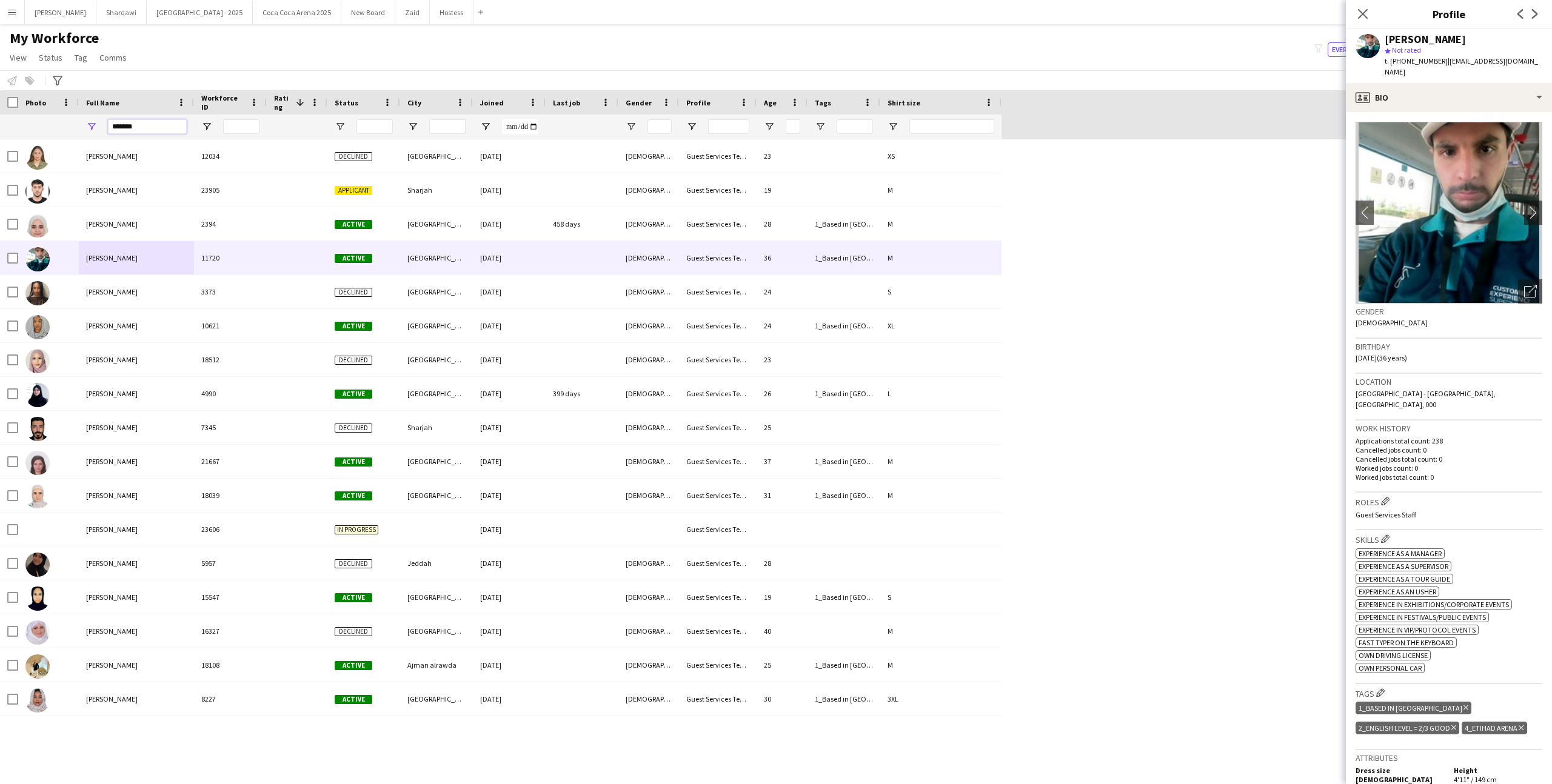
click at [150, 126] on input "*******" at bounding box center [147, 127] width 79 height 15
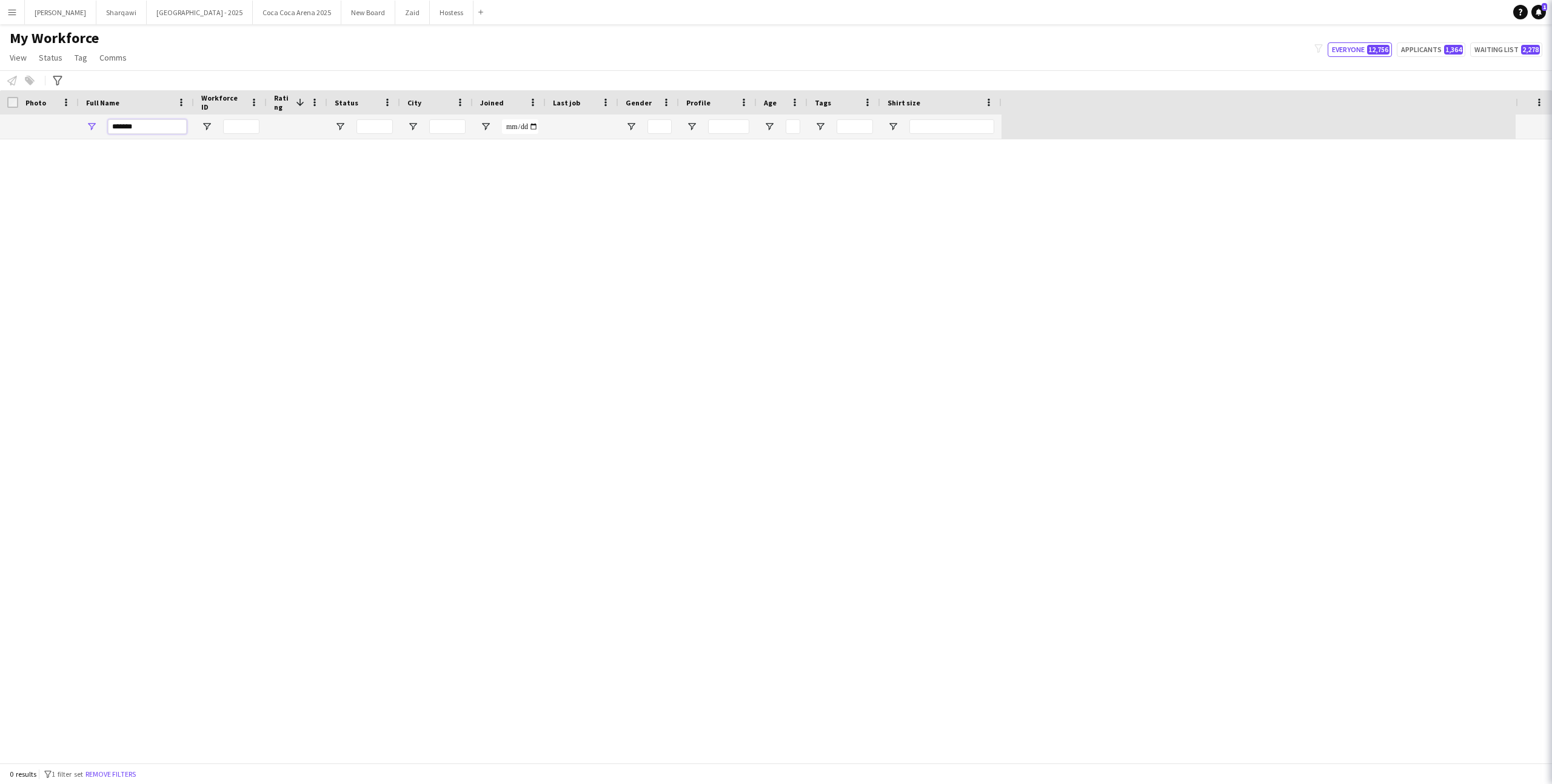
type input "********"
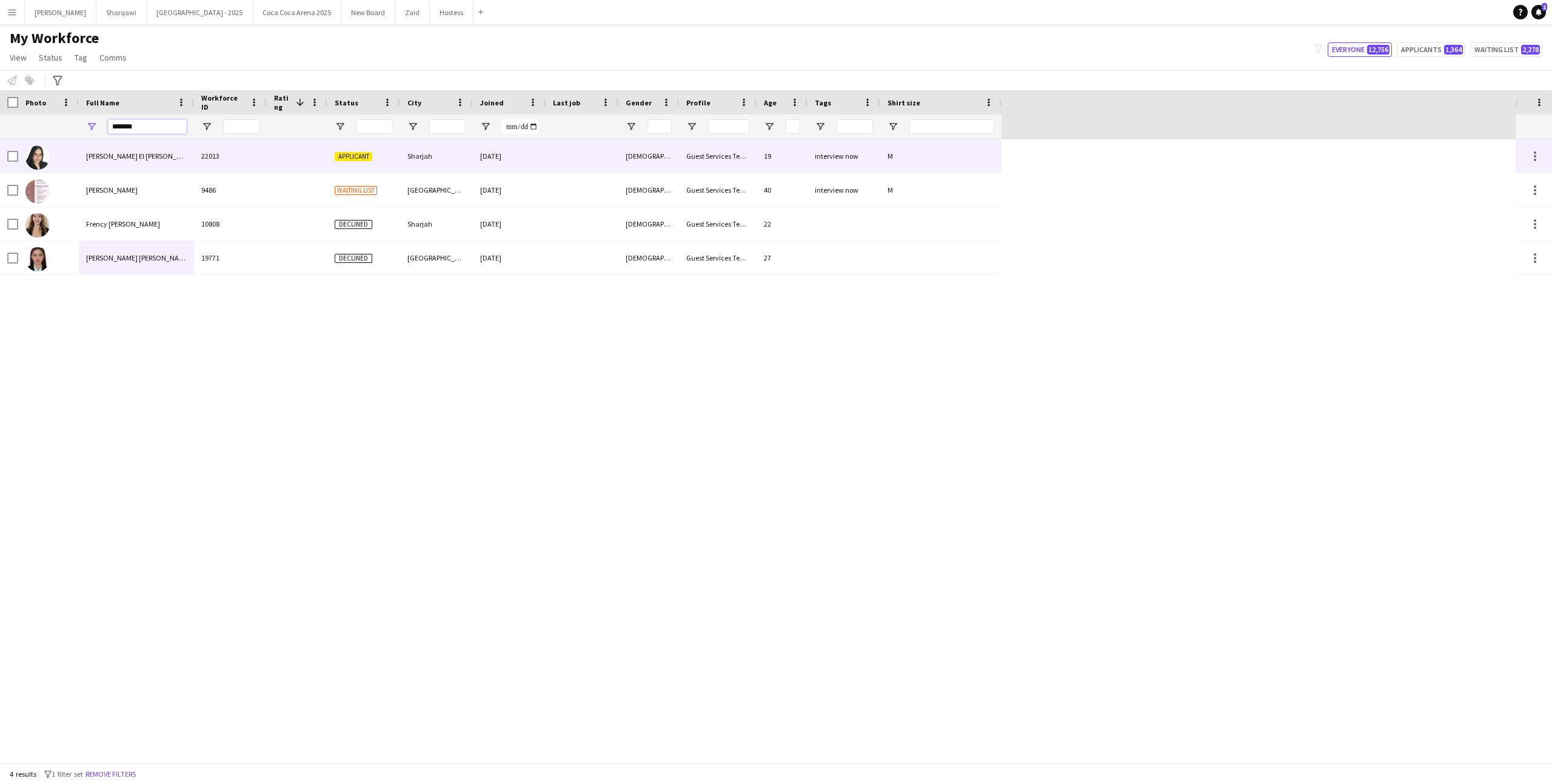
type input "*******"
click at [218, 165] on div "22013" at bounding box center [230, 156] width 73 height 33
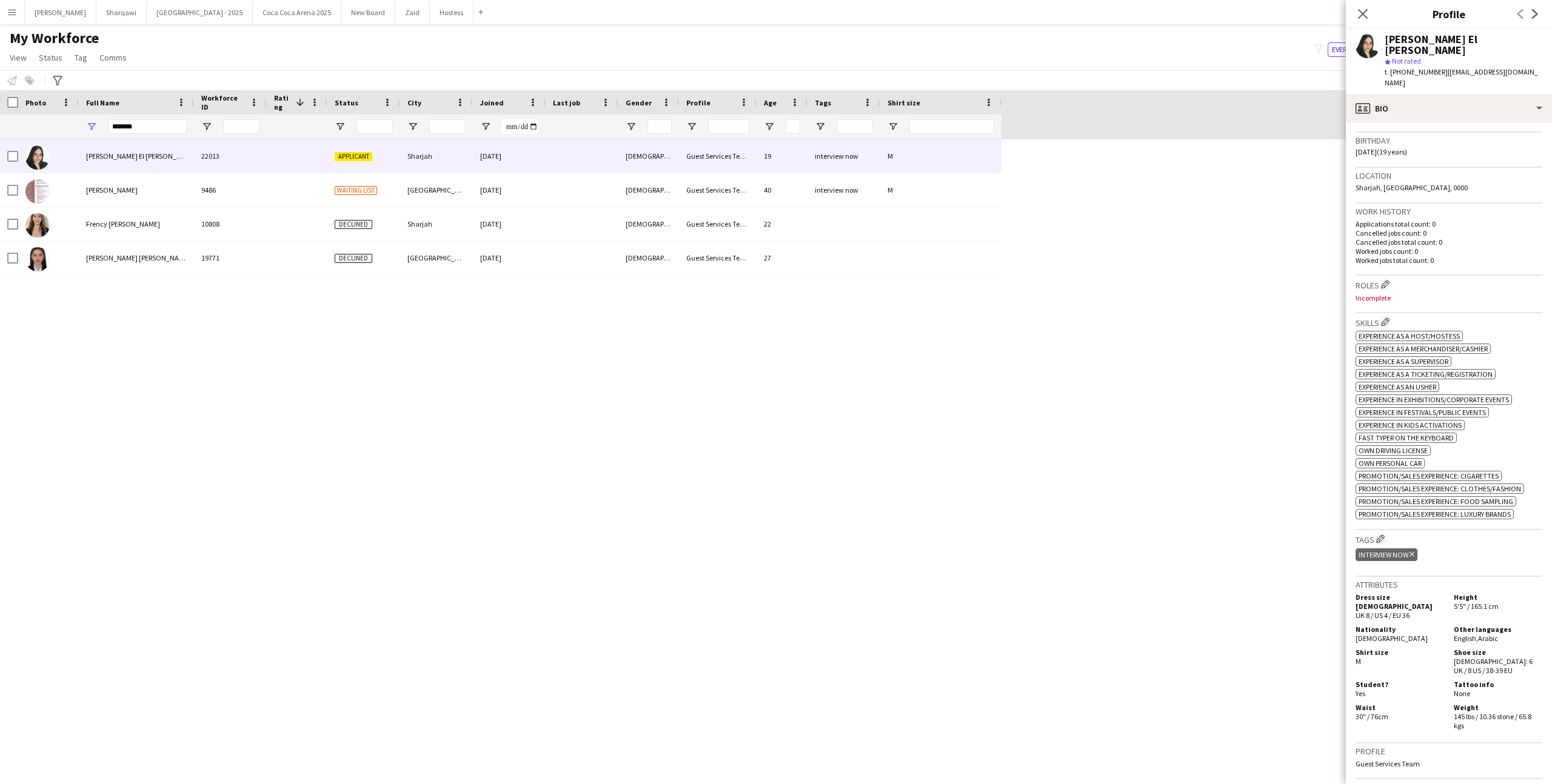
scroll to position [227, 0]
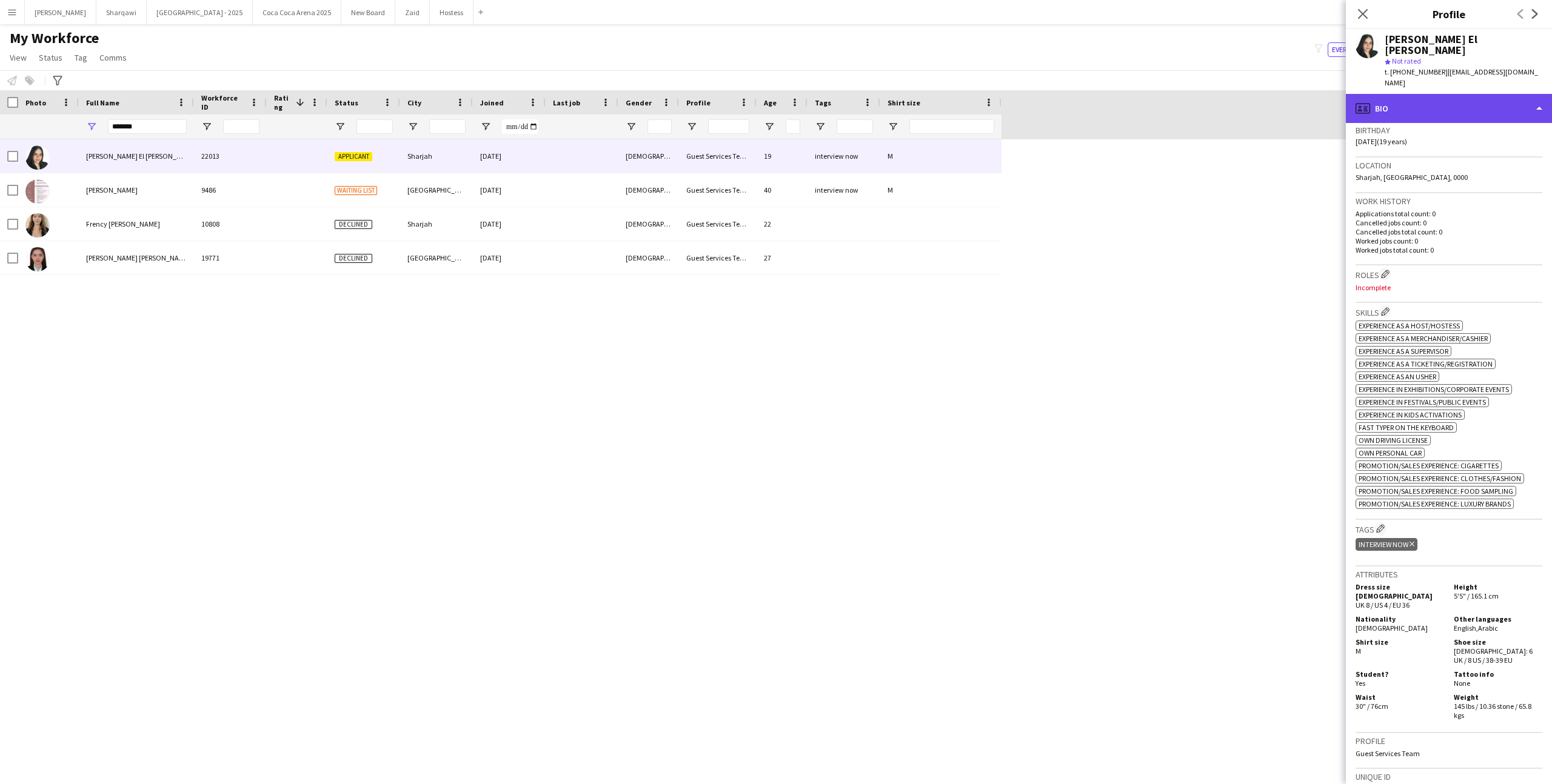
click at [1487, 95] on div "profile Bio" at bounding box center [1448, 108] width 206 height 29
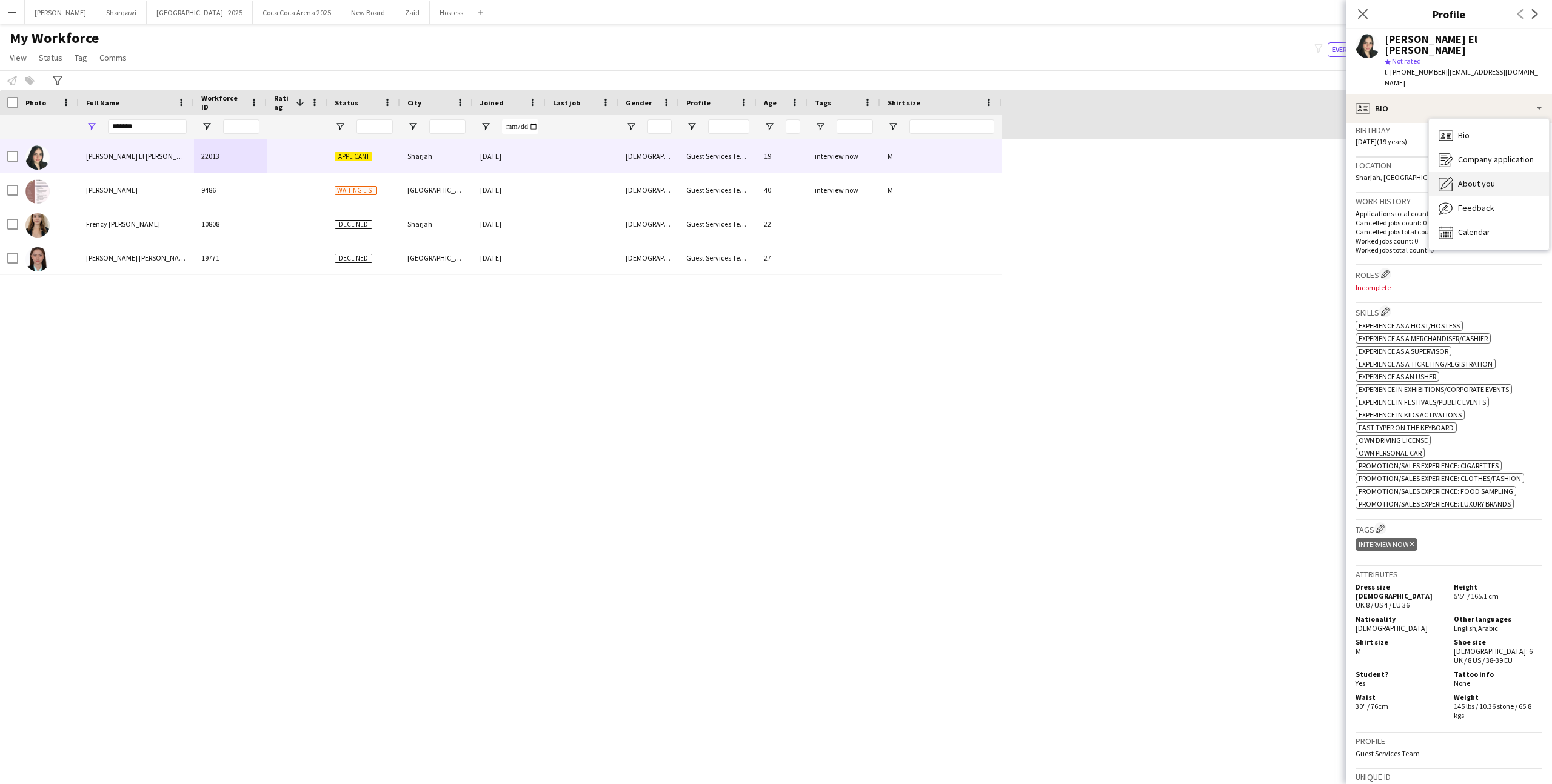
click at [1498, 172] on div "About you About you" at bounding box center [1488, 184] width 120 height 25
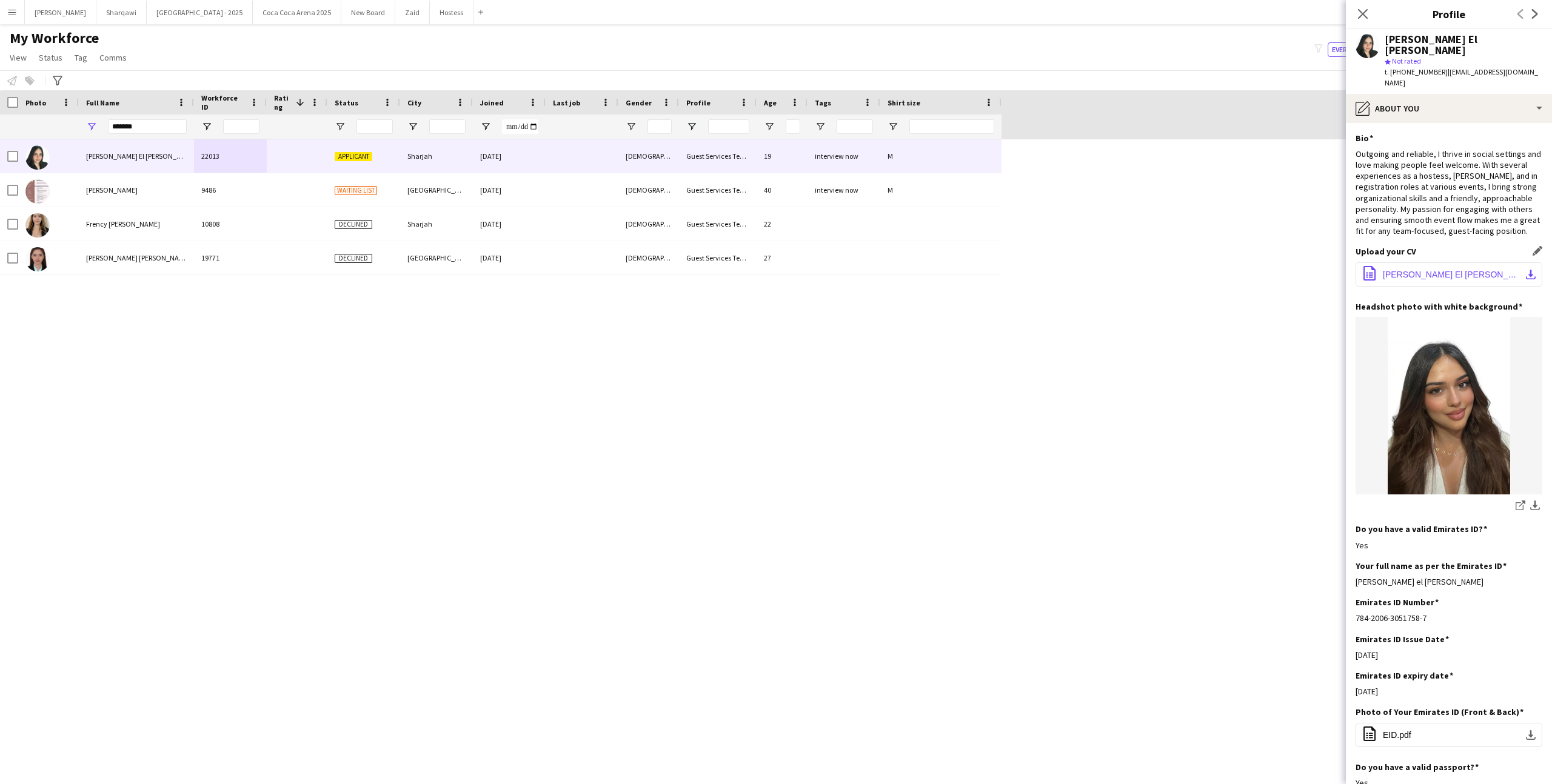
click at [1464, 262] on button "office-file-sheet [PERSON_NAME] El [PERSON_NAME] Resume.pdf download-bottom" at bounding box center [1448, 274] width 187 height 25
click at [1453, 70] on div "[PERSON_NAME] El [PERSON_NAME] star Not rated t. [PHONE_NUMBER] | [EMAIL_ADDRES…" at bounding box center [1448, 62] width 206 height 65
click at [1453, 94] on div "pencil4 About you" at bounding box center [1448, 108] width 206 height 29
click at [1474, 123] on div "Bio Bio" at bounding box center [1488, 135] width 120 height 25
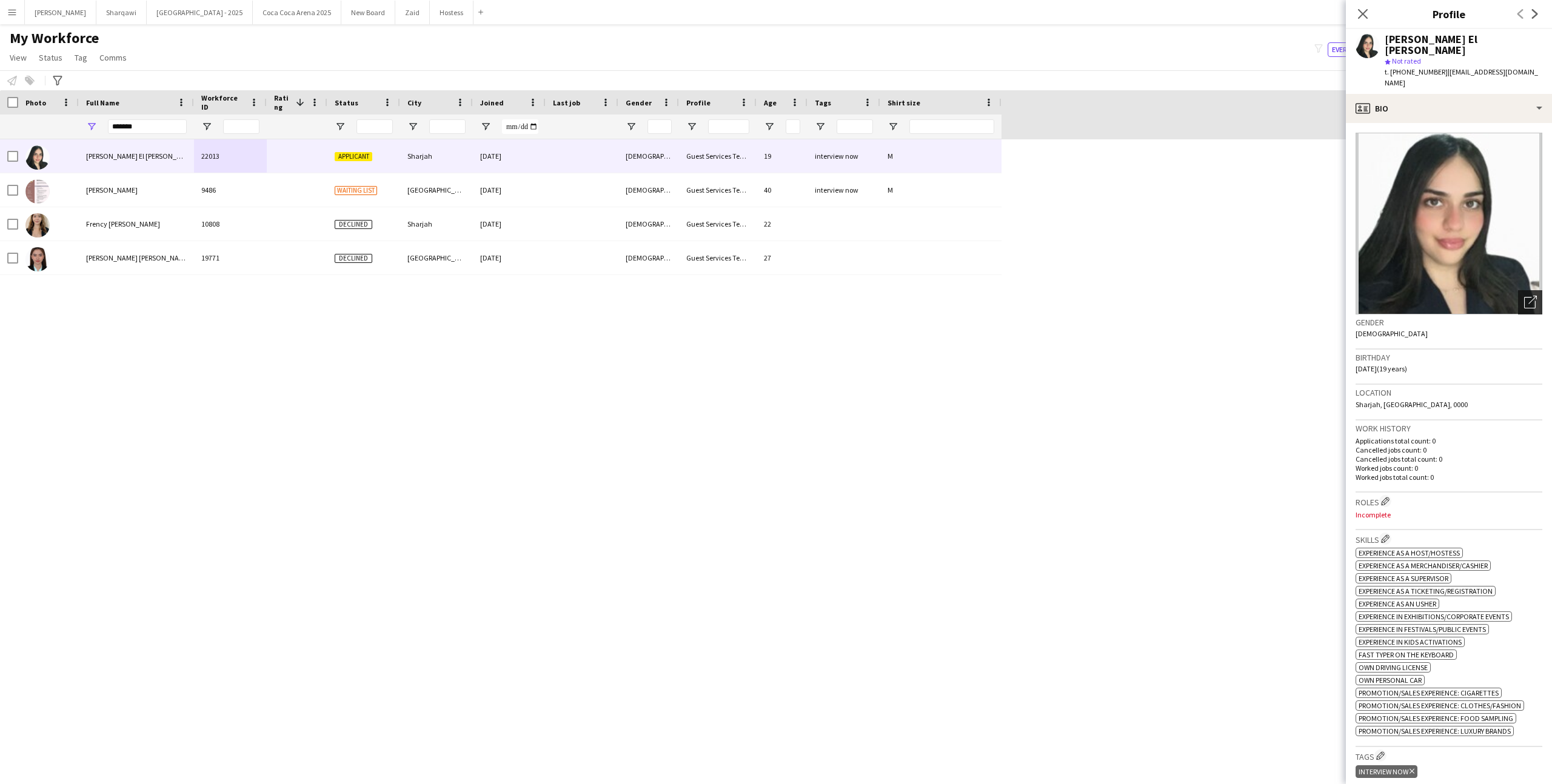
click at [1532, 295] on icon "Open photos pop-in" at bounding box center [1530, 301] width 13 height 13
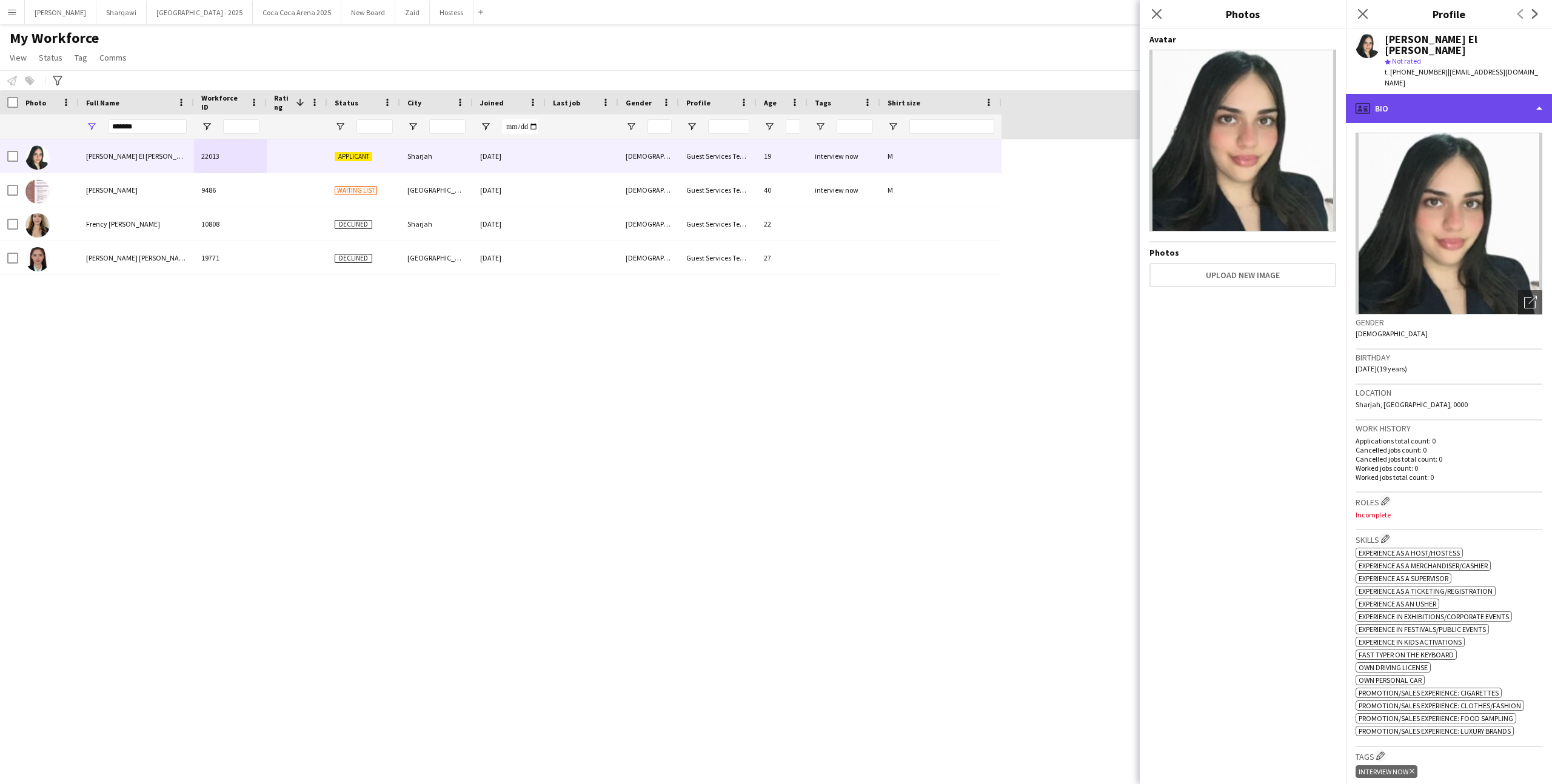
click at [1467, 94] on div "profile Bio" at bounding box center [1448, 108] width 206 height 29
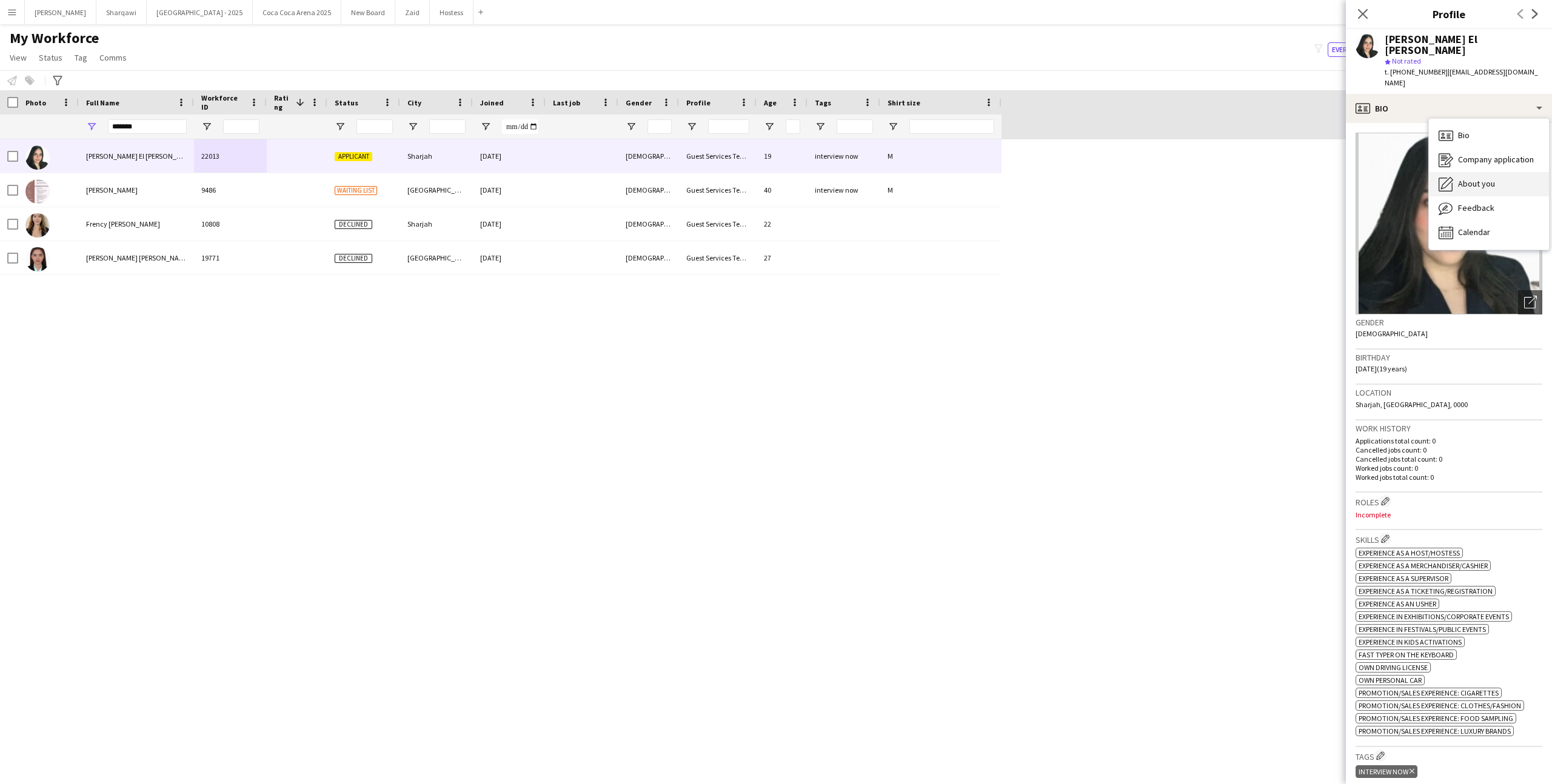
click at [1478, 178] on span "About you" at bounding box center [1476, 183] width 37 height 11
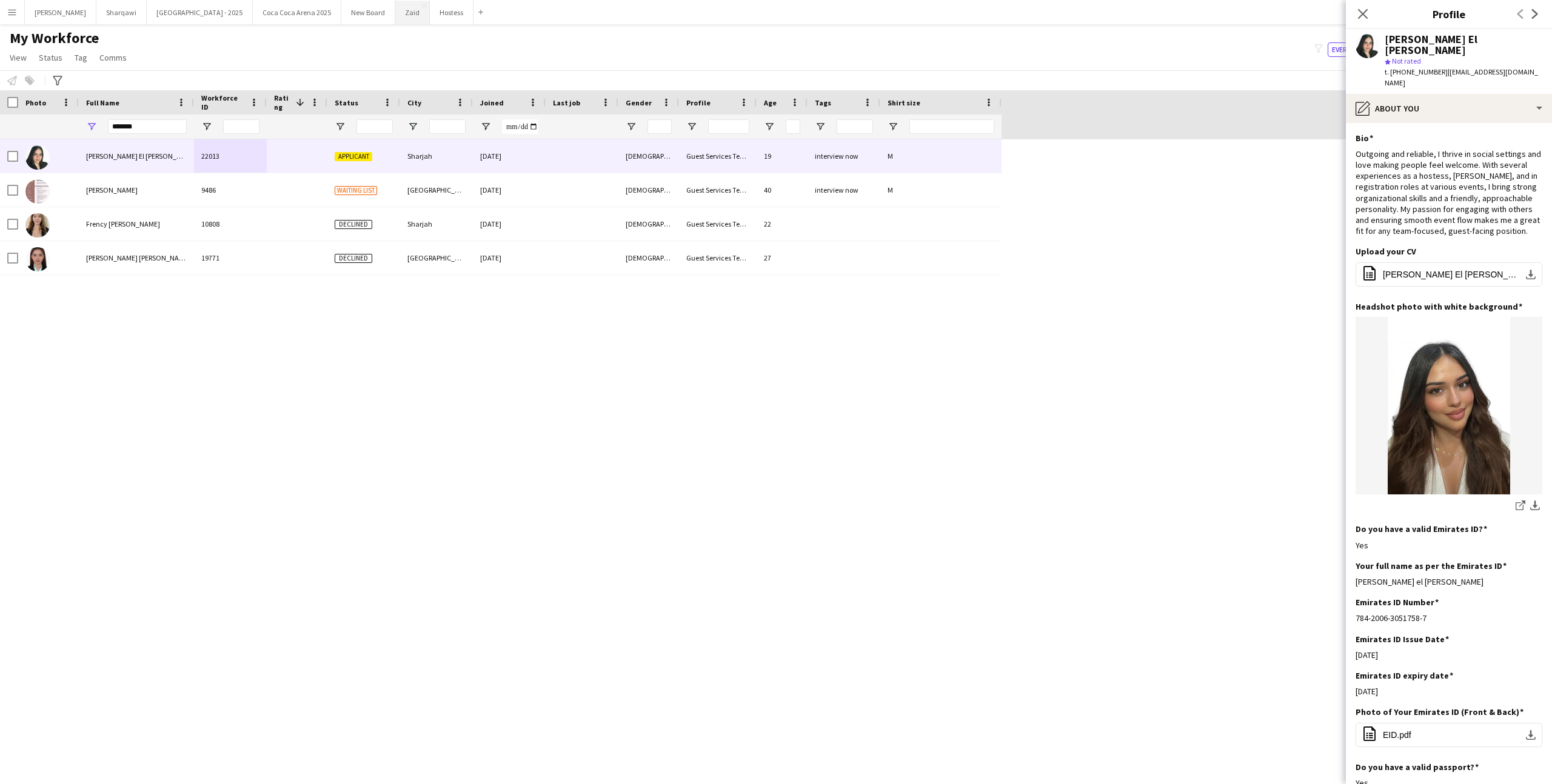
click at [395, 19] on button "Zaid Close" at bounding box center [412, 13] width 35 height 24
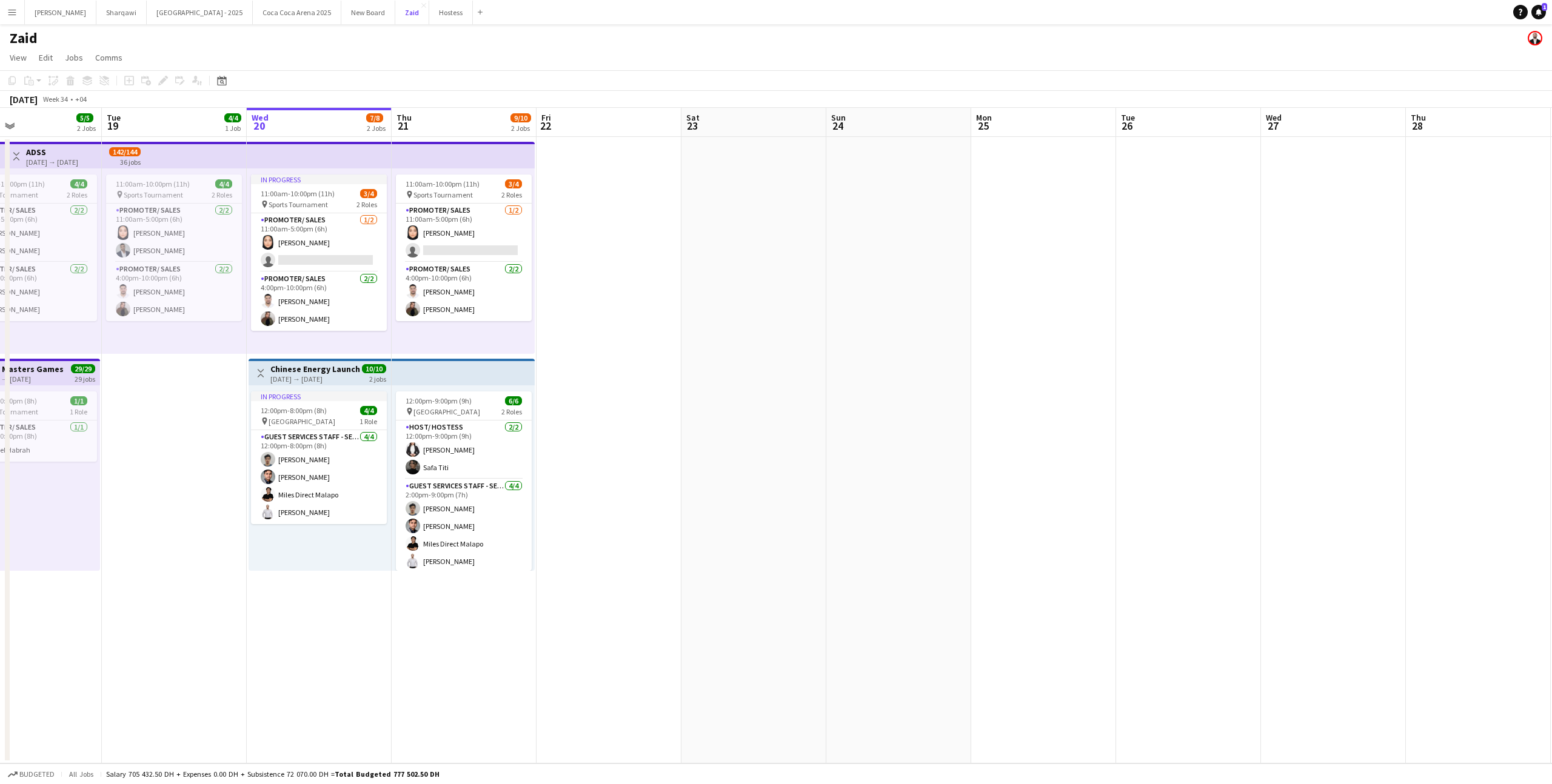
scroll to position [0, 317]
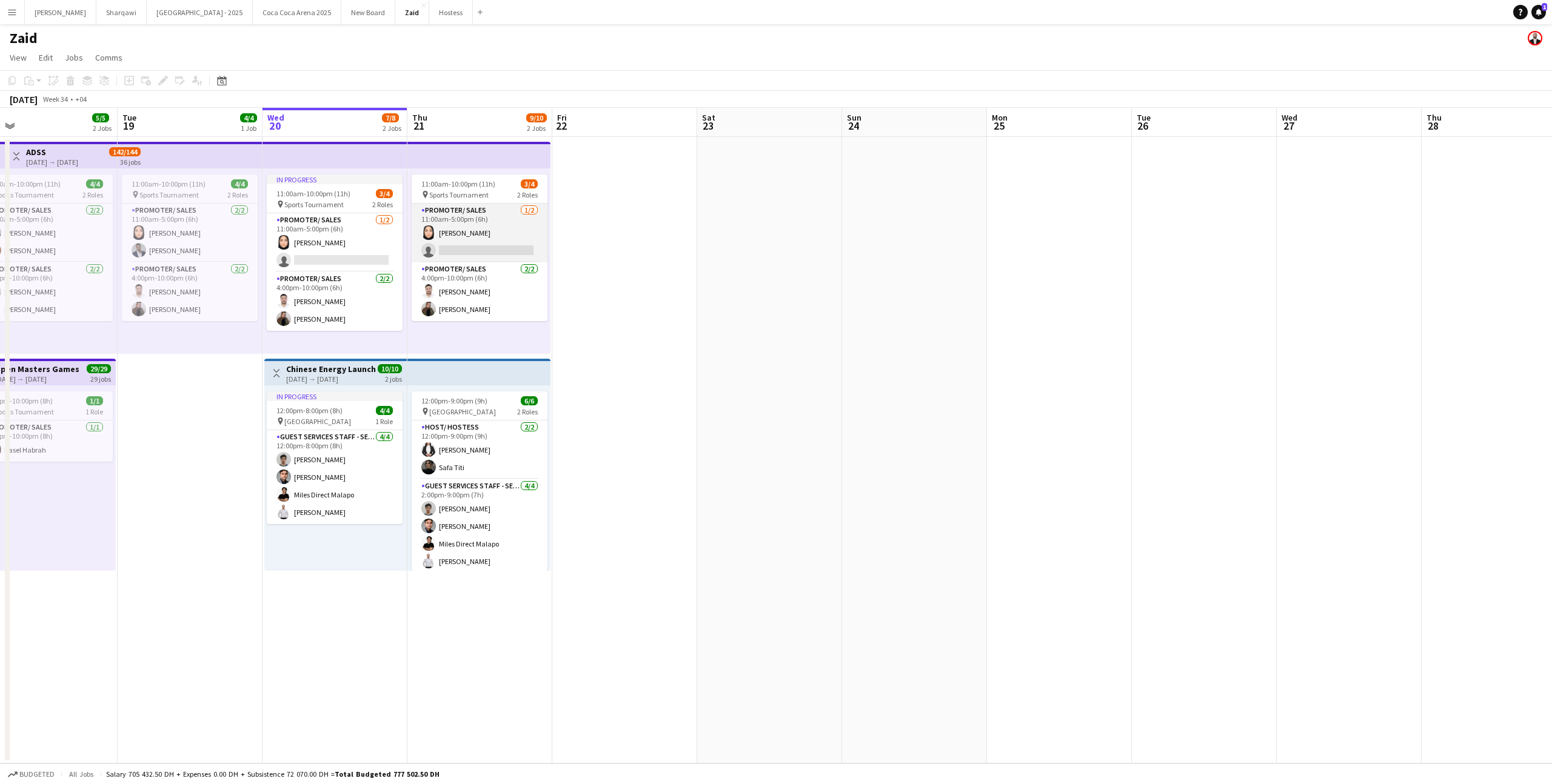
click at [485, 260] on app-card-role "Promoter/ Sales [DATE] 11:00am-5:00pm (6h) [PERSON_NAME] single-neutral-actions" at bounding box center [479, 233] width 135 height 59
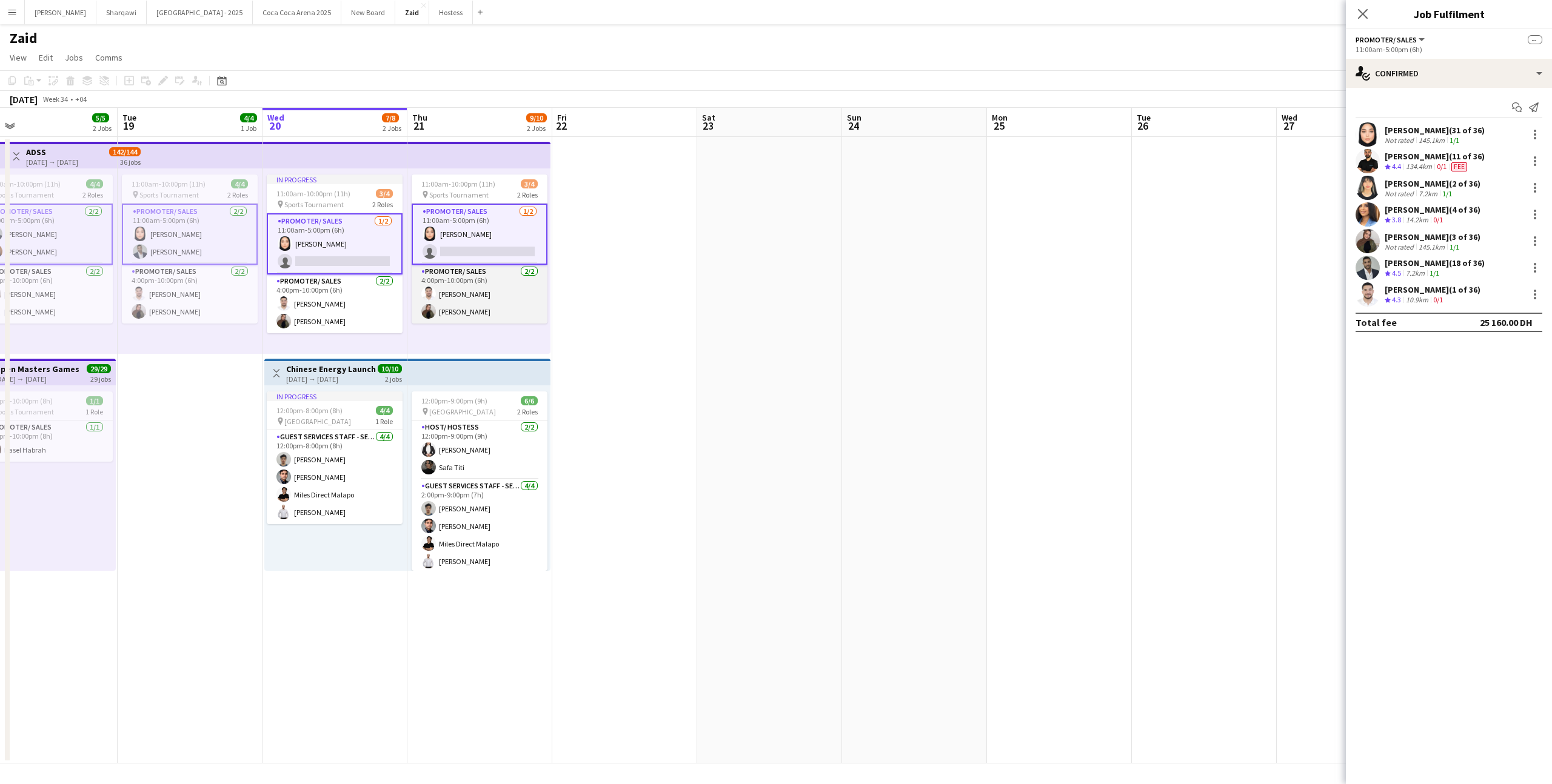
click at [515, 297] on app-card-role "Promoter/ Sales [DATE] 4:00pm-10:00pm (6h) [PERSON_NAME]" at bounding box center [479, 294] width 135 height 59
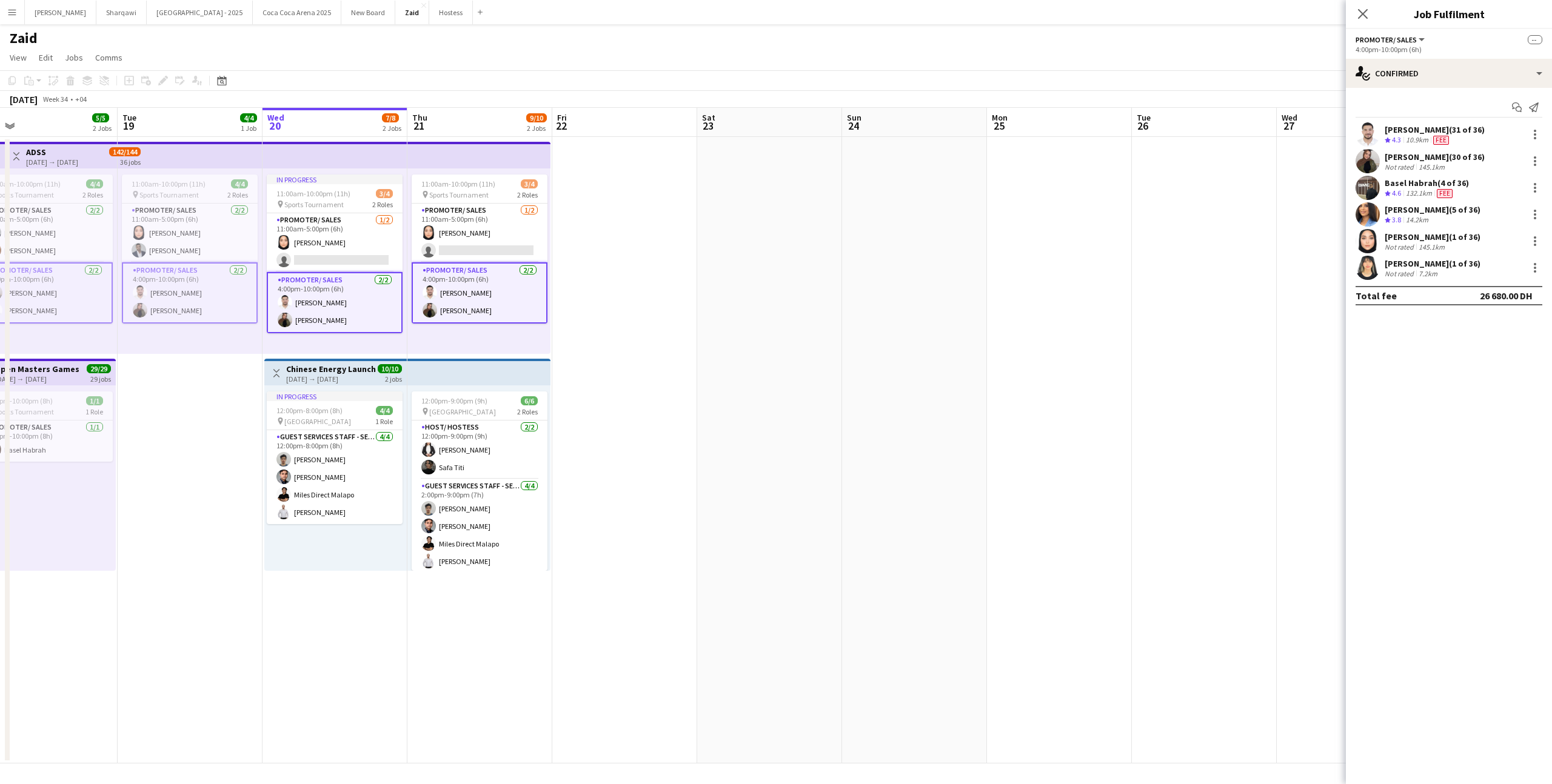
click at [566, 309] on app-date-cell at bounding box center [624, 450] width 145 height 627
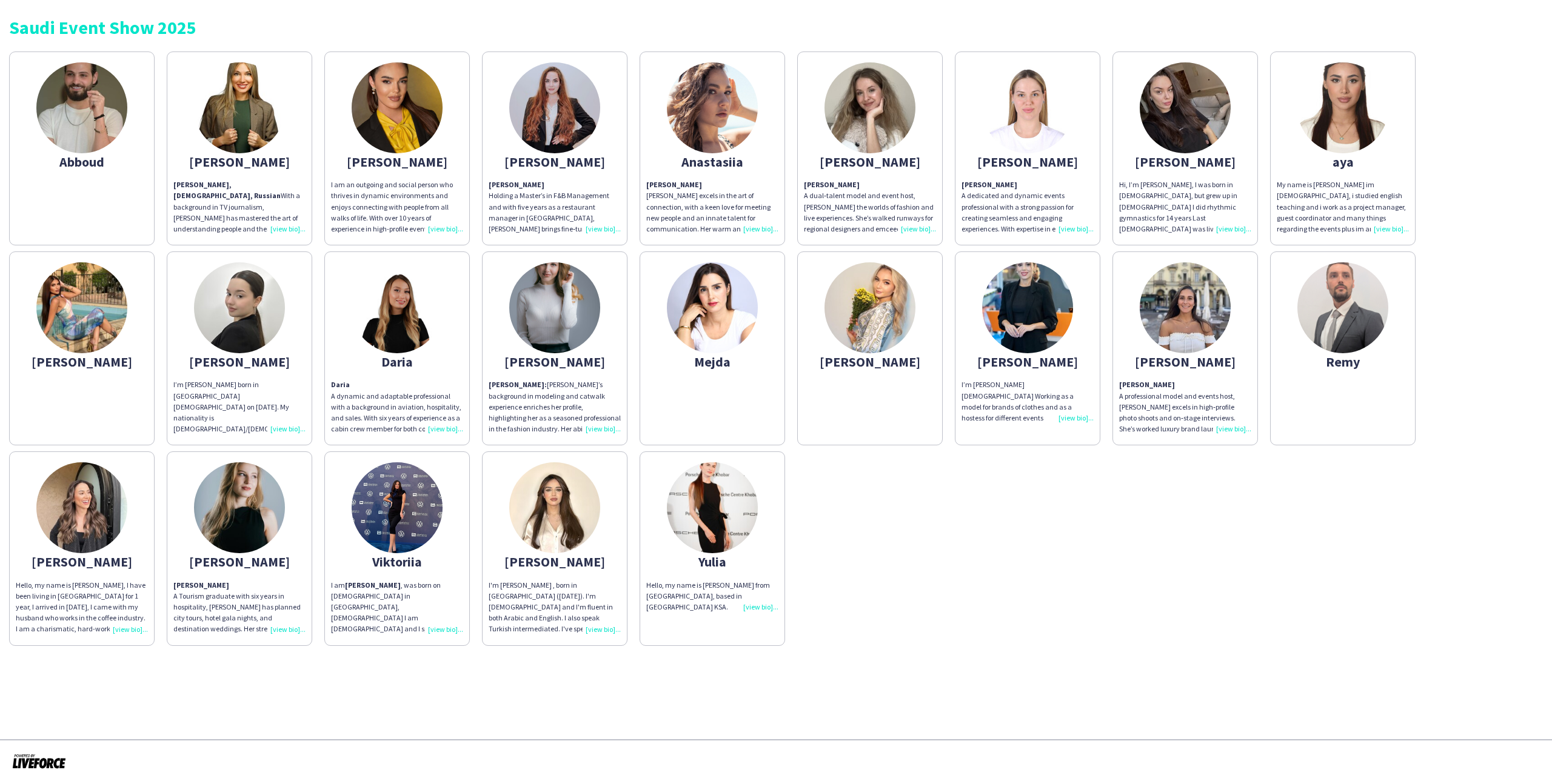
click at [252, 145] on img at bounding box center [239, 108] width 91 height 91
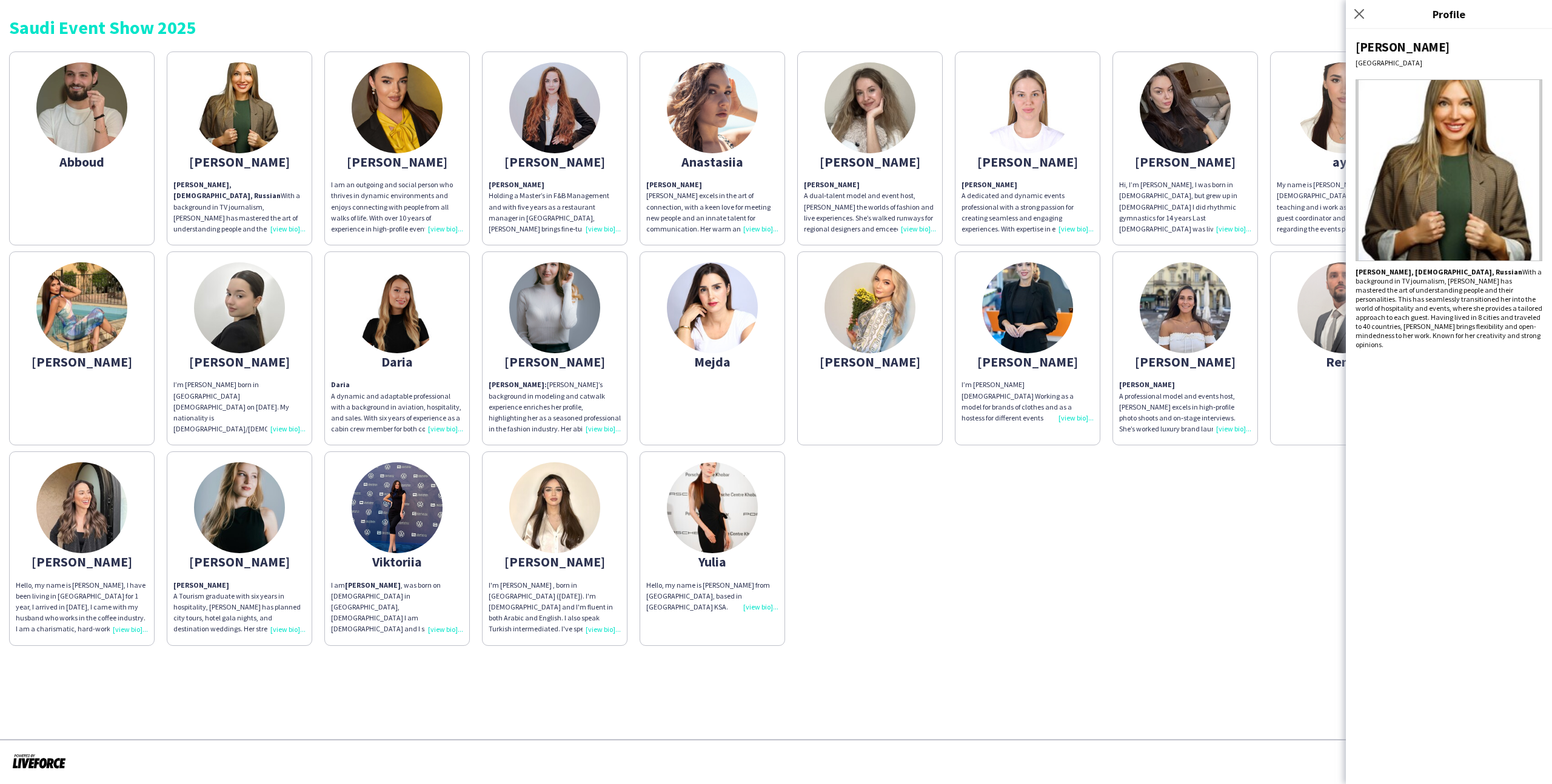
click at [1272, 163] on app-share-pages-crew-card "aya My name is Aya Barakat im 22 years old, i studied english teaching and i wo…" at bounding box center [1342, 149] width 145 height 194
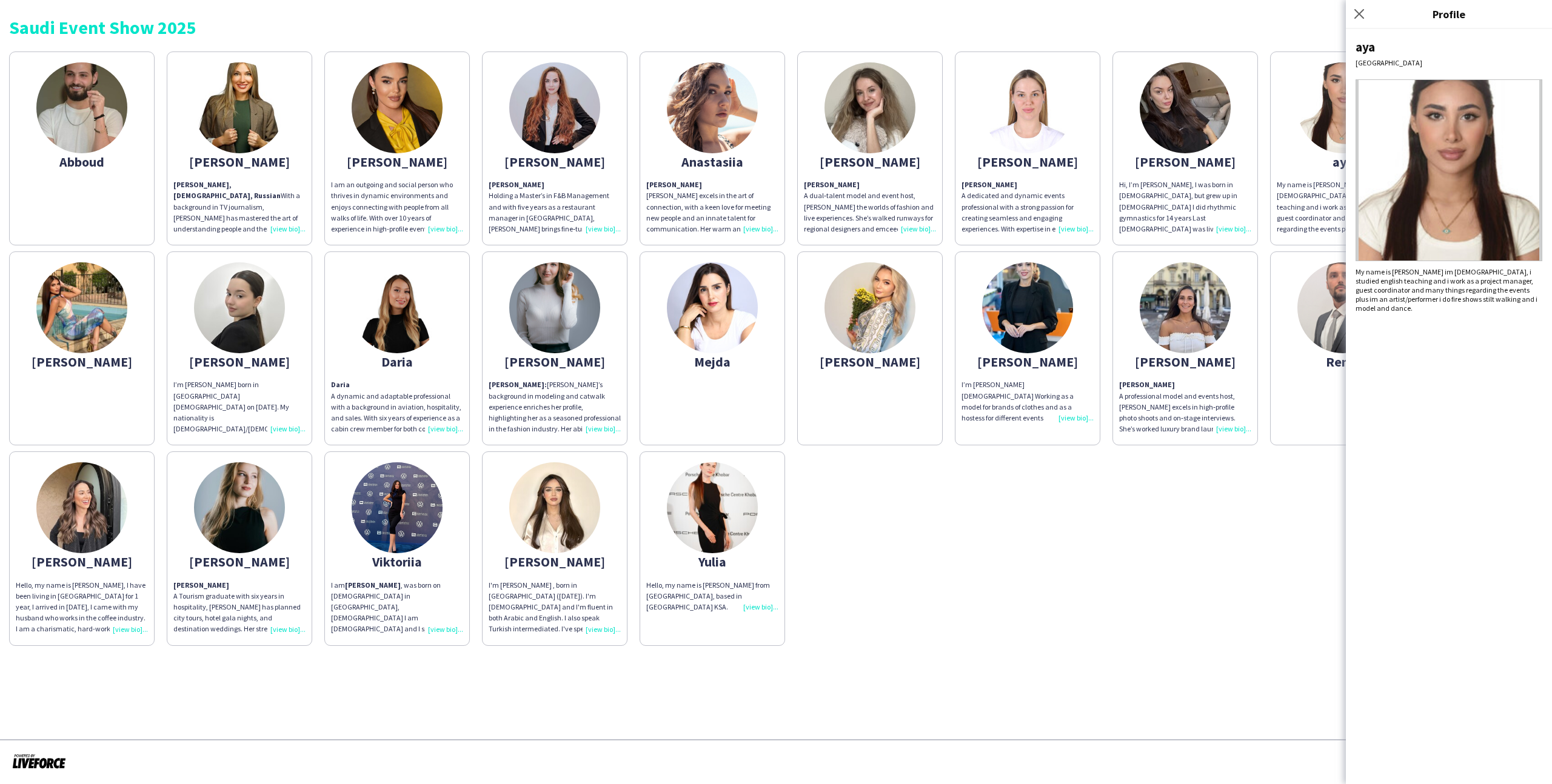
click at [1237, 188] on div "Hi, I’m Arnetta, I was born in Italy, but grew up in Ukraine I did rhythmic gym…" at bounding box center [1185, 206] width 132 height 55
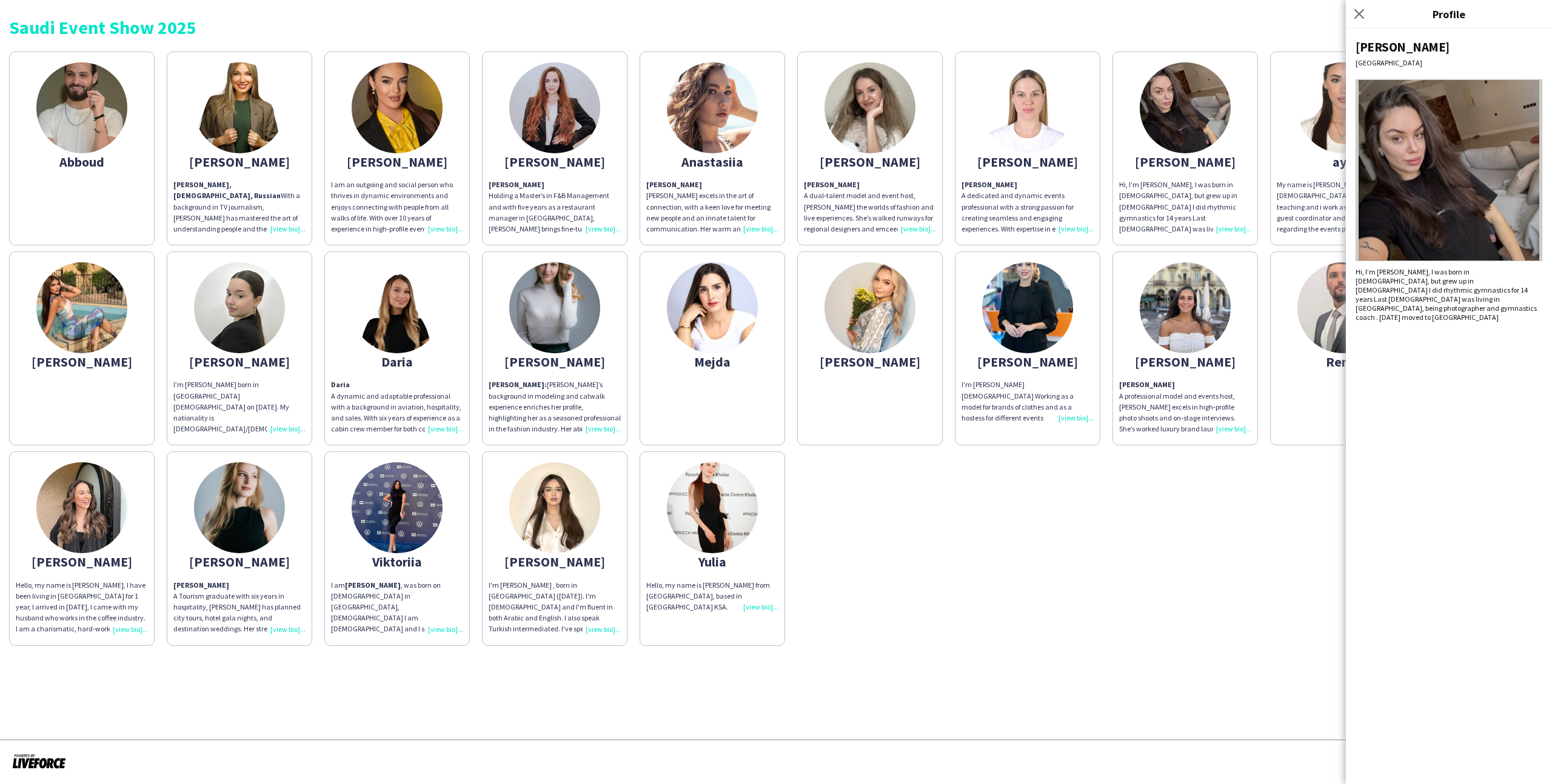
click at [1320, 310] on img at bounding box center [1342, 307] width 91 height 91
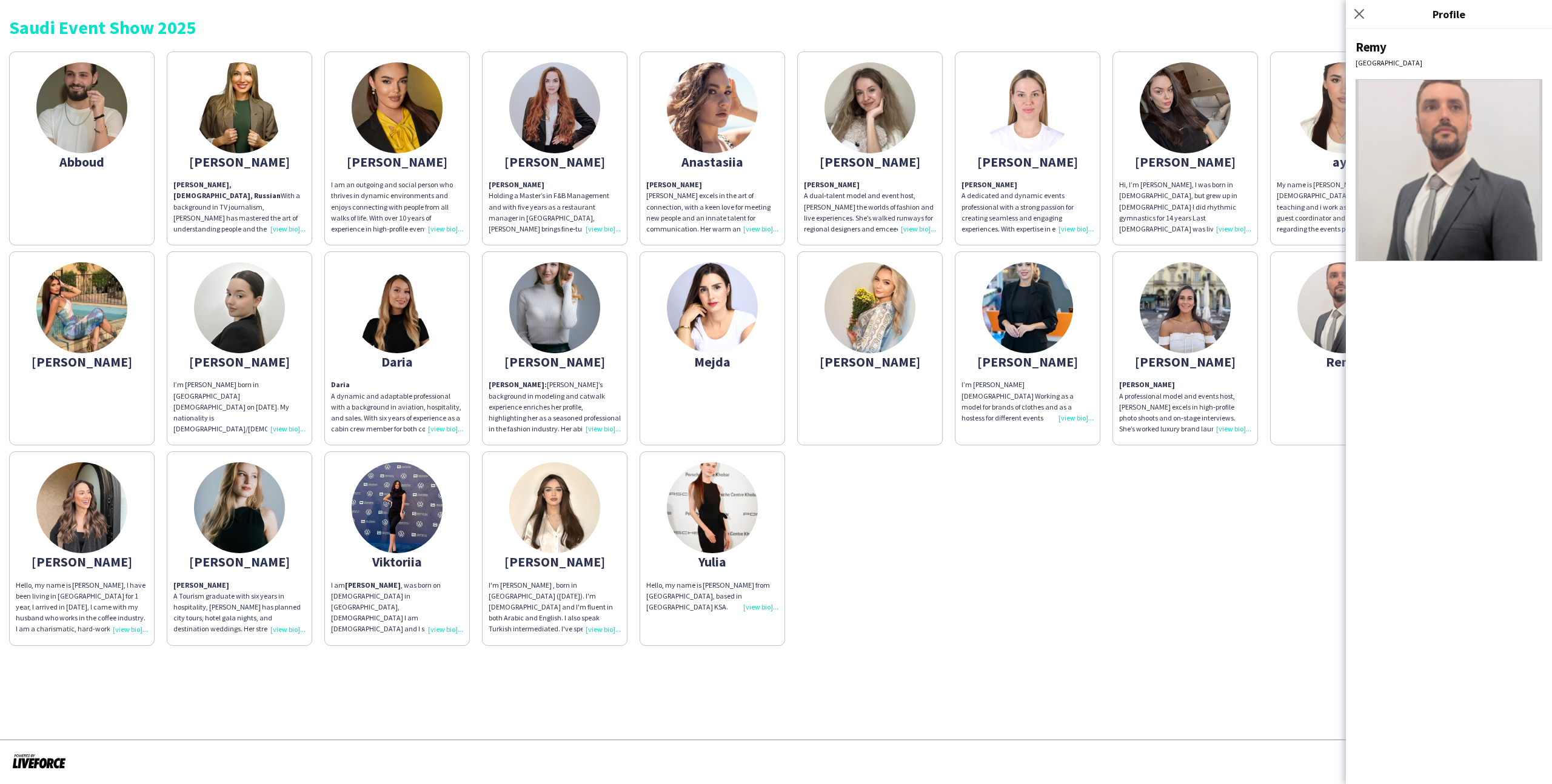
click at [1233, 337] on app-share-pages-crew-card "Rebecca Rebecca A professional model and events host, Rebecca excels in high‑pr…" at bounding box center [1185, 349] width 145 height 194
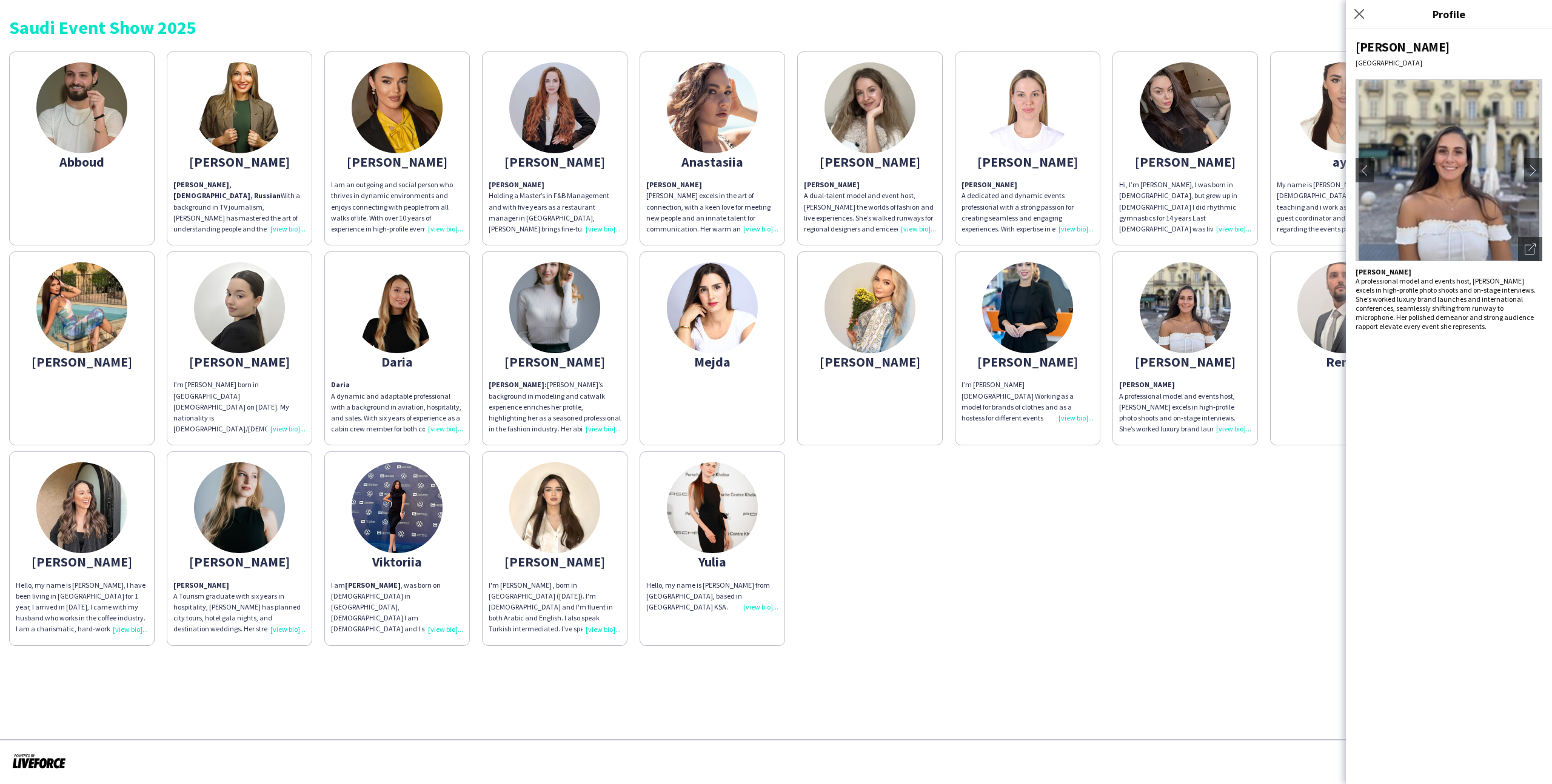
click at [1122, 335] on app-share-pages-crew-card "Rebecca Rebecca A professional model and events host, Rebecca excels in high‑pr…" at bounding box center [1185, 349] width 145 height 194
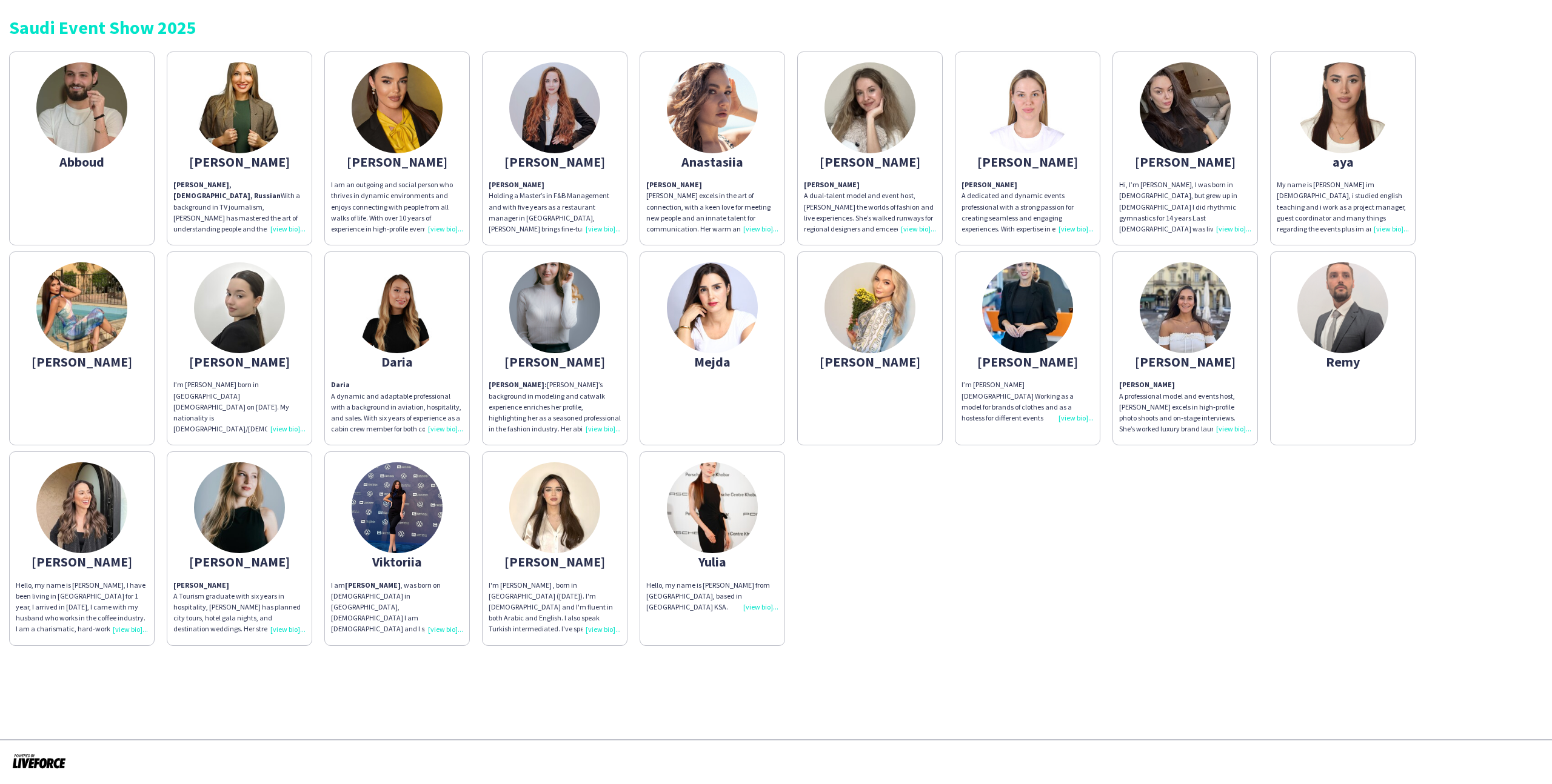
click at [1093, 329] on app-share-pages-crew-card "Natalia I’m Natalia 26 years old Working as a model for brands of clothes and a…" at bounding box center [1027, 349] width 145 height 194
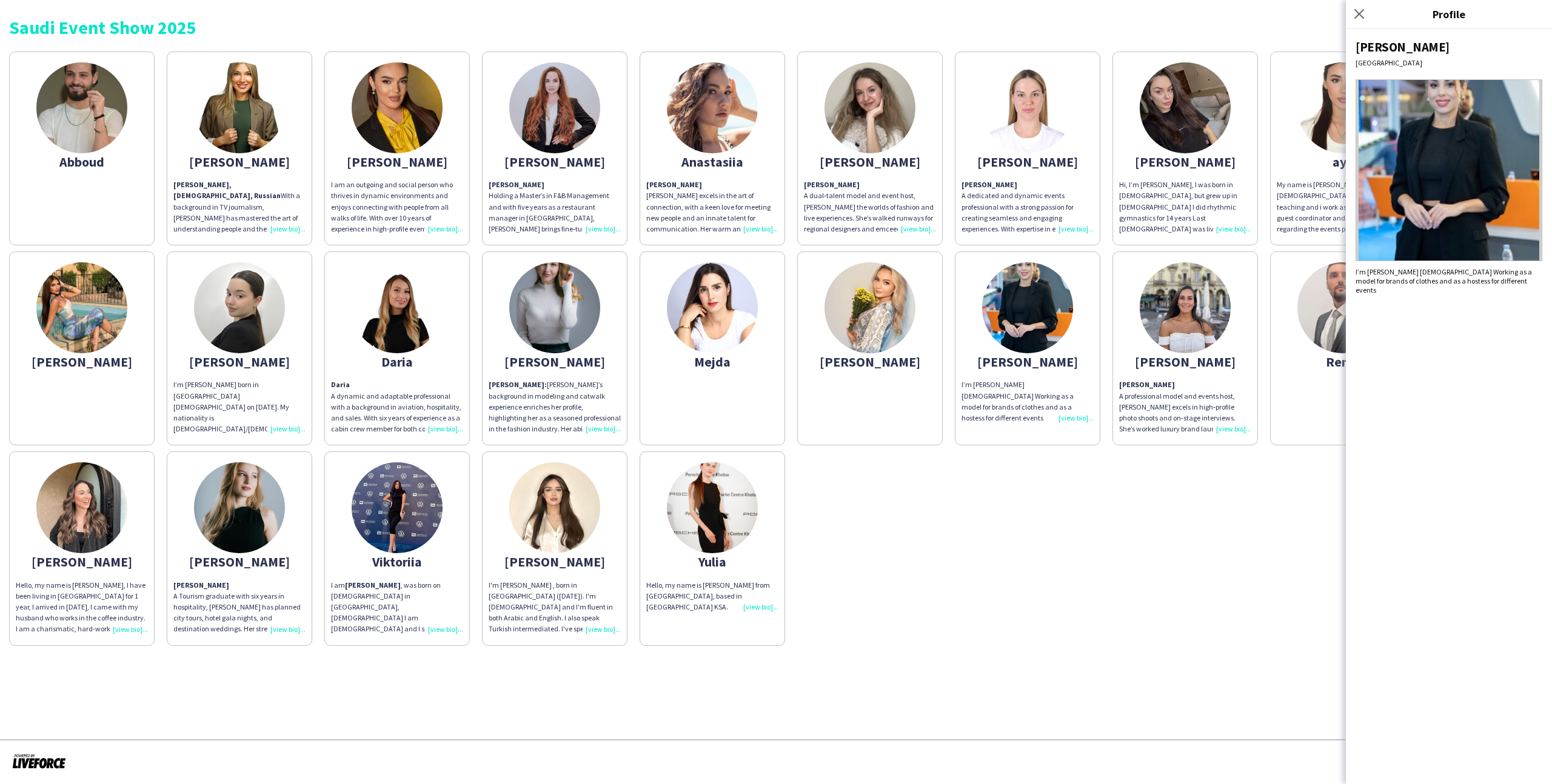
click at [875, 332] on img at bounding box center [869, 307] width 91 height 91
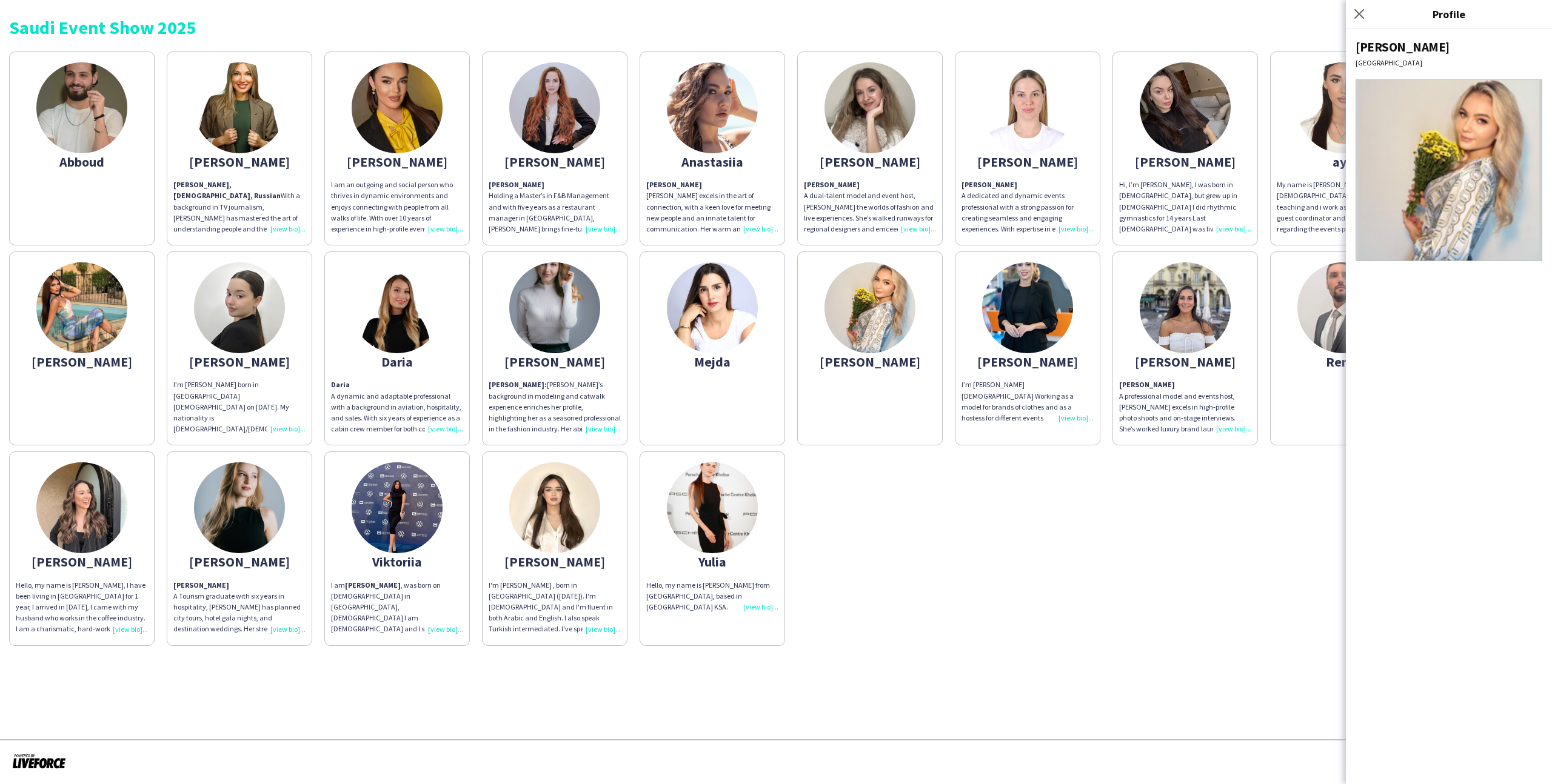
click at [761, 340] on app-share-pages-crew-card "Mejda" at bounding box center [712, 349] width 145 height 194
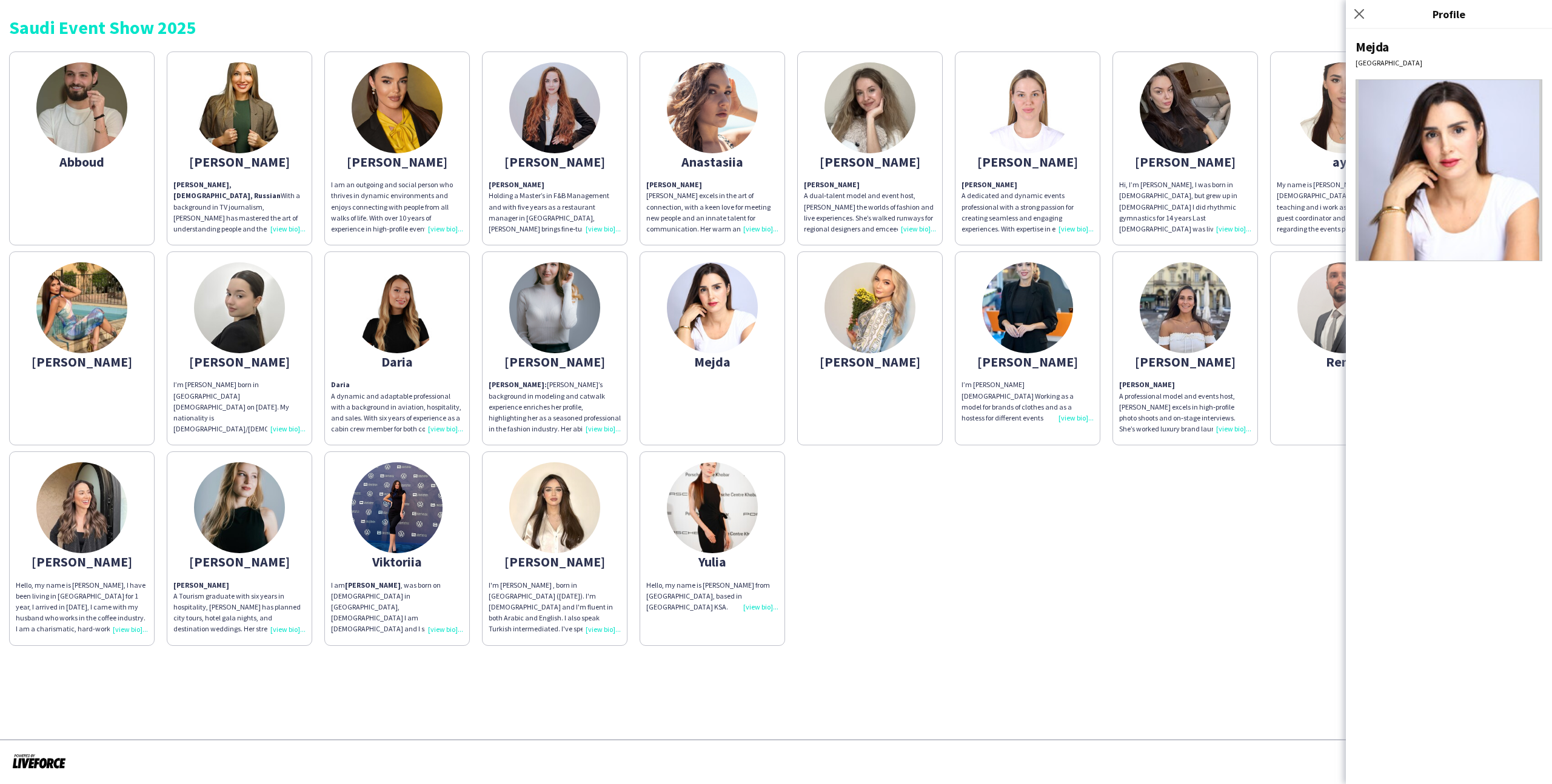
click at [615, 333] on app-share-pages-crew-card "Iryna Iryna: Iryna’s background in modeling and catwalk experience enriches her…" at bounding box center [555, 349] width 145 height 194
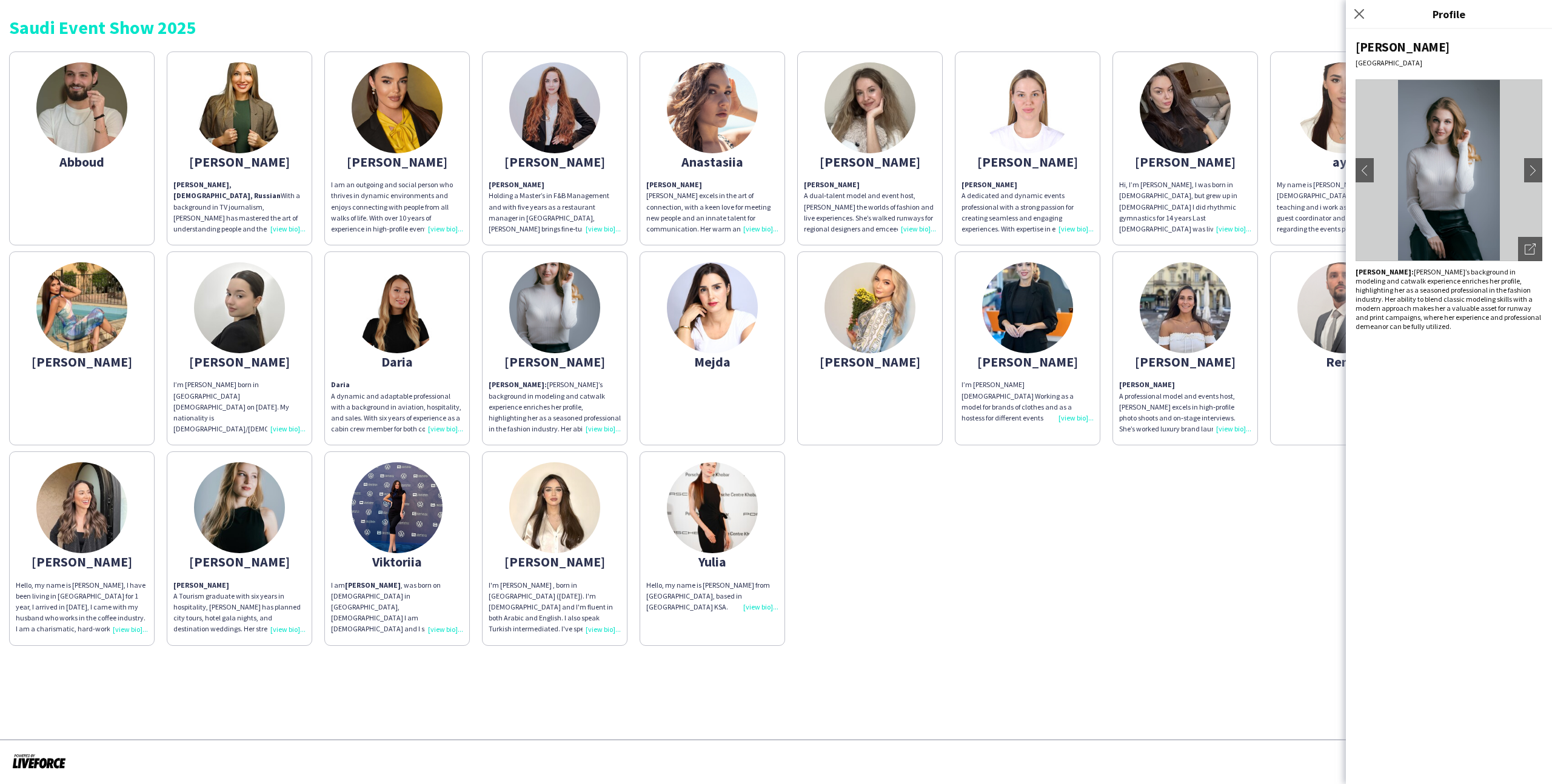
click at [481, 344] on div "Abboud Aleksandra Aleksandra Agafarova, 36 years old, Russian With a background…" at bounding box center [776, 345] width 1533 height 601
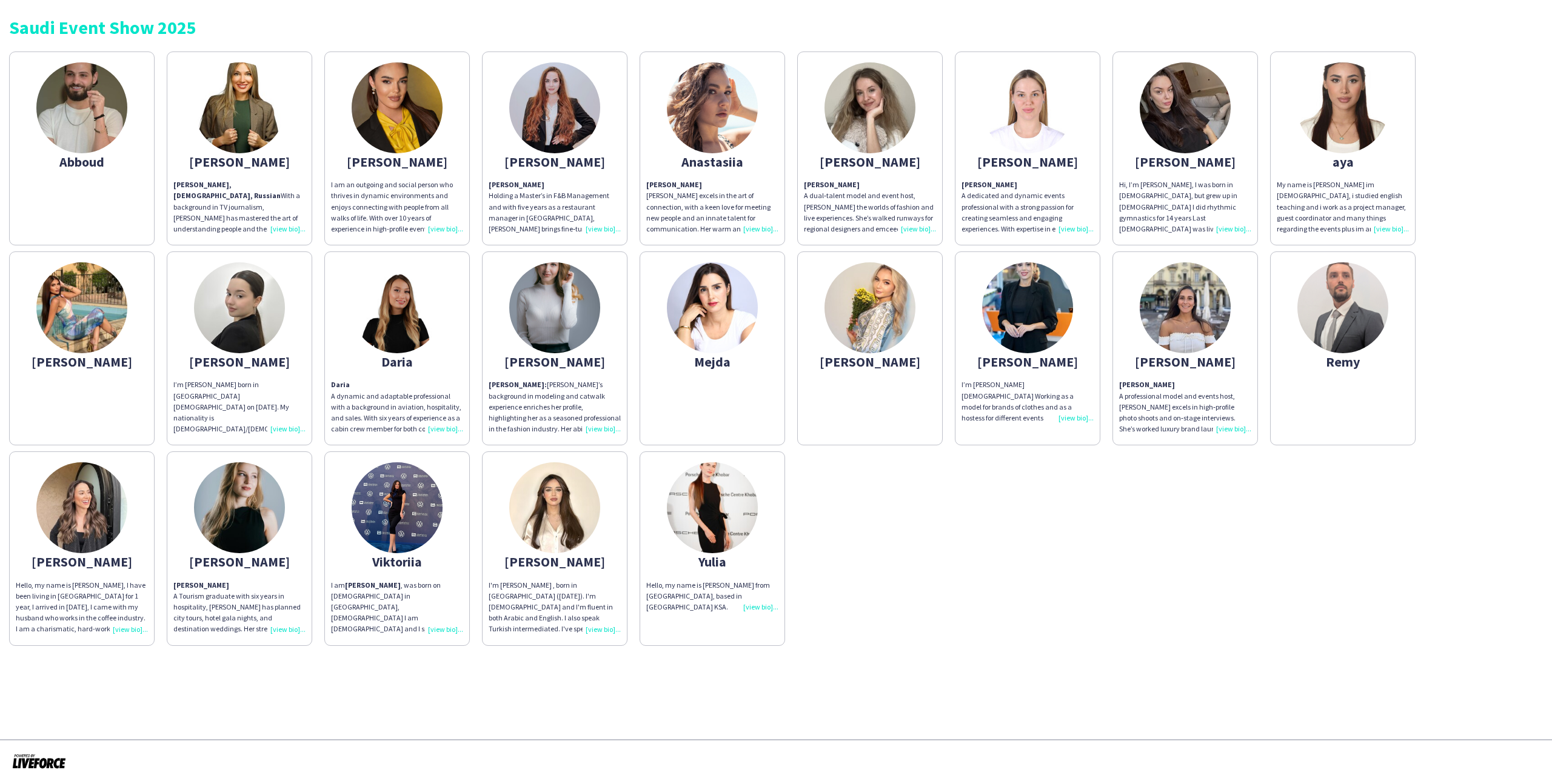
click at [450, 343] on app-share-pages-crew-card "Daria Daria A dynamic and adaptable professional with a background in aviation,…" at bounding box center [396, 349] width 145 height 194
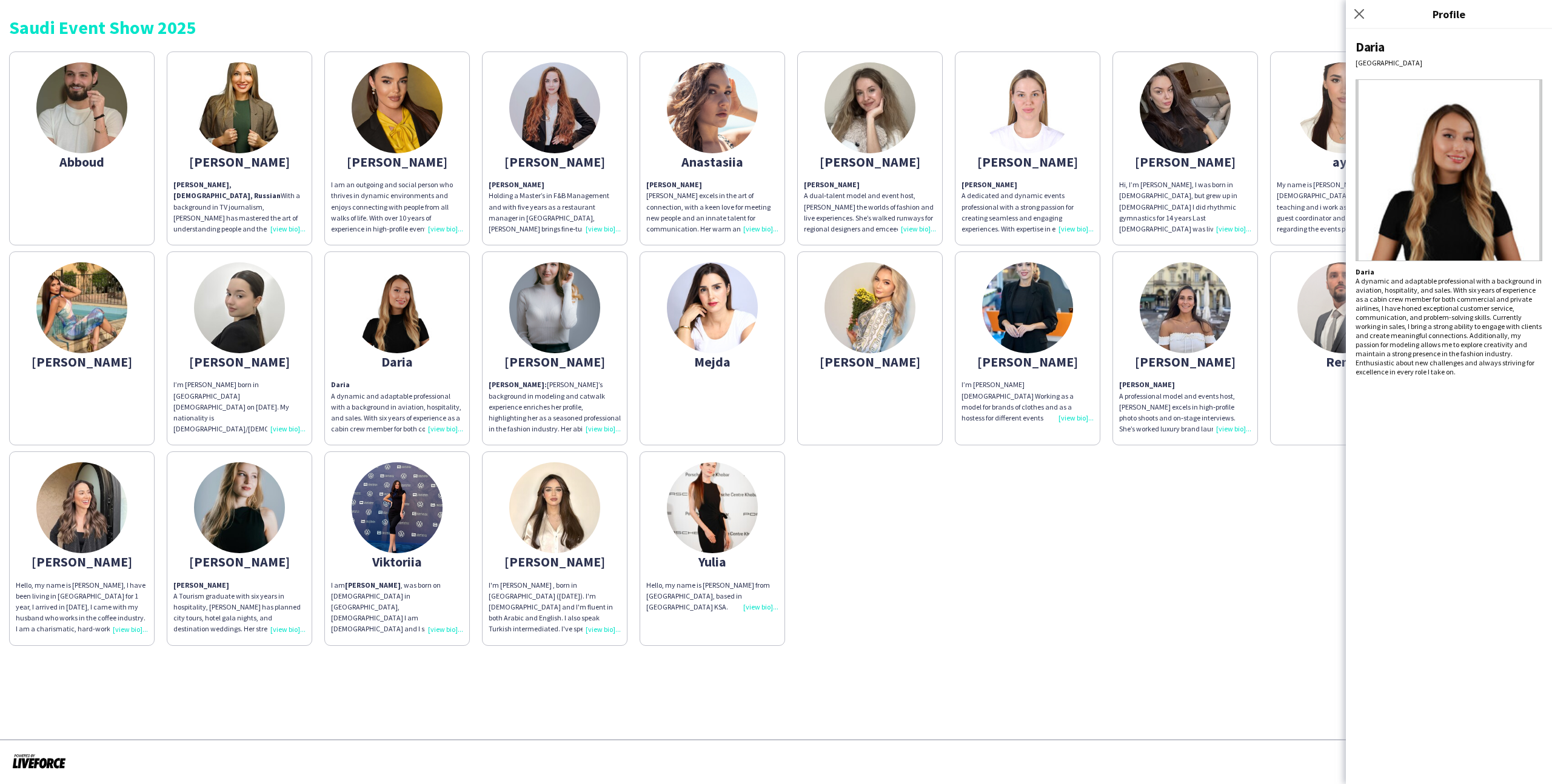
click at [329, 317] on app-share-pages-crew-card "Daria Daria A dynamic and adaptable professional with a background in aviation,…" at bounding box center [396, 349] width 145 height 194
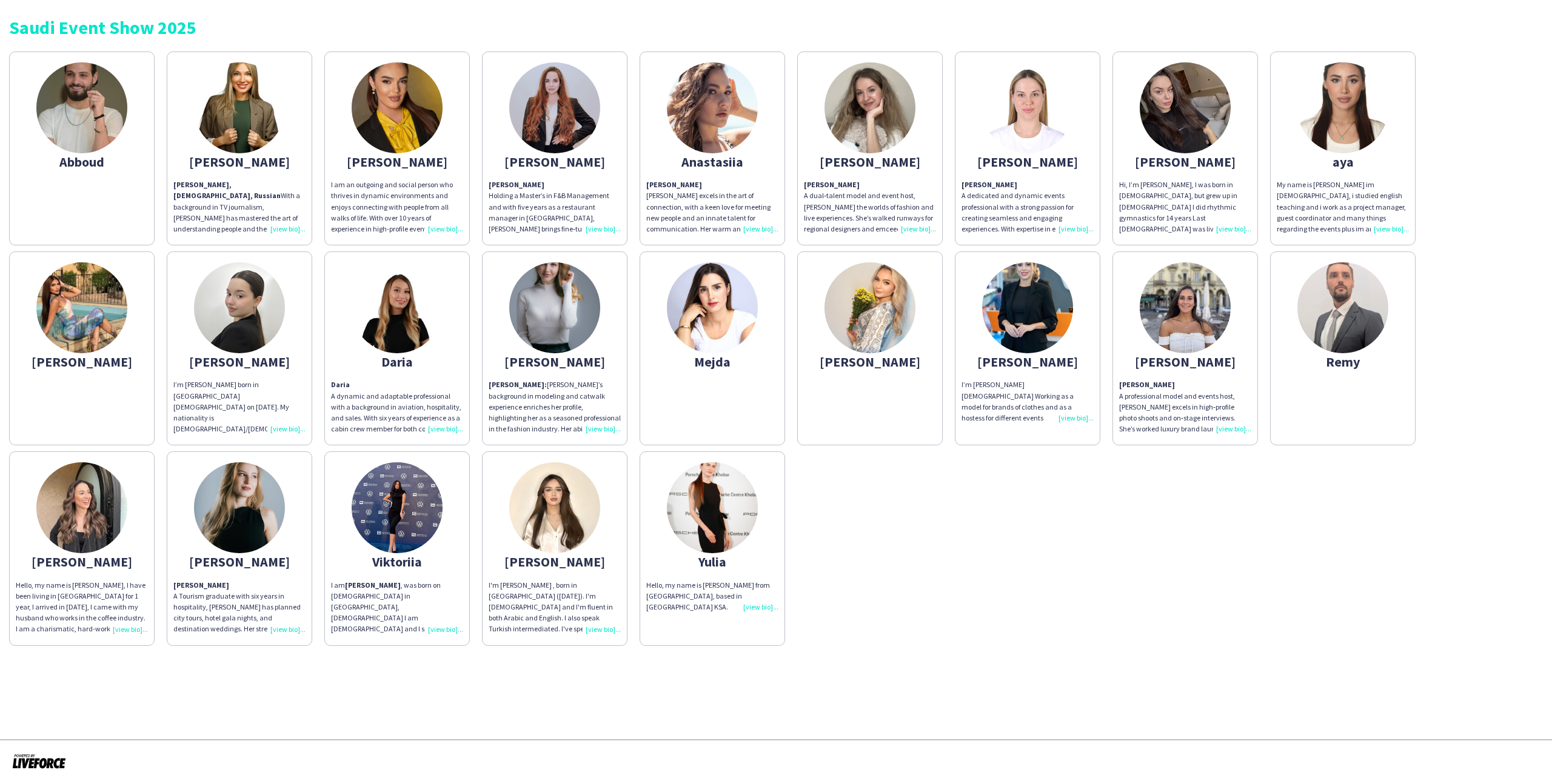
click at [301, 320] on app-share-pages-crew-card "Dana I’m Dana Sakalla born in Riyadh Saudi Arabia on July 7th, 2005. My nationa…" at bounding box center [239, 349] width 145 height 194
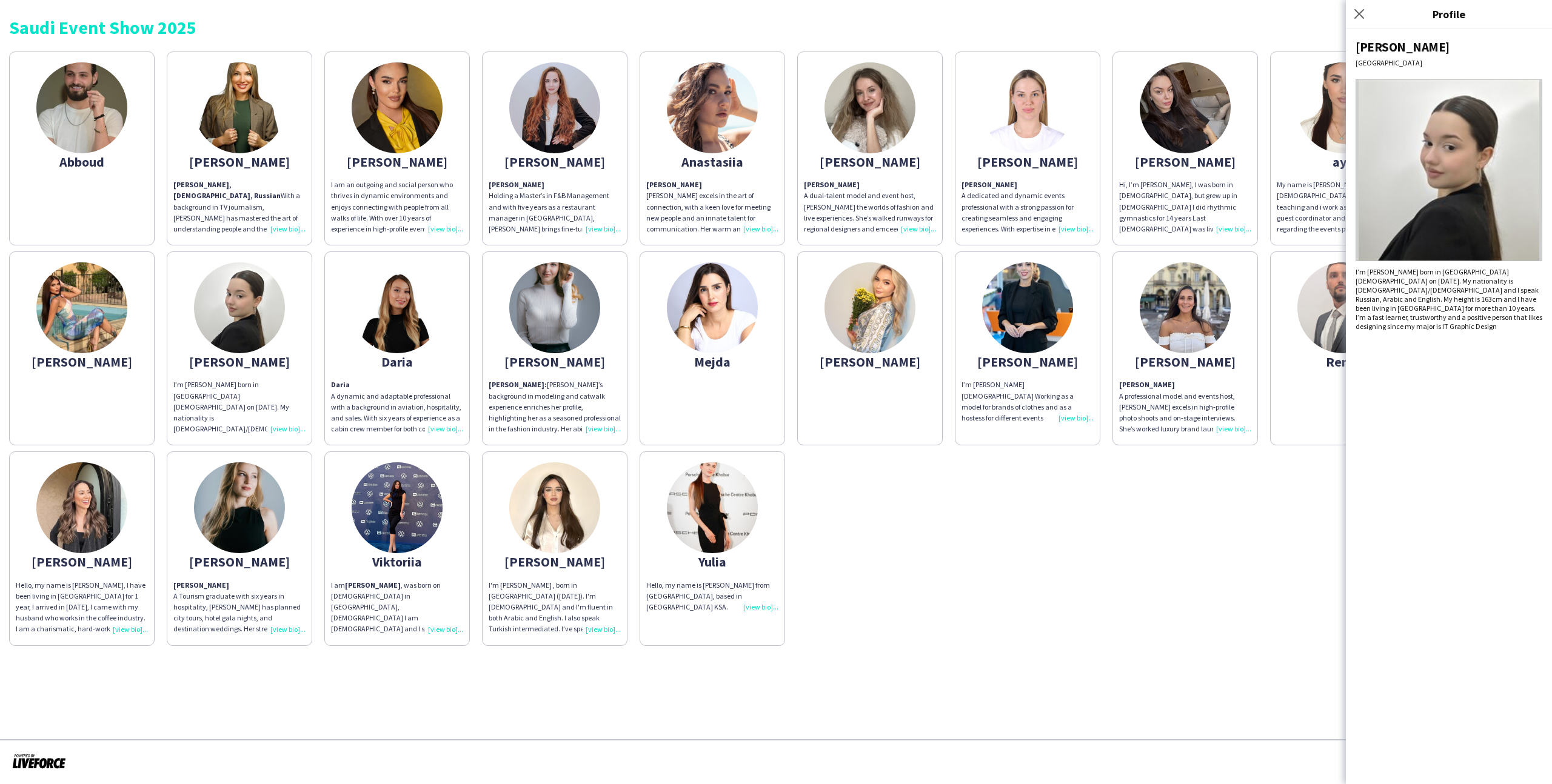
click at [431, 568] on app-share-pages-crew-card "Viktoriia I am Viktoriia Buznitska , was born on 23th November, 1995 in Khmelni…" at bounding box center [396, 548] width 145 height 194
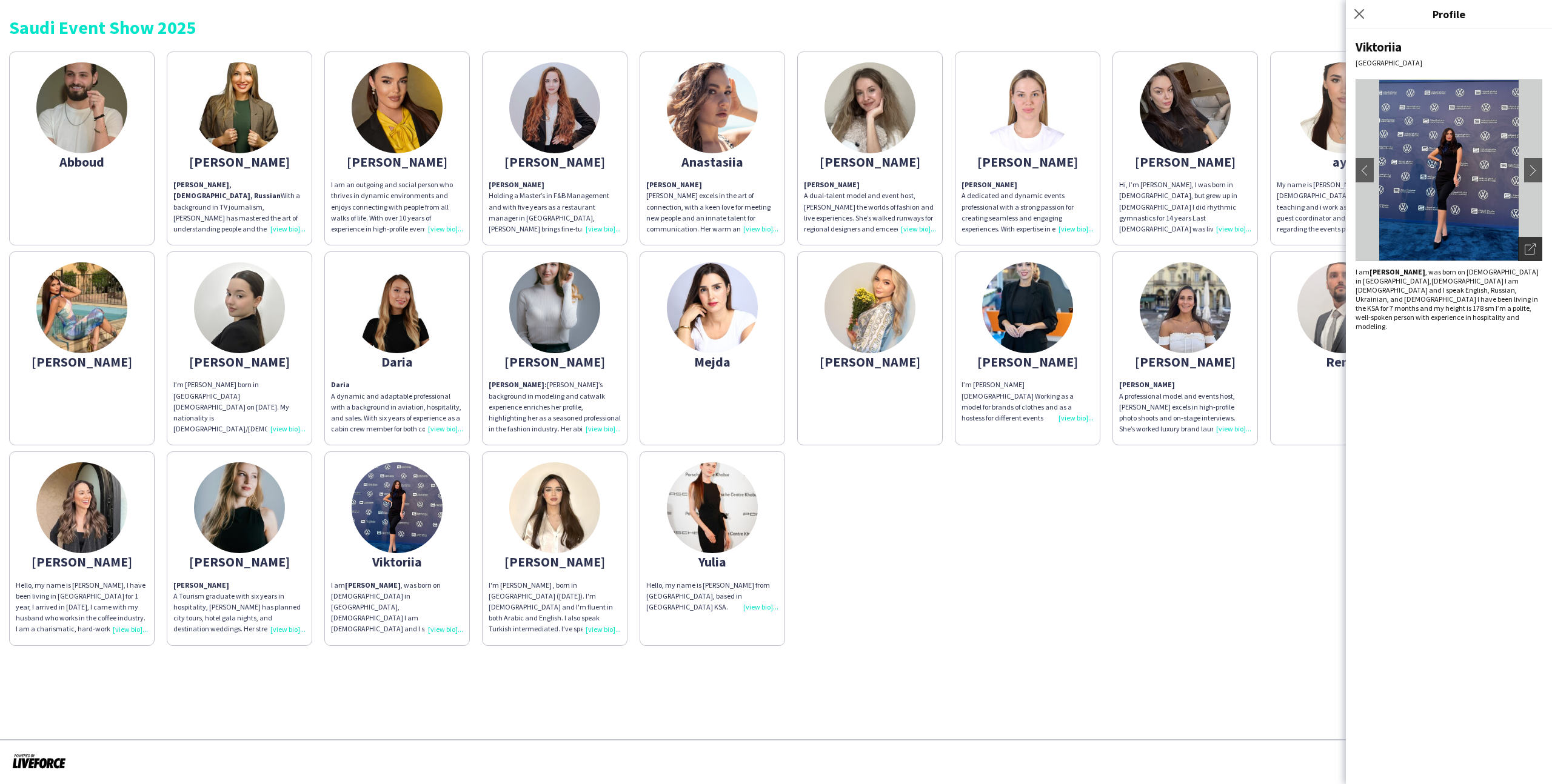
click at [1525, 246] on icon at bounding box center [1529, 250] width 10 height 10
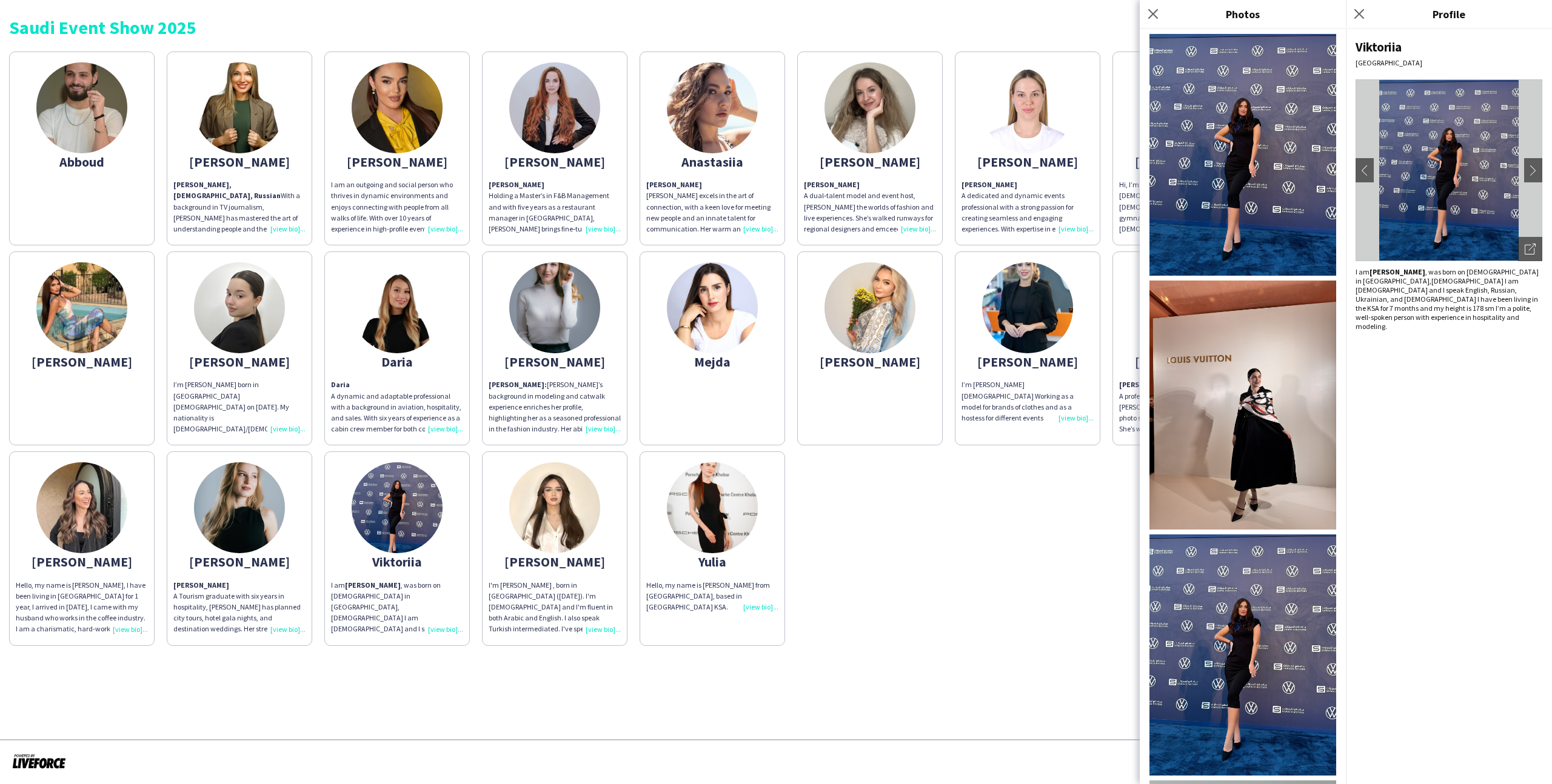
click at [1106, 444] on div "Abboud Aleksandra Aleksandra Agafarova, 36 years old, Russian With a background…" at bounding box center [776, 345] width 1533 height 601
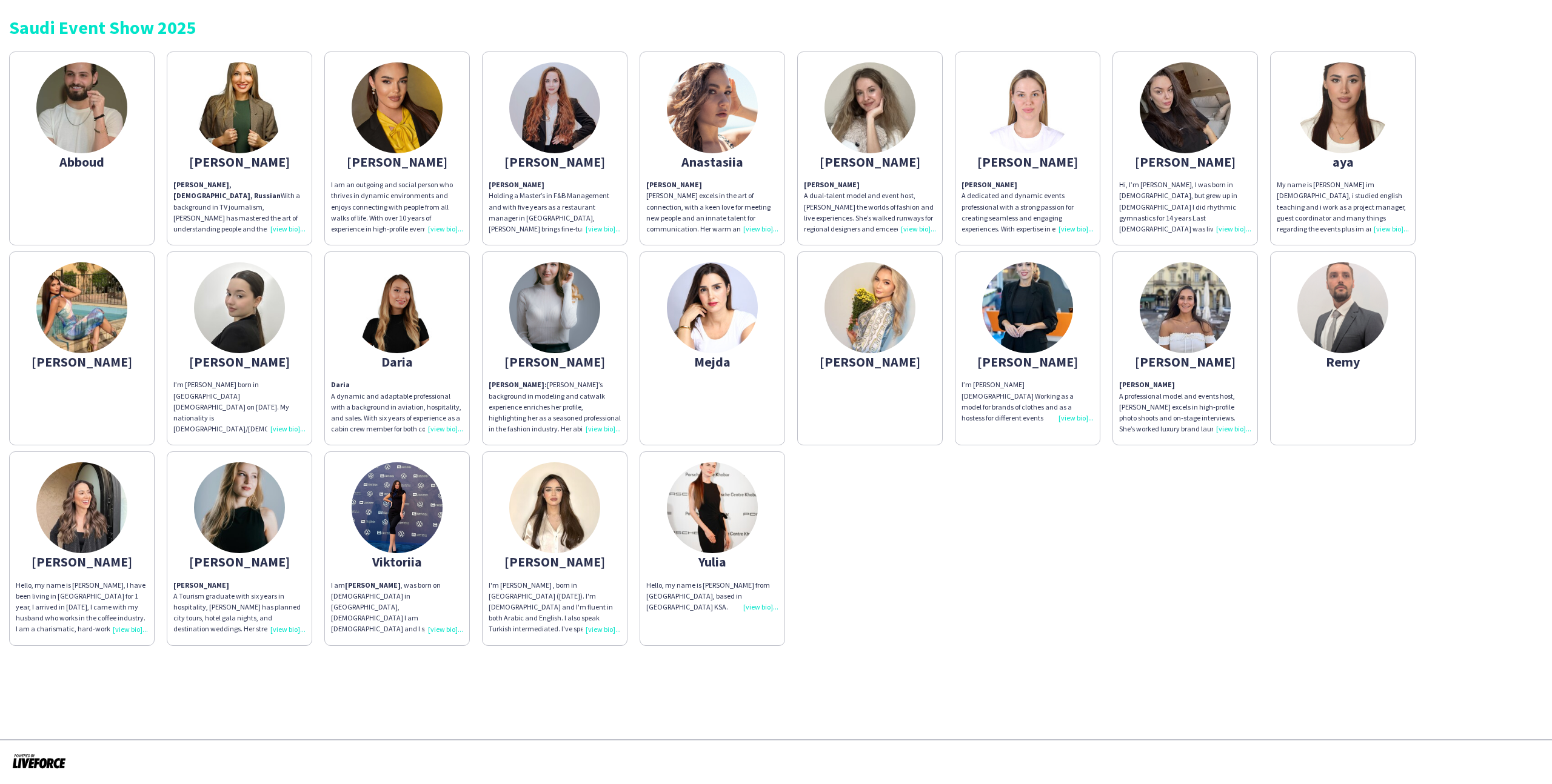
click at [246, 524] on img at bounding box center [239, 507] width 91 height 91
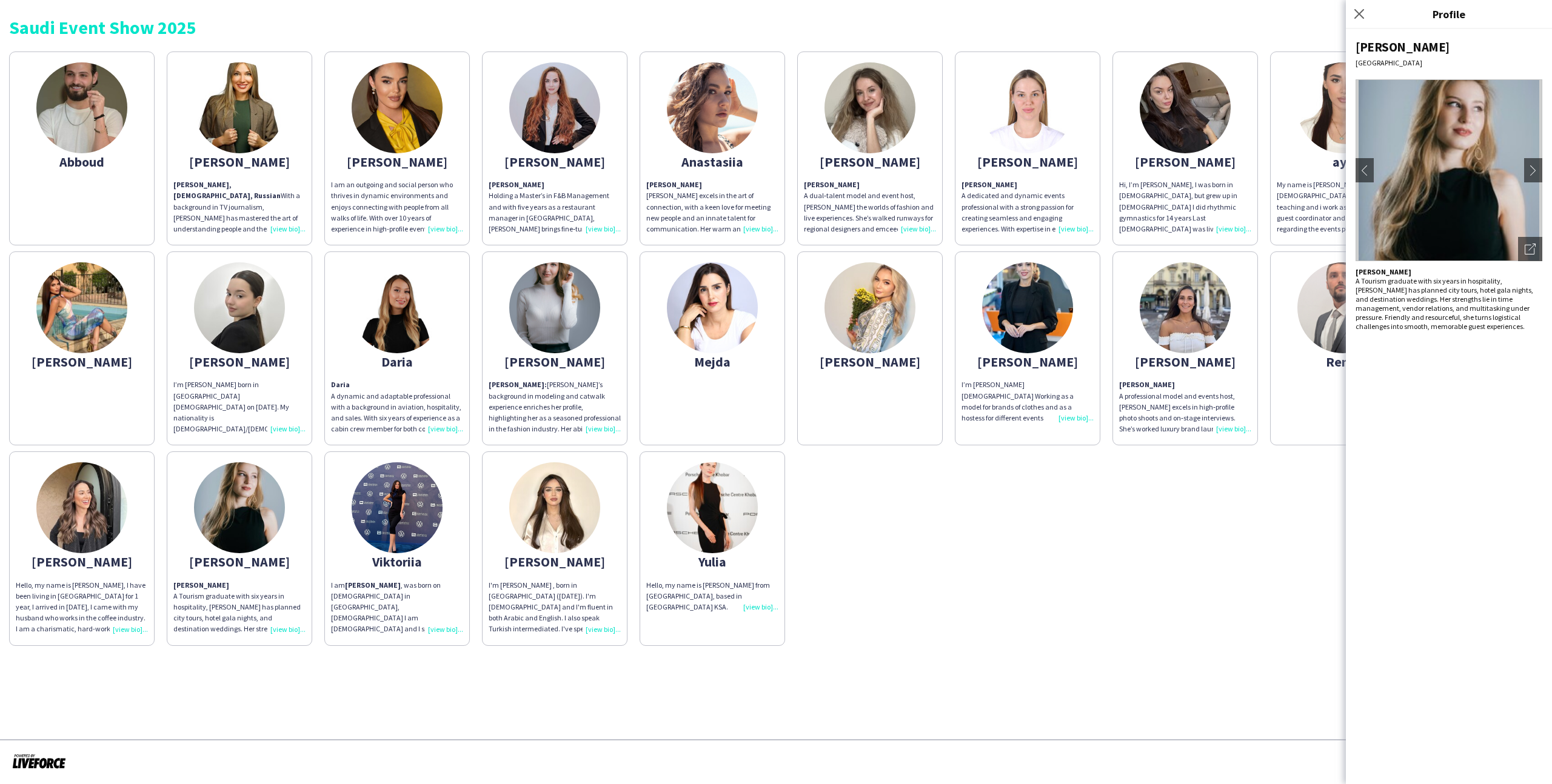
click at [126, 528] on app-share-pages-crew-card "STEFANIE Hello, my name is Stefanie, I have been living in Riyadh for 1 year, I…" at bounding box center [82, 548] width 145 height 194
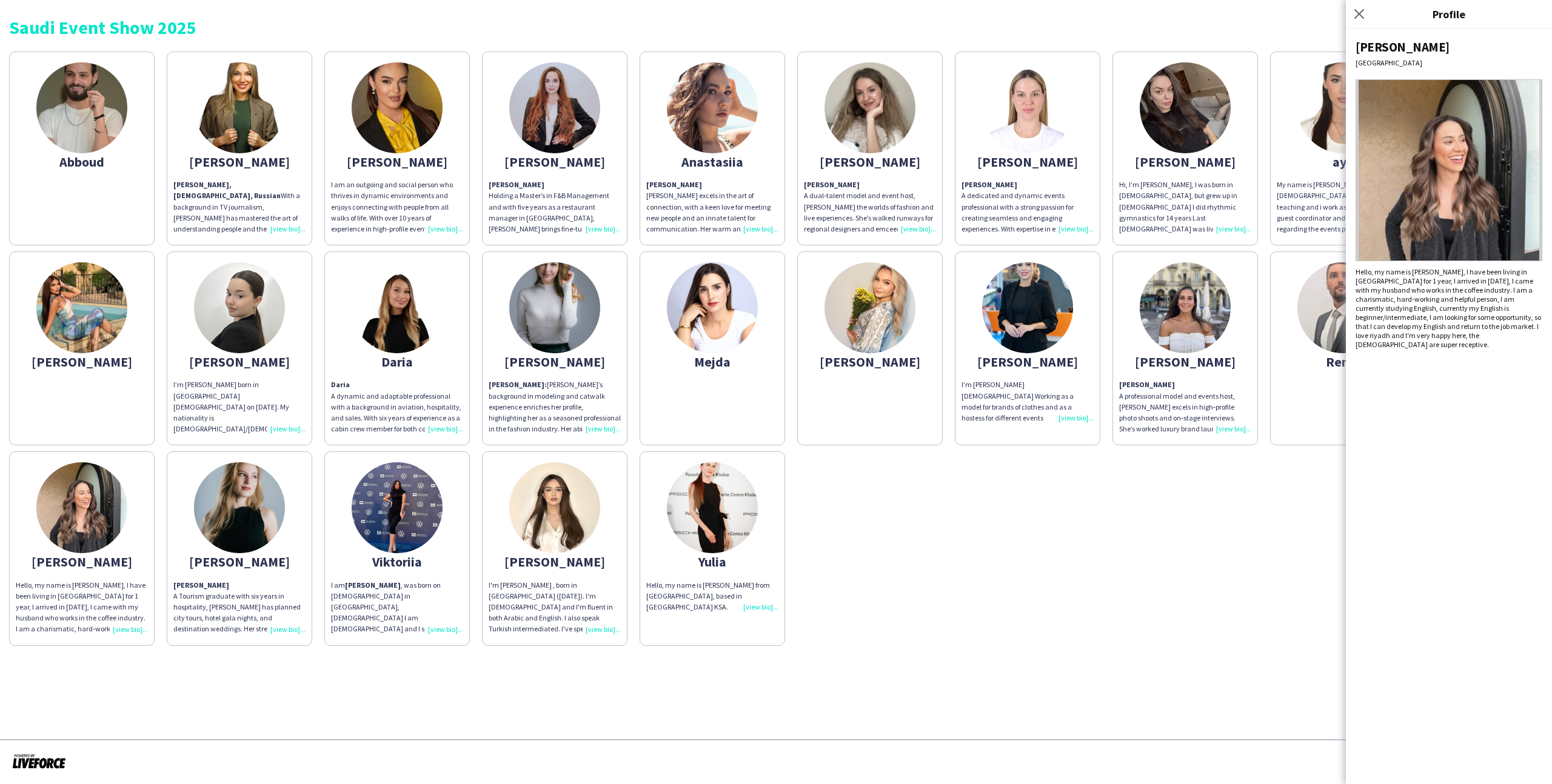
click at [993, 461] on div "Abboud Aleksandra Aleksandra Agafarova, 36 years old, Russian With a background…" at bounding box center [776, 345] width 1533 height 601
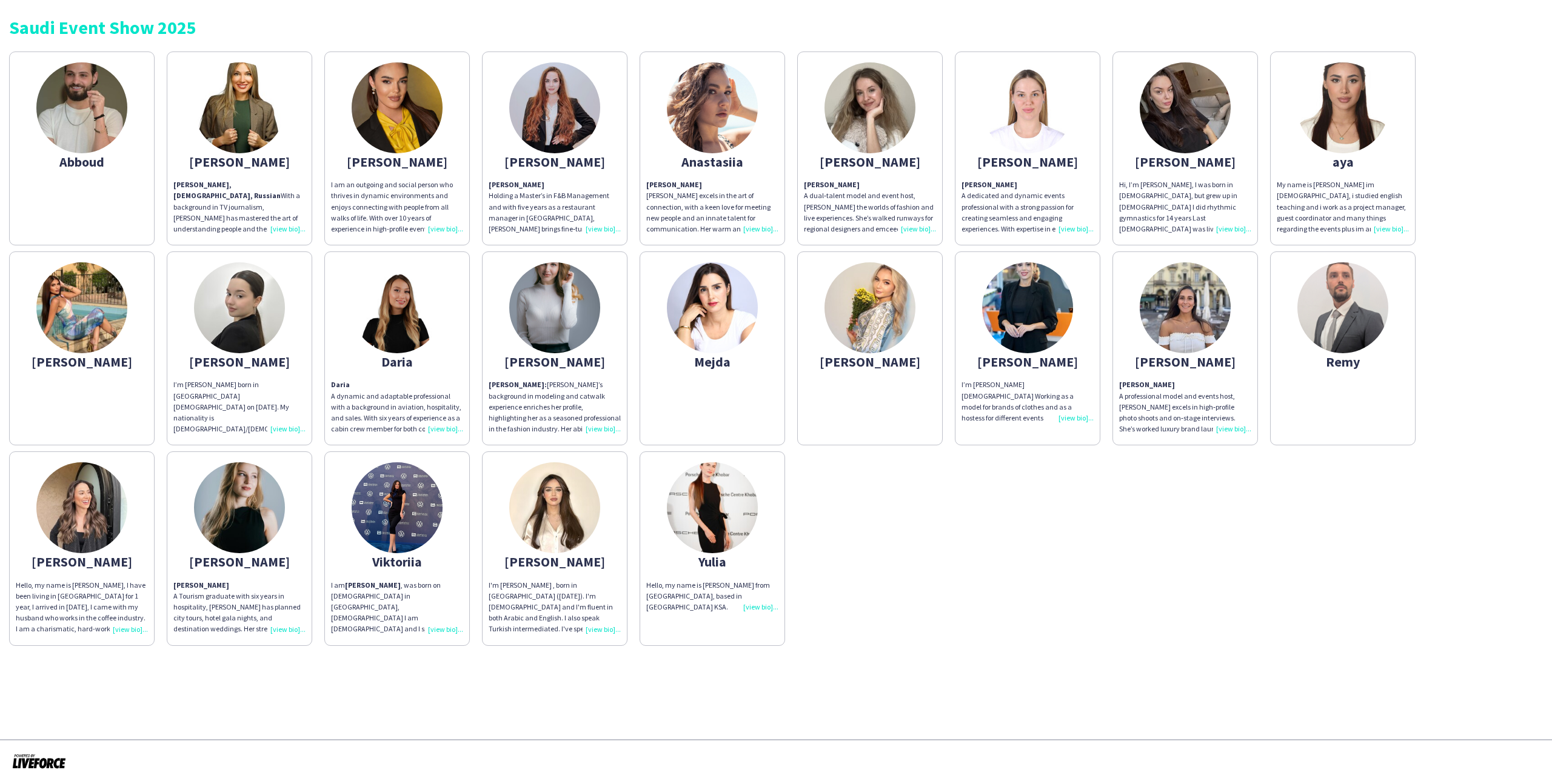
click at [1038, 151] on img at bounding box center [1027, 108] width 91 height 91
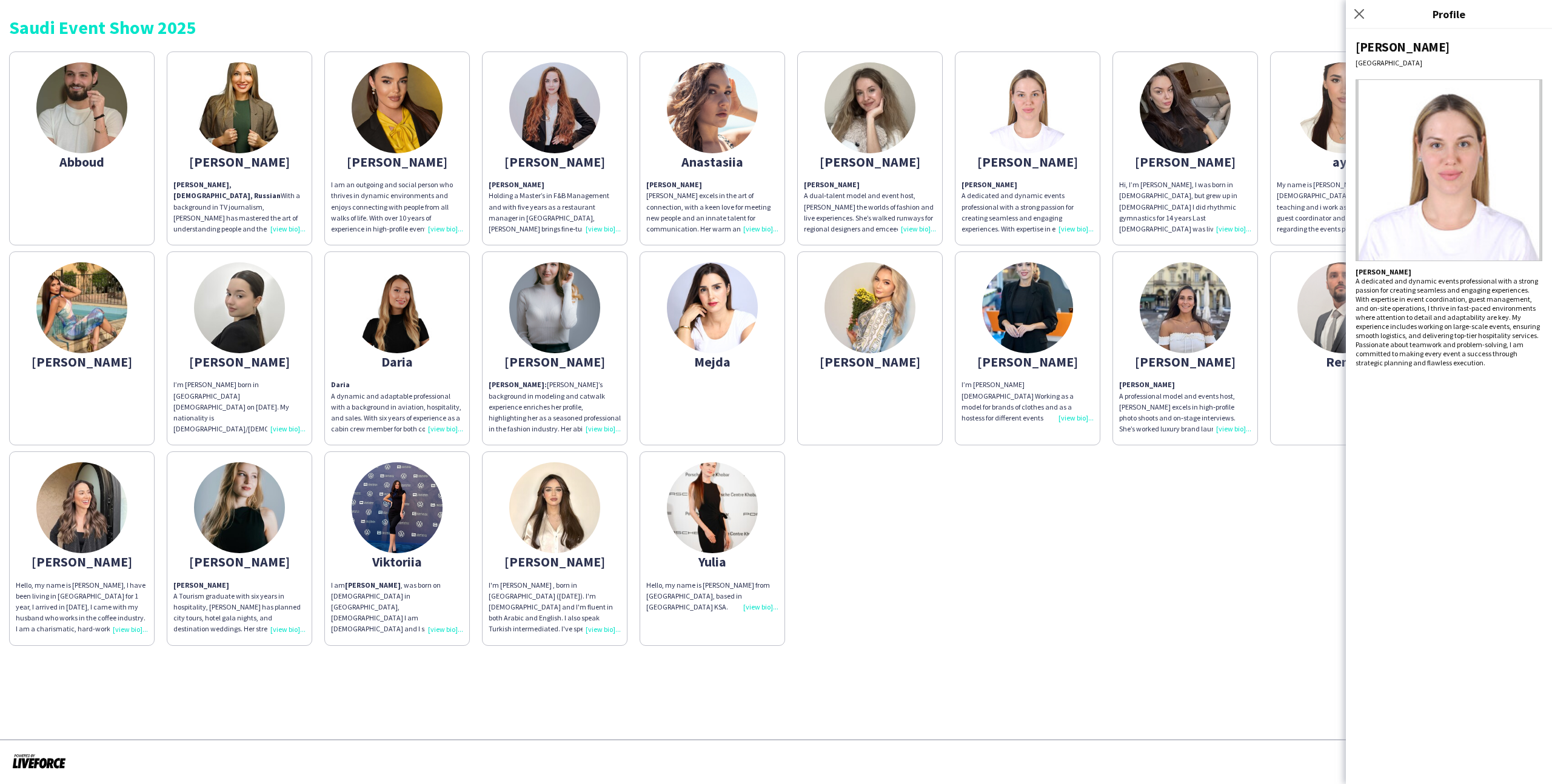
click at [1260, 17] on div "Saudi Event Show 2025" at bounding box center [776, 23] width 1533 height 27
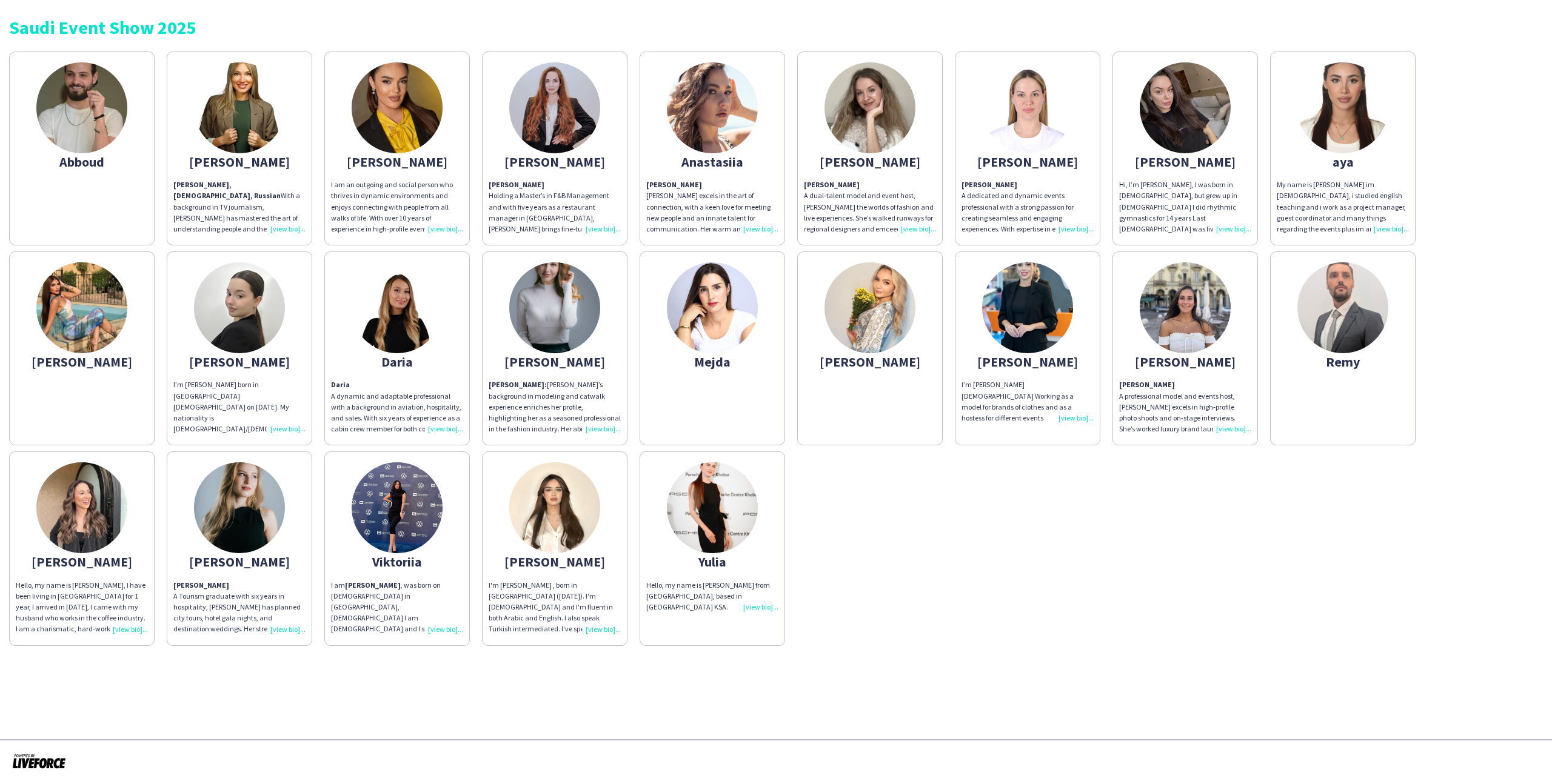
click at [900, 125] on img at bounding box center [869, 108] width 91 height 91
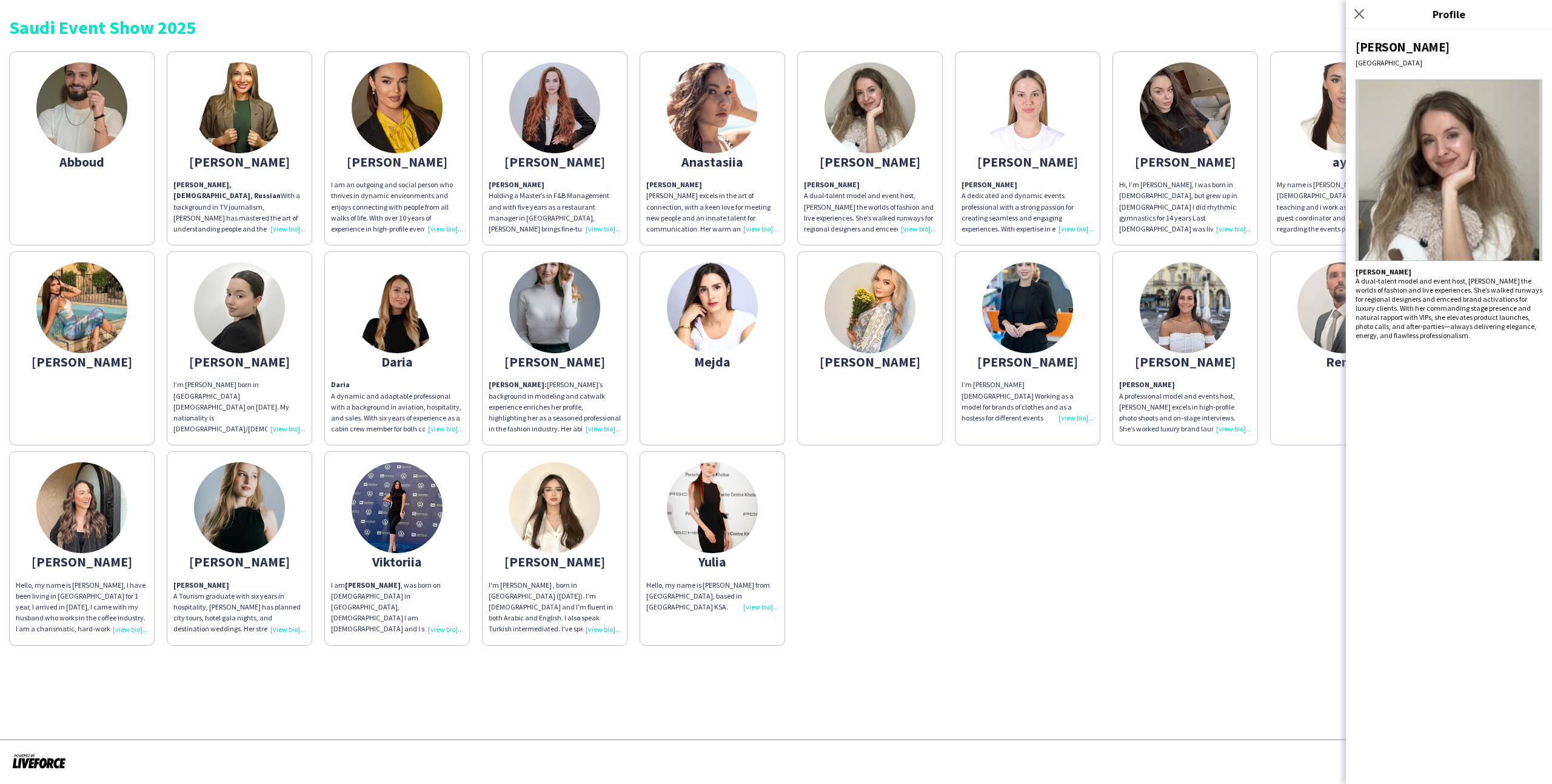
click at [1234, 28] on div "Saudi Event Show 2025" at bounding box center [776, 27] width 1533 height 18
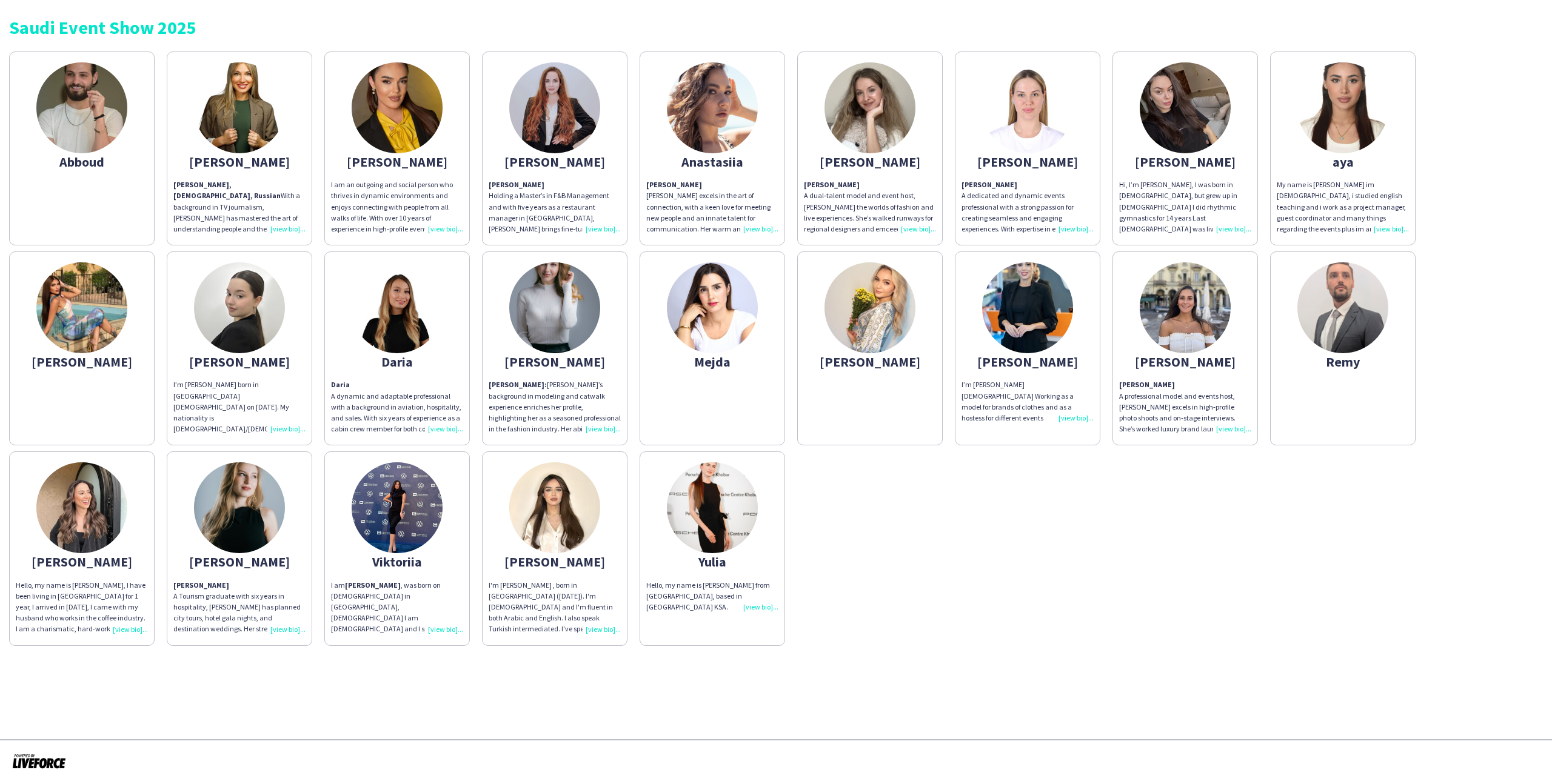
click at [66, 132] on img at bounding box center [82, 108] width 91 height 91
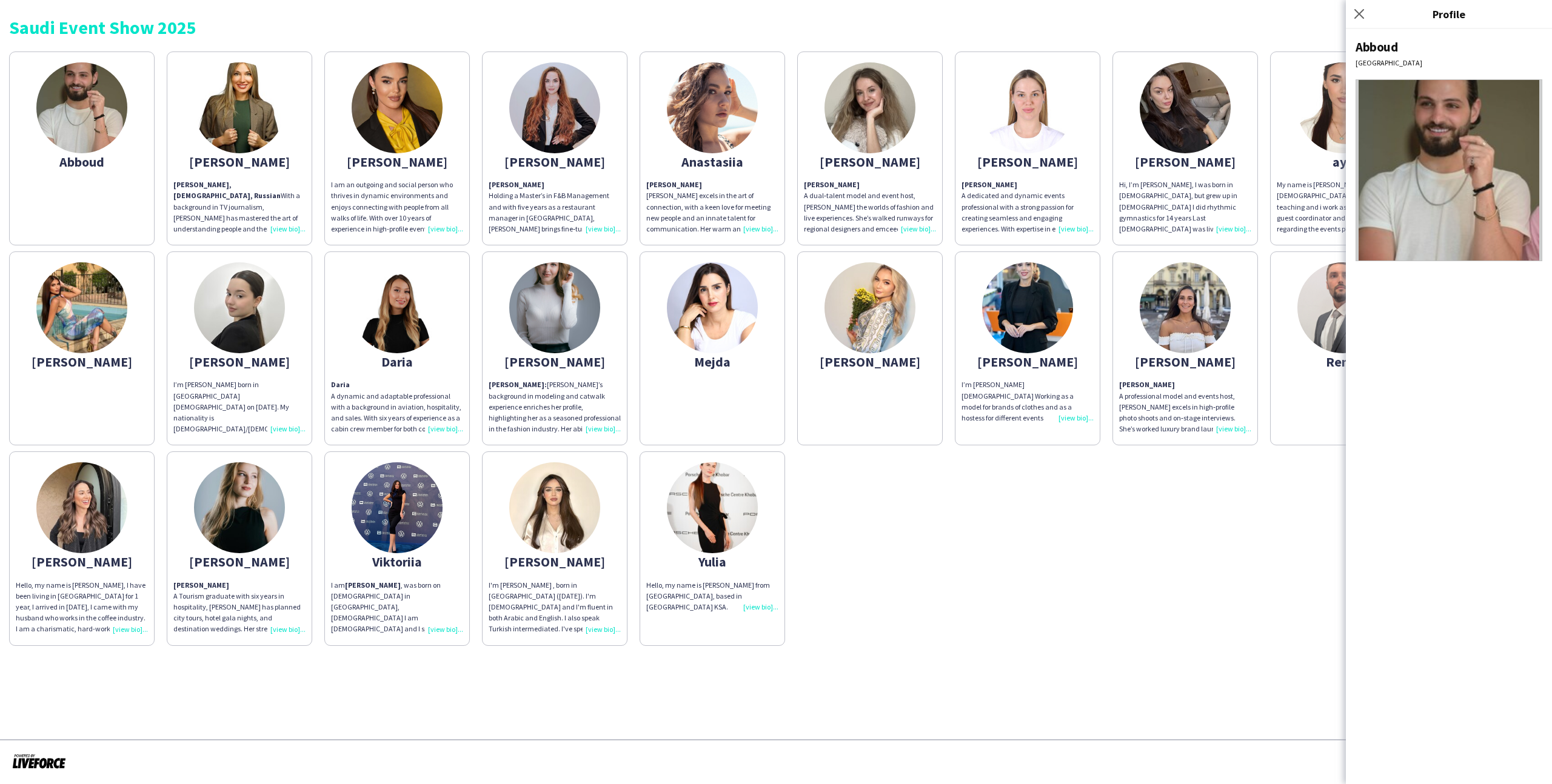
click at [837, 431] on app-share-pages-crew-card "Melissa" at bounding box center [869, 349] width 145 height 194
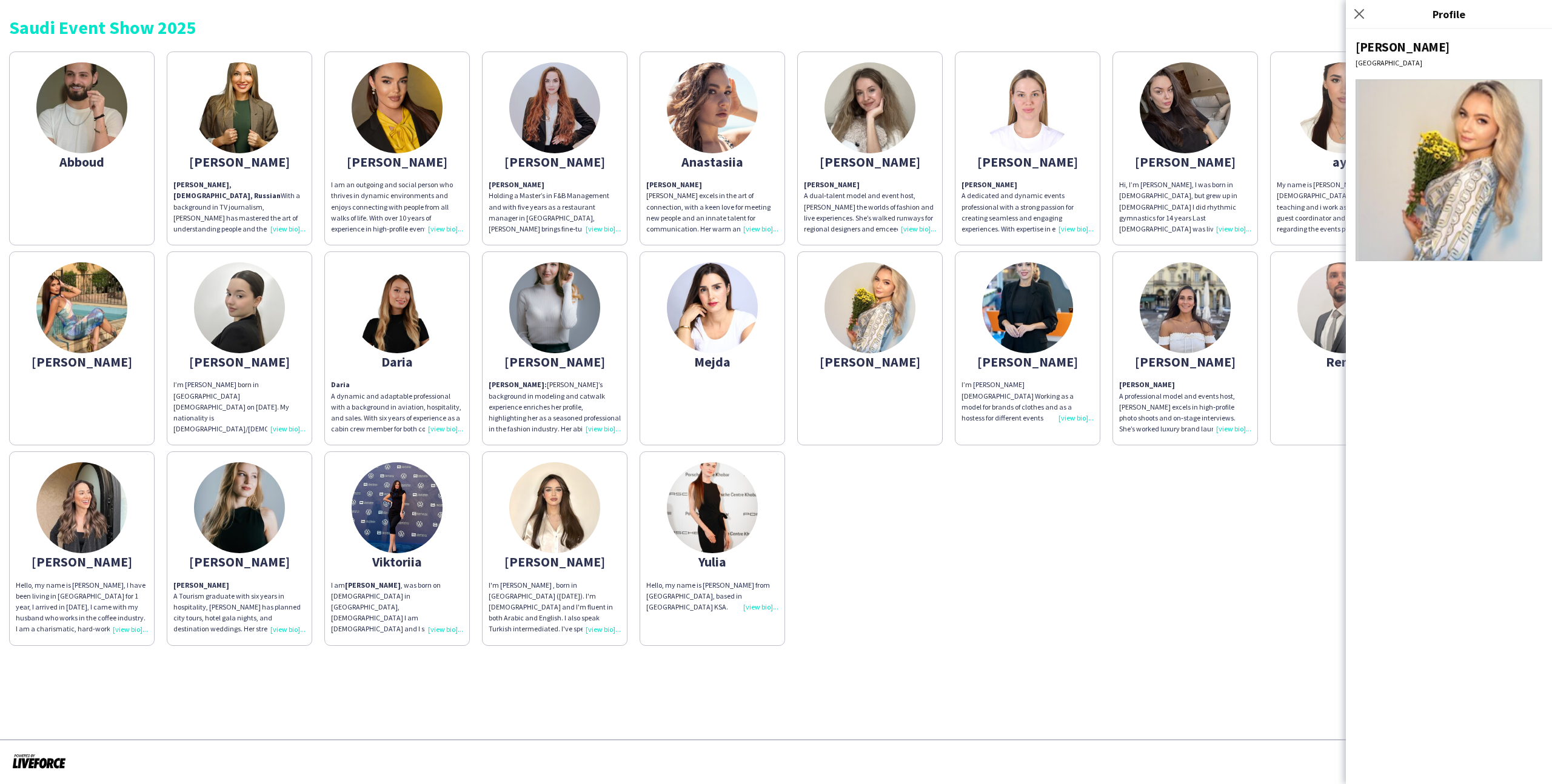
click at [948, 445] on div "Abboud Aleksandra Aleksandra Agafarova, 36 years old, Russian With a background…" at bounding box center [776, 345] width 1533 height 601
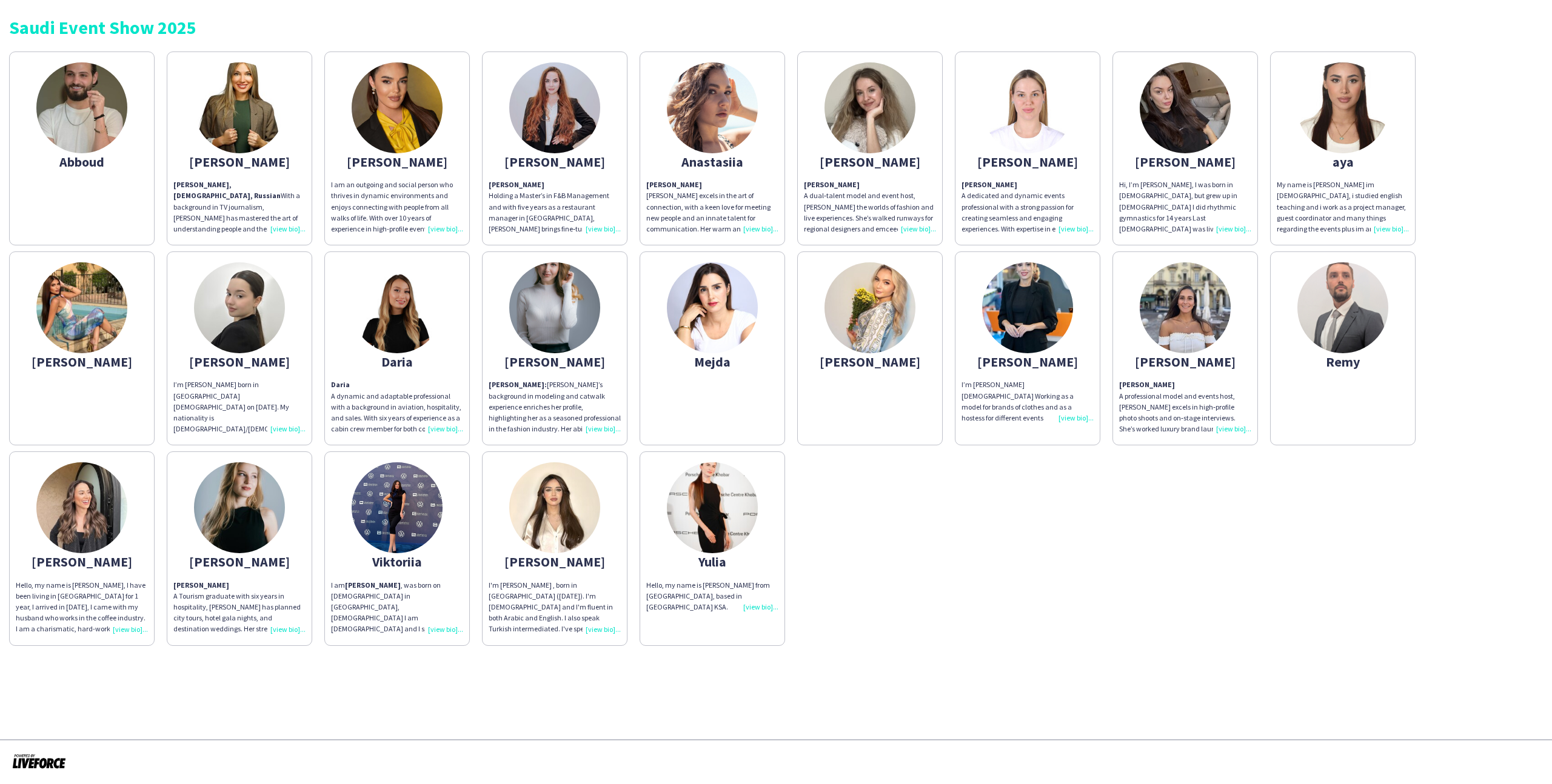
click at [156, 299] on div "Abboud Aleksandra Aleksandra Agafarova, 36 years old, Russian With a background…" at bounding box center [776, 345] width 1533 height 601
click at [141, 300] on app-share-pages-crew-card "Carla" at bounding box center [82, 349] width 145 height 194
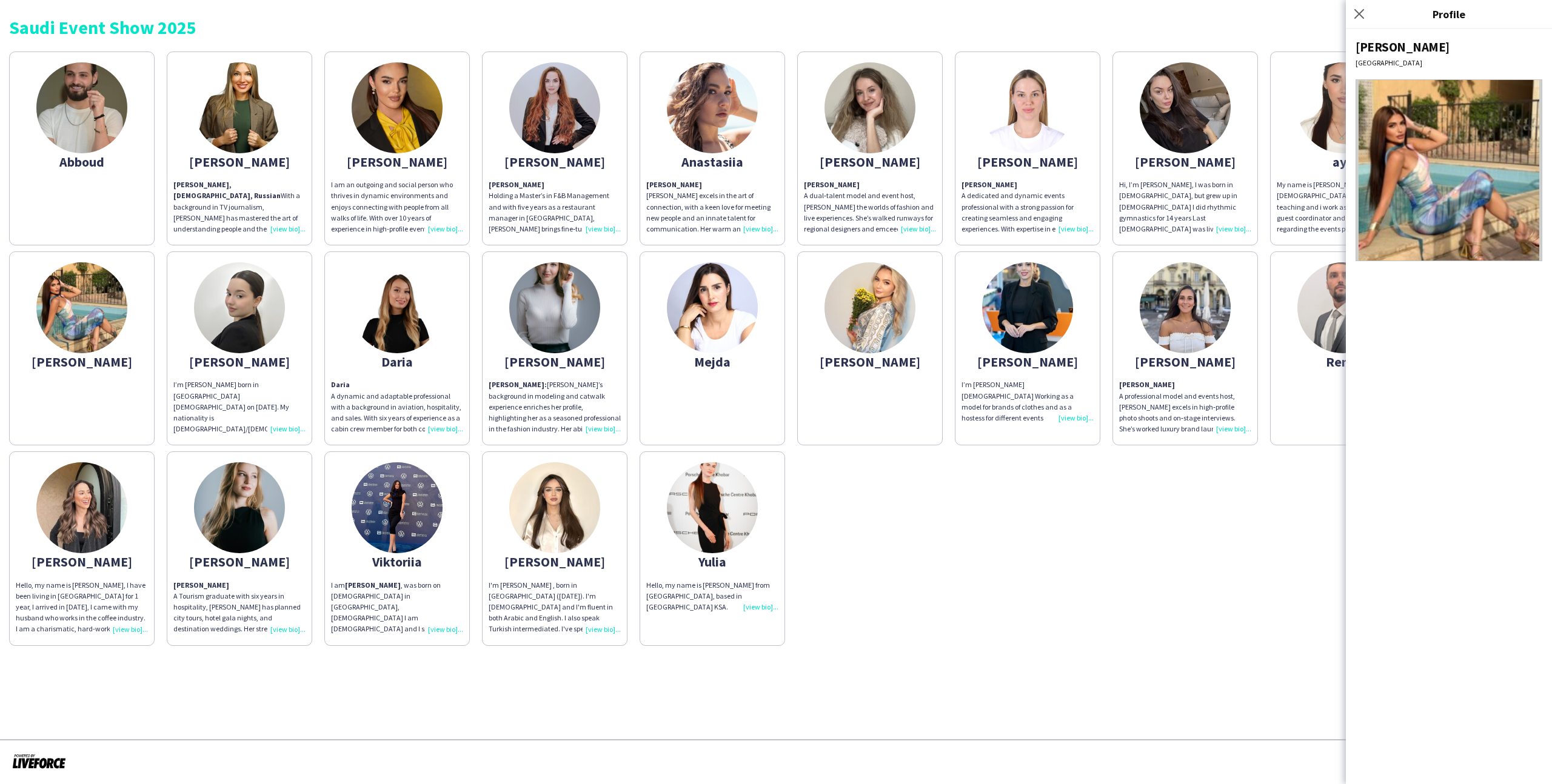
click at [960, 473] on div "Abboud Aleksandra Aleksandra Agafarova, 36 years old, Russian With a background…" at bounding box center [776, 345] width 1533 height 601
